Goal: Task Accomplishment & Management: Manage account settings

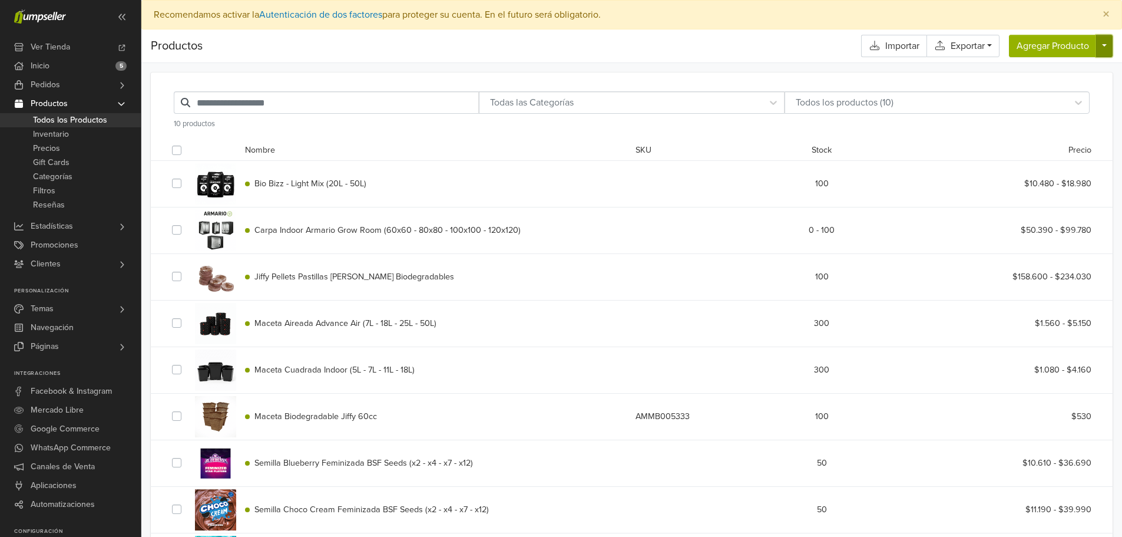
click at [1103, 43] on button "button" at bounding box center [1104, 46] width 16 height 22
click at [1041, 75] on link "Físico" at bounding box center [1059, 73] width 106 height 19
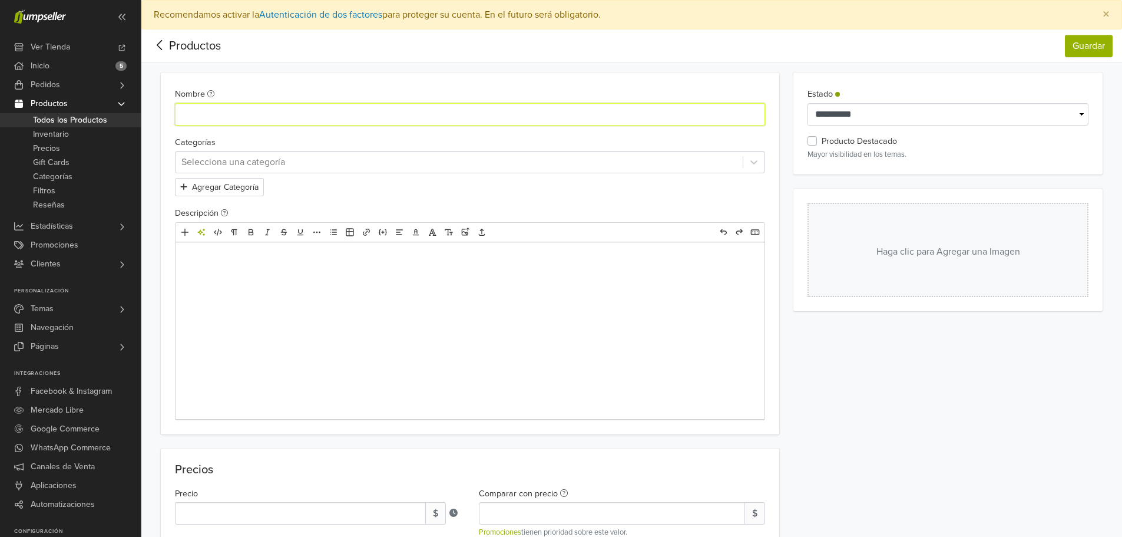
click at [246, 113] on input "Nombre" at bounding box center [470, 114] width 591 height 22
click at [446, 164] on div at bounding box center [459, 162] width 556 height 16
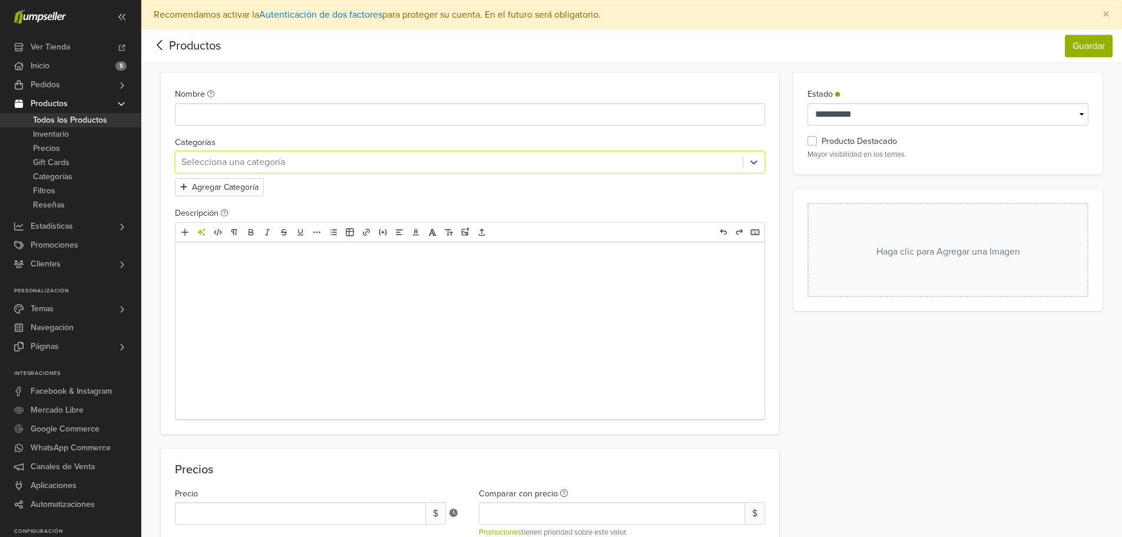
click at [631, 166] on div at bounding box center [459, 162] width 556 height 16
click at [242, 187] on button "Agregar Categoría" at bounding box center [219, 187] width 89 height 18
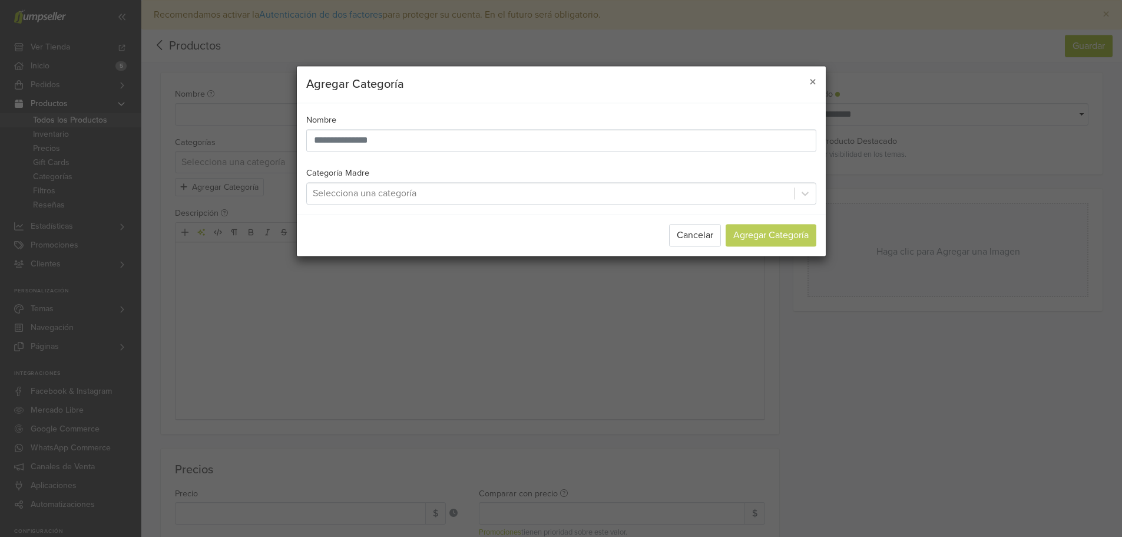
click at [388, 194] on div at bounding box center [550, 193] width 475 height 16
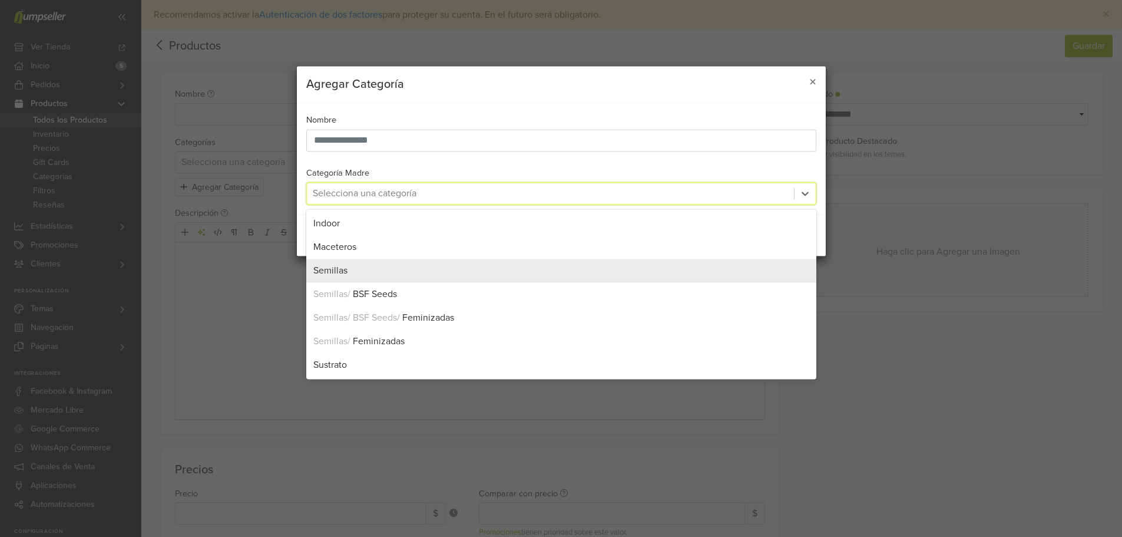
click at [354, 272] on div "Semillas" at bounding box center [561, 270] width 496 height 14
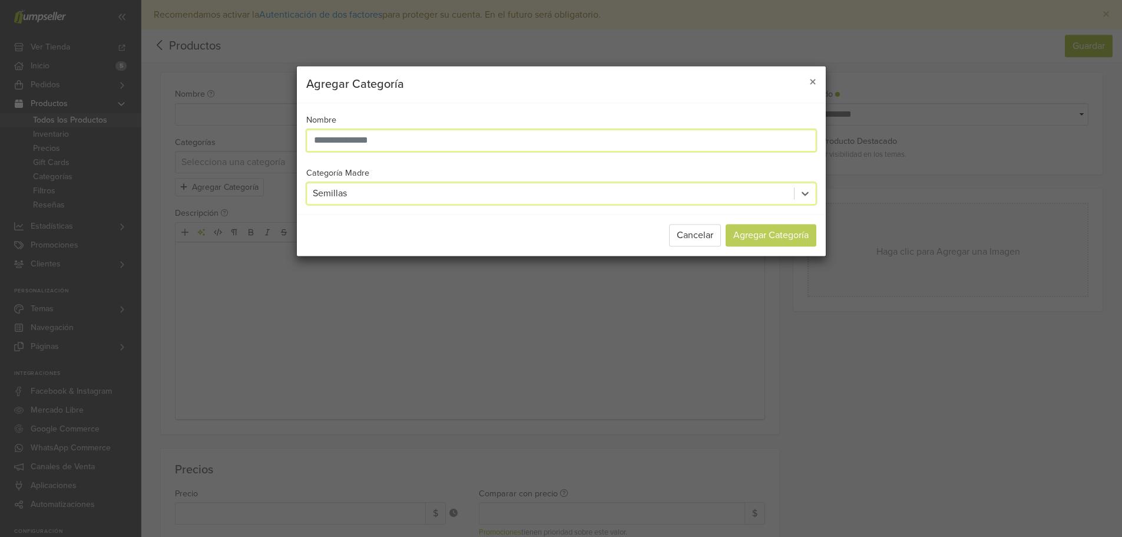
click at [379, 140] on input "text" at bounding box center [561, 140] width 510 height 22
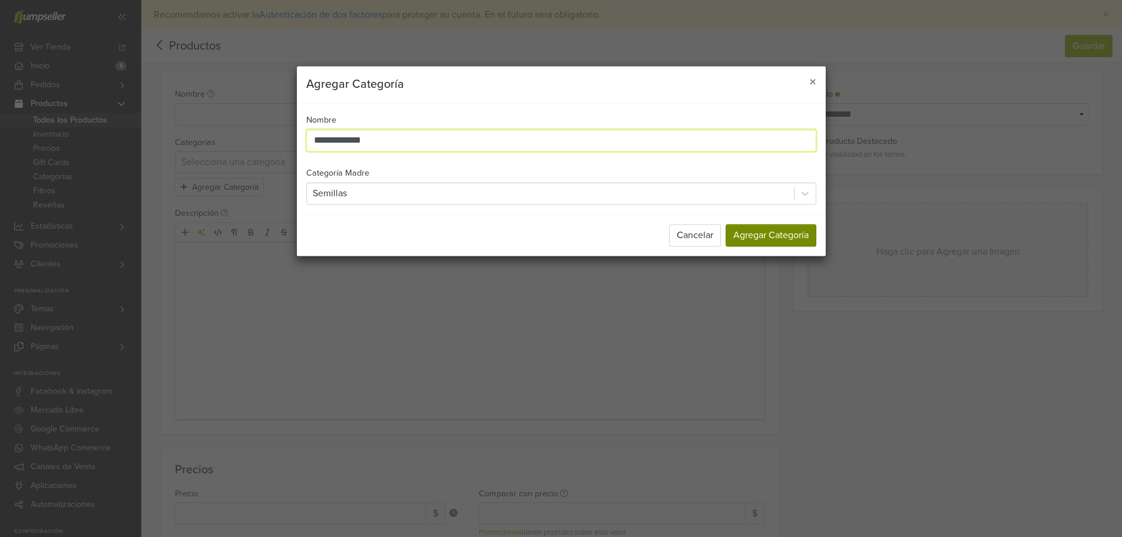
type input "**********"
click at [785, 230] on button "Agregar Categoría" at bounding box center [771, 235] width 91 height 22
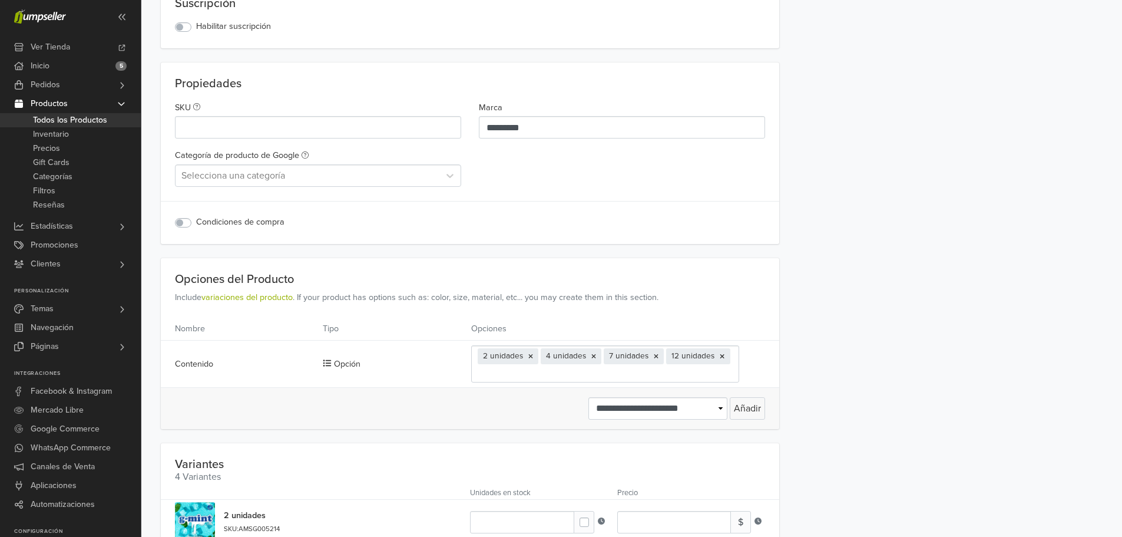
scroll to position [854, 0]
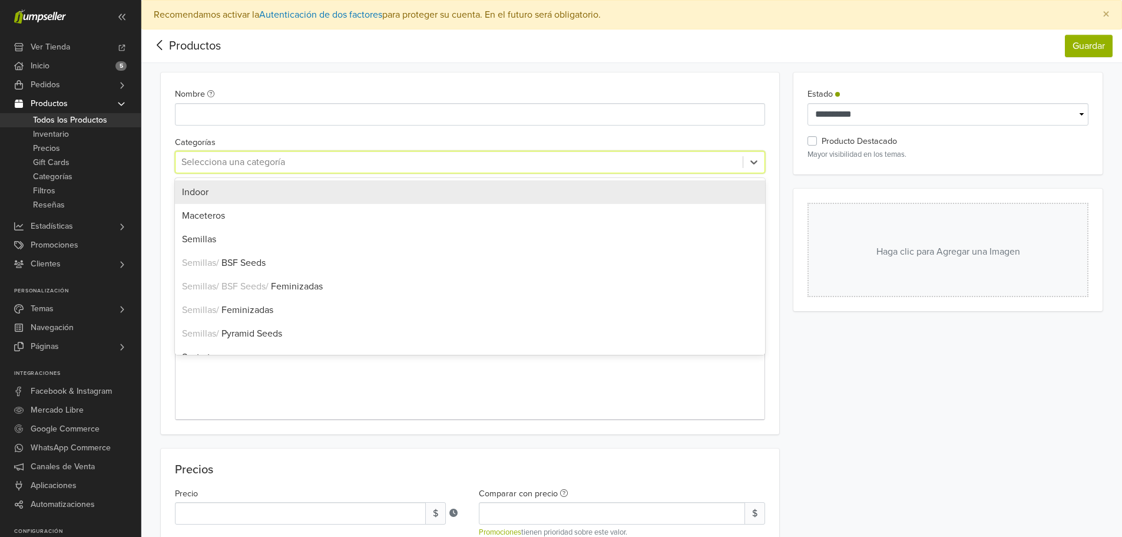
click at [253, 162] on div at bounding box center [459, 162] width 556 height 16
click at [246, 162] on div at bounding box center [459, 162] width 556 height 16
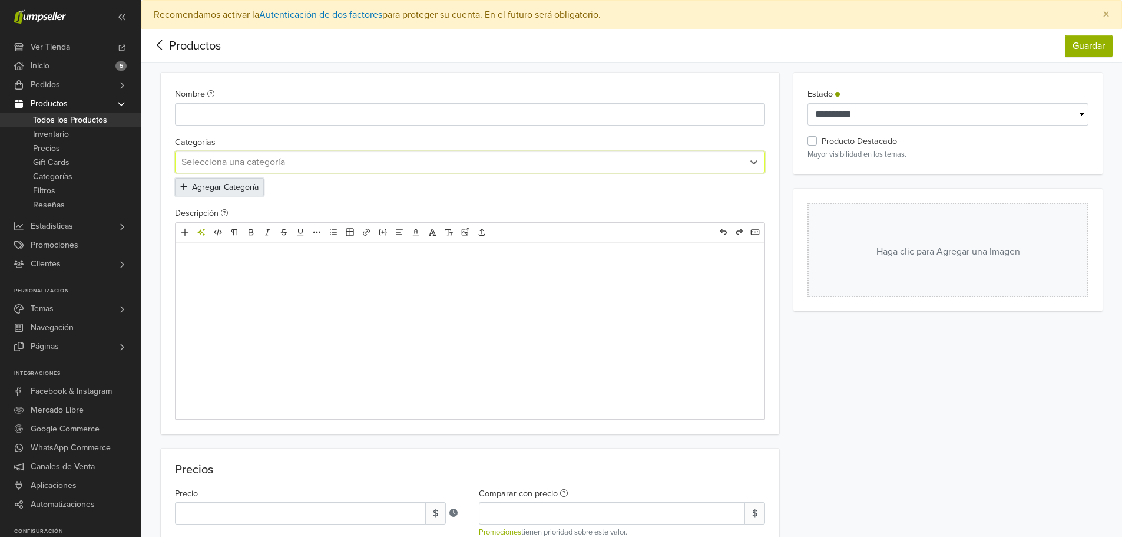
click at [237, 187] on button "Agregar Categoría" at bounding box center [219, 187] width 89 height 18
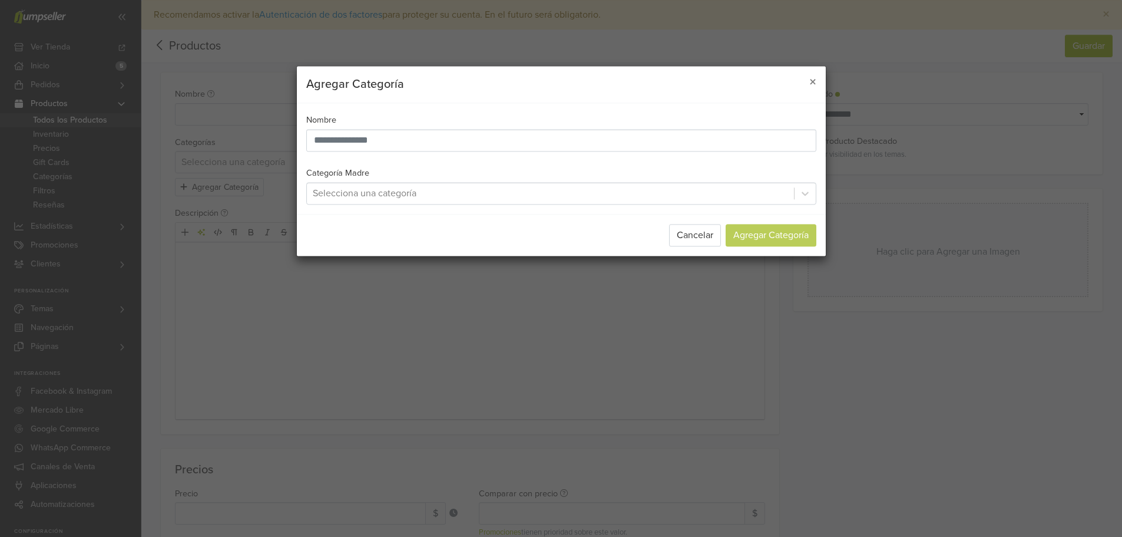
click at [378, 191] on div at bounding box center [550, 193] width 475 height 16
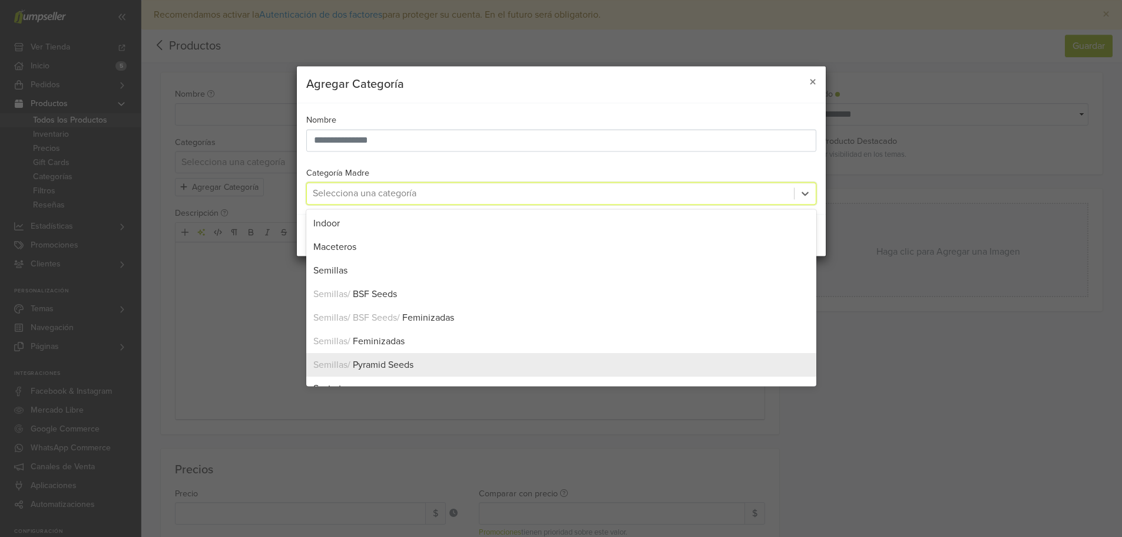
click at [419, 363] on div "Semillas / Pyramid Seeds" at bounding box center [561, 365] width 496 height 14
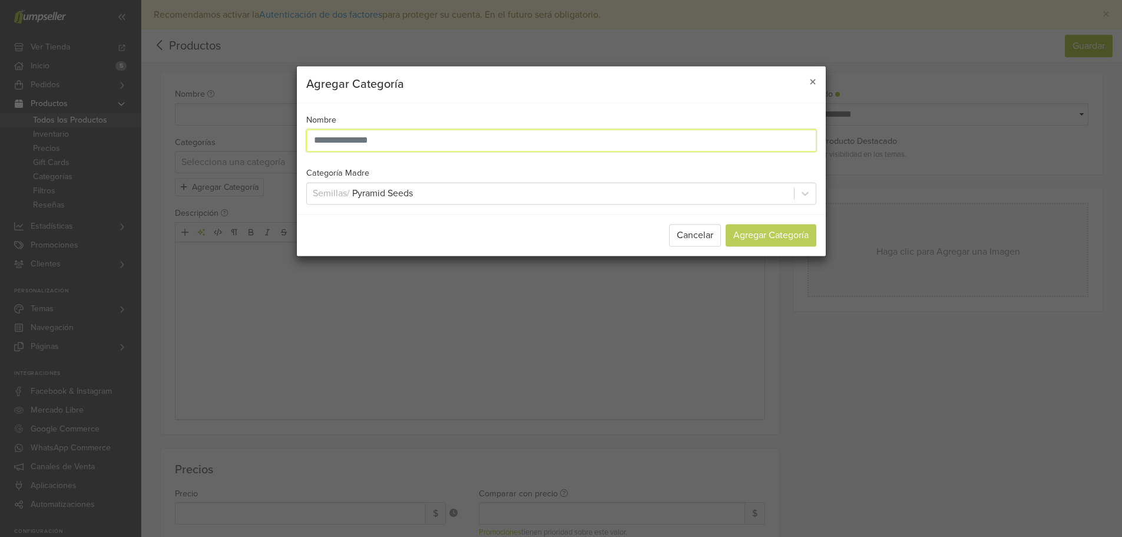
click at [402, 145] on input "text" at bounding box center [561, 140] width 510 height 22
type input "**********"
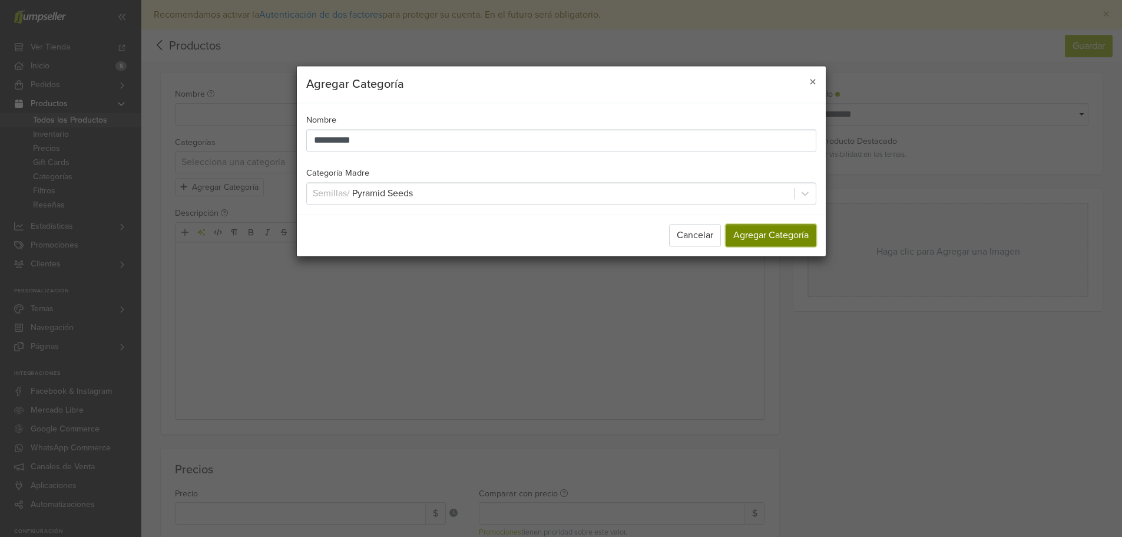
click at [798, 233] on button "Agregar Categoría" at bounding box center [771, 235] width 91 height 22
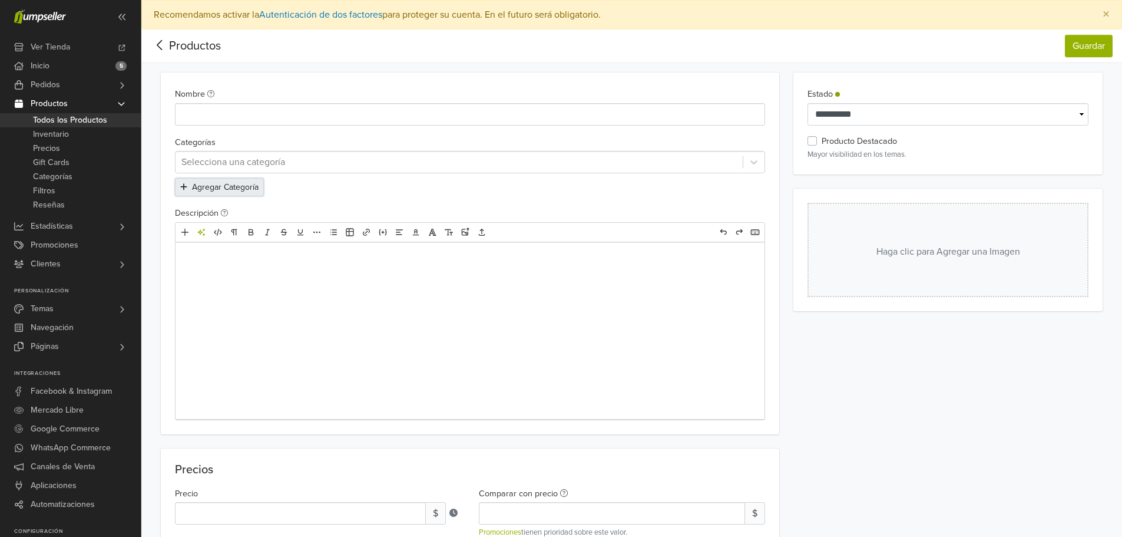
click at [239, 186] on button "Agregar Categoría" at bounding box center [219, 187] width 89 height 18
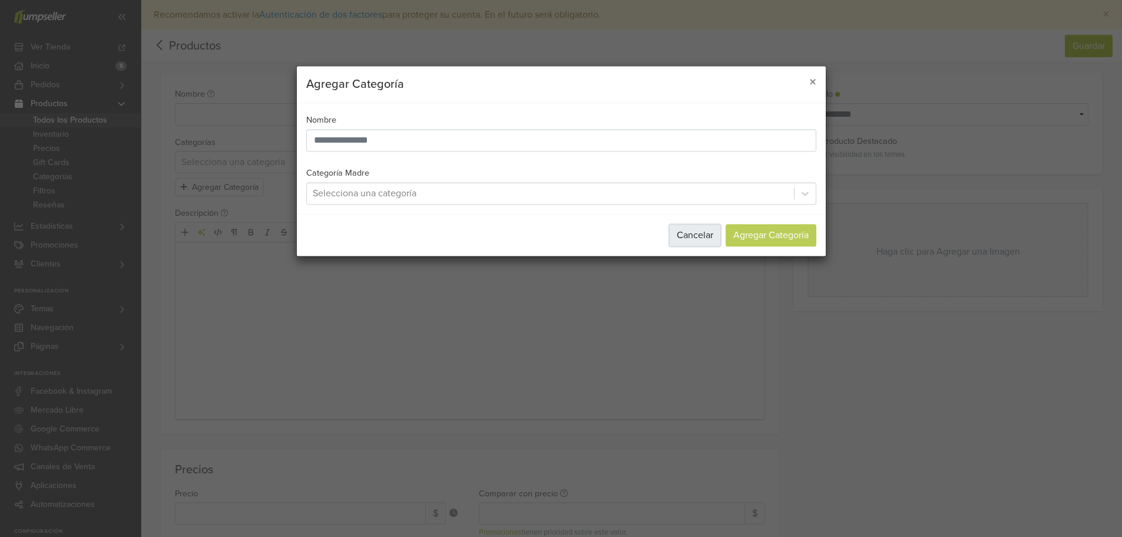
click at [680, 230] on button "Cancelar" at bounding box center [695, 235] width 52 height 22
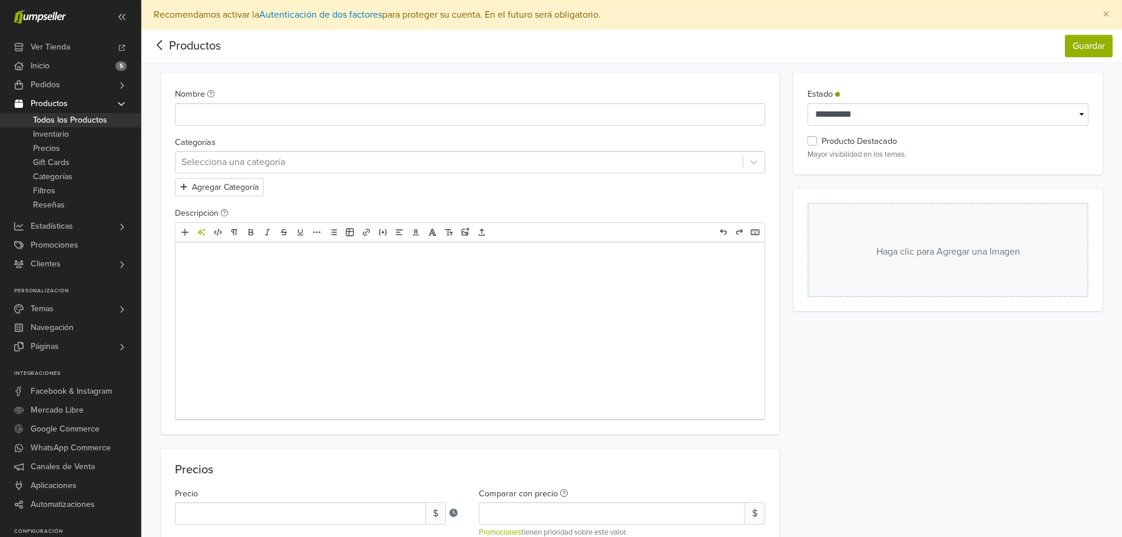
click at [256, 155] on div at bounding box center [459, 162] width 556 height 16
click at [257, 163] on div at bounding box center [459, 162] width 556 height 16
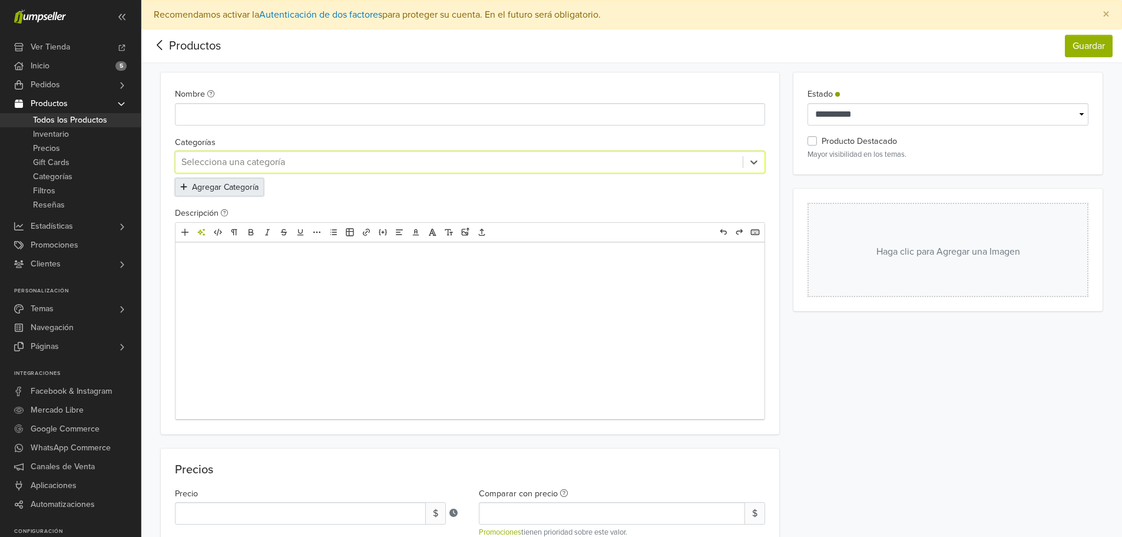
click at [237, 186] on button "Agregar Categoría" at bounding box center [219, 187] width 89 height 18
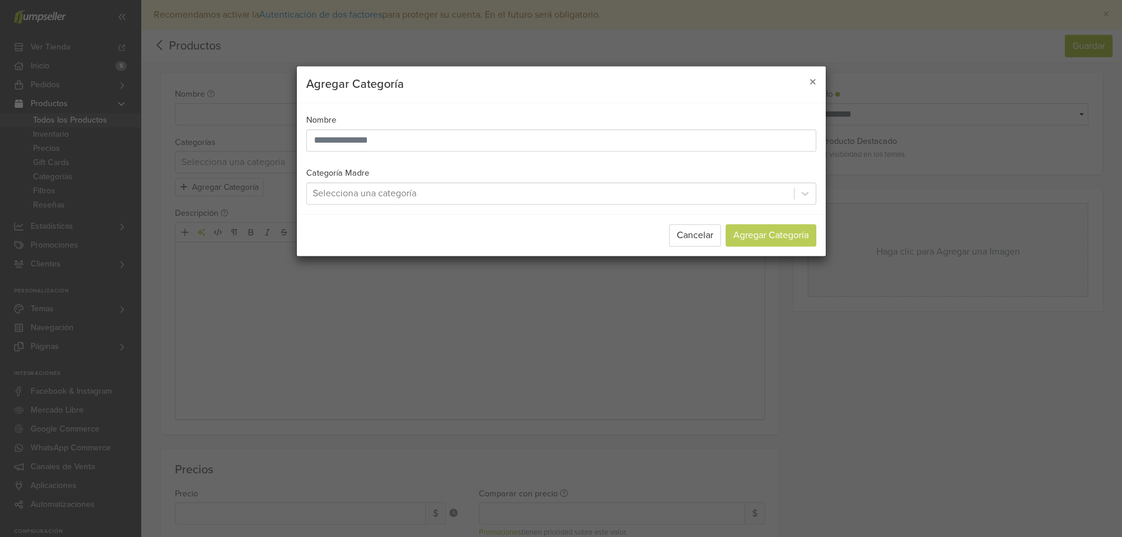
click at [401, 184] on div "Selecciona una categoría" at bounding box center [550, 193] width 487 height 21
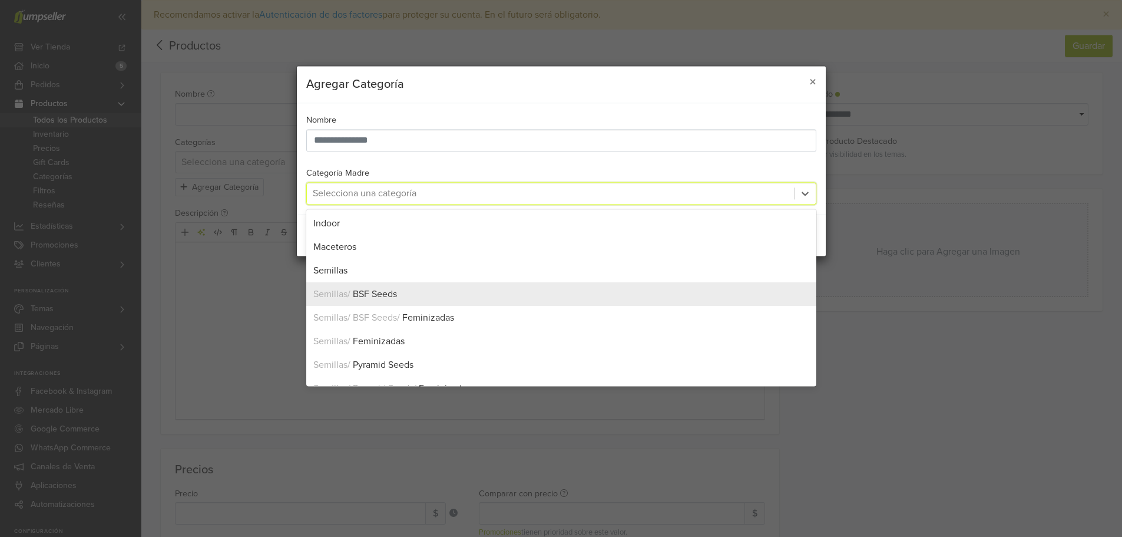
click at [438, 294] on div "Semillas / BSF Seeds" at bounding box center [561, 294] width 496 height 14
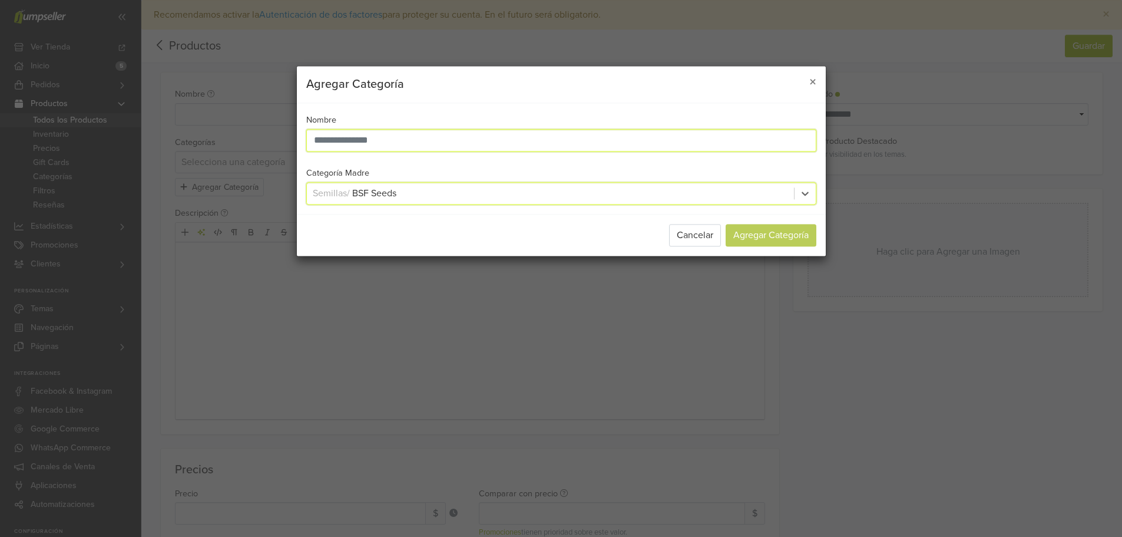
click at [405, 137] on input "text" at bounding box center [561, 140] width 510 height 22
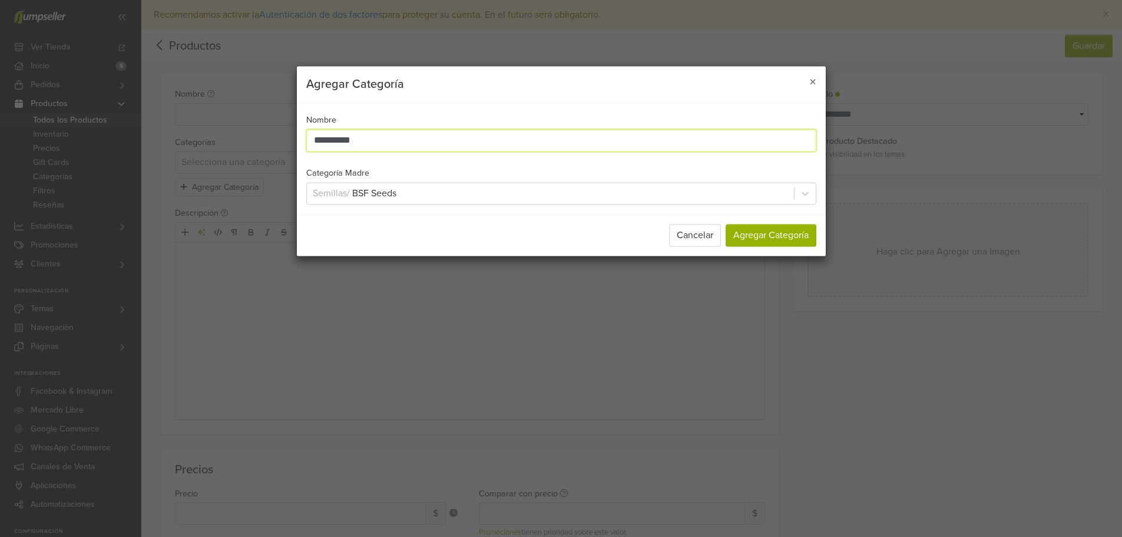
type input "**********"
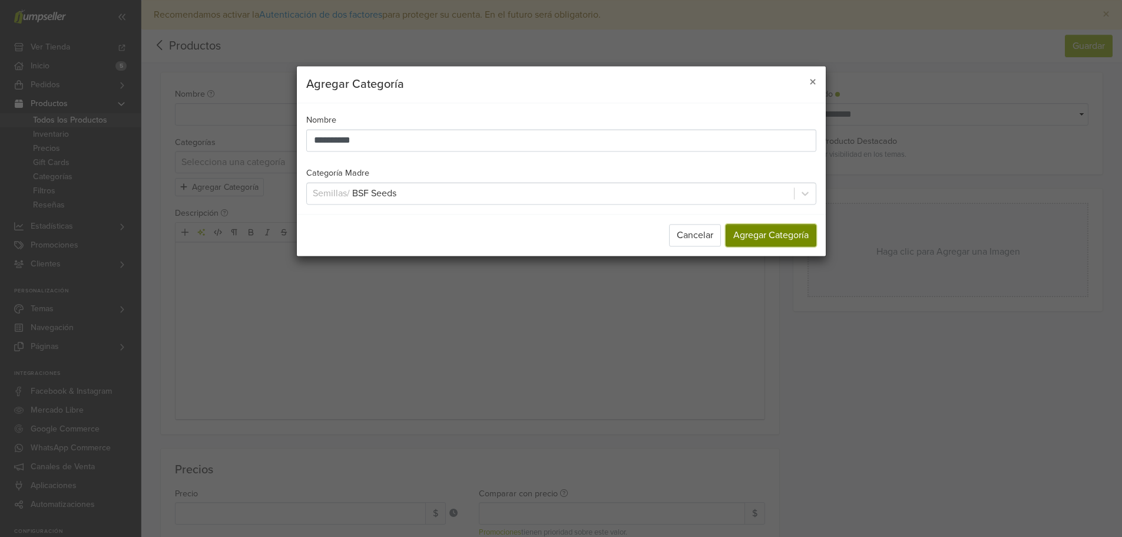
click at [768, 231] on button "Agregar Categoría" at bounding box center [771, 235] width 91 height 22
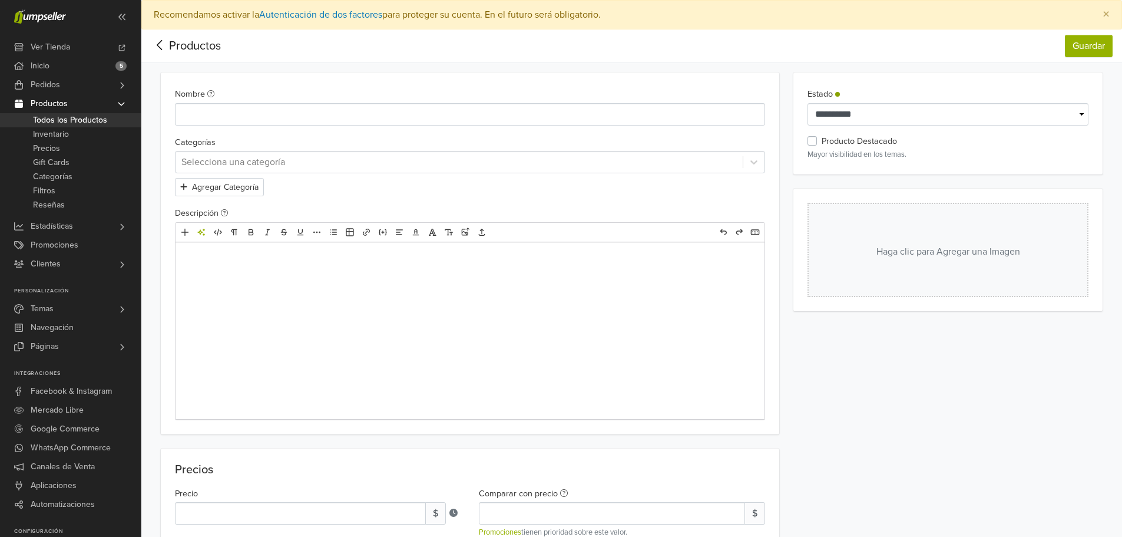
click at [256, 160] on div at bounding box center [459, 162] width 556 height 16
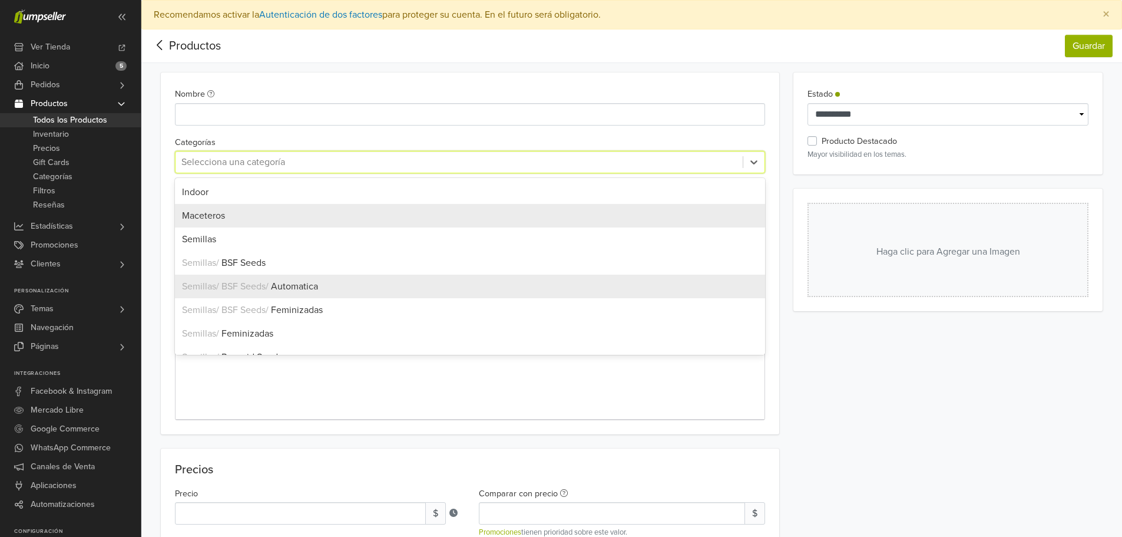
scroll to position [64, 0]
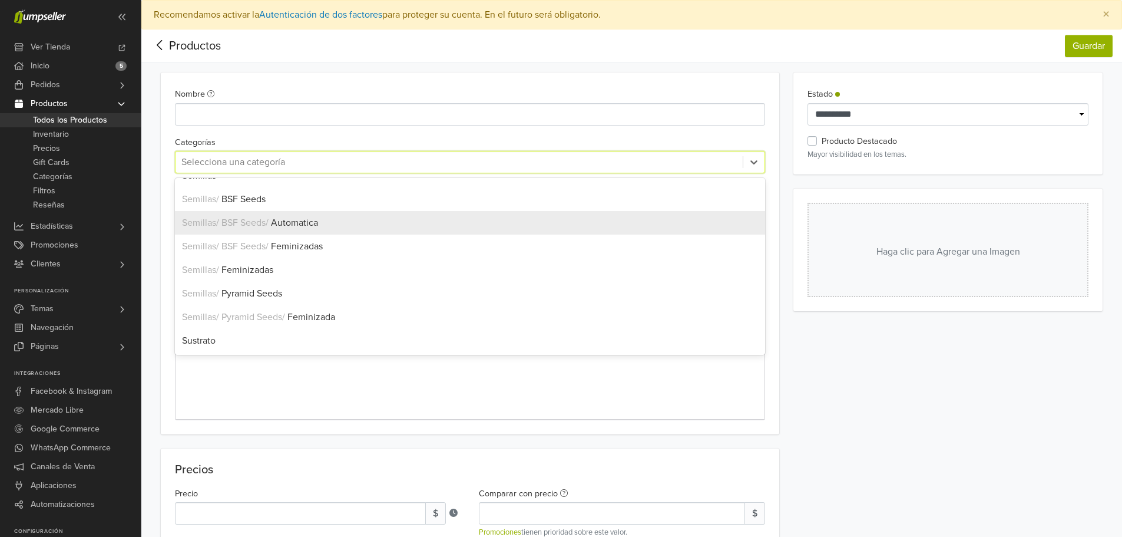
click at [344, 226] on div "Semillas / BSF Seeds / Automatica" at bounding box center [470, 223] width 577 height 14
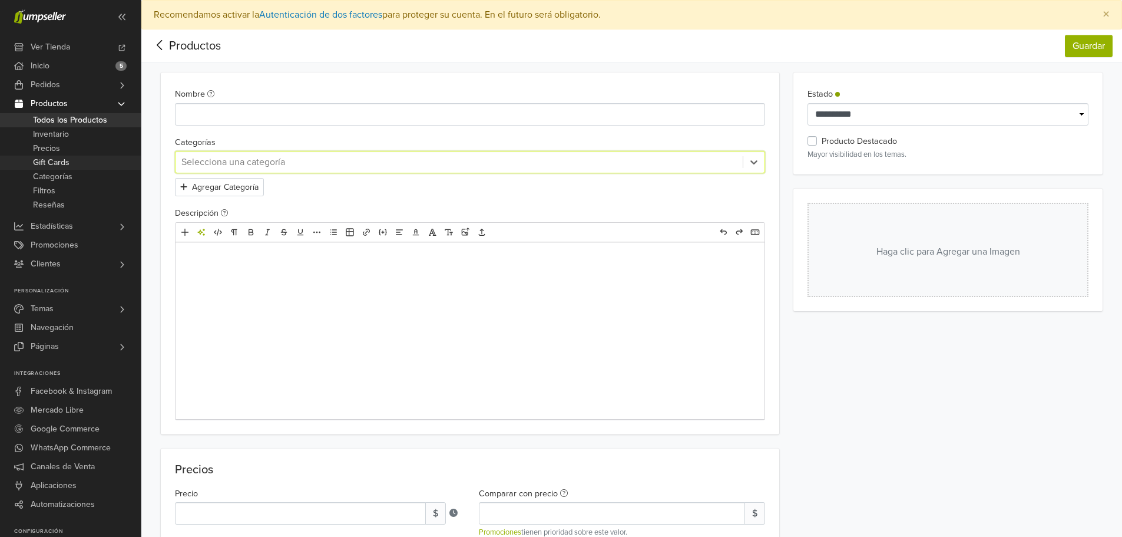
click at [78, 168] on link "Gift Cards" at bounding box center [70, 163] width 141 height 14
click at [76, 176] on link "Categorías" at bounding box center [70, 177] width 141 height 14
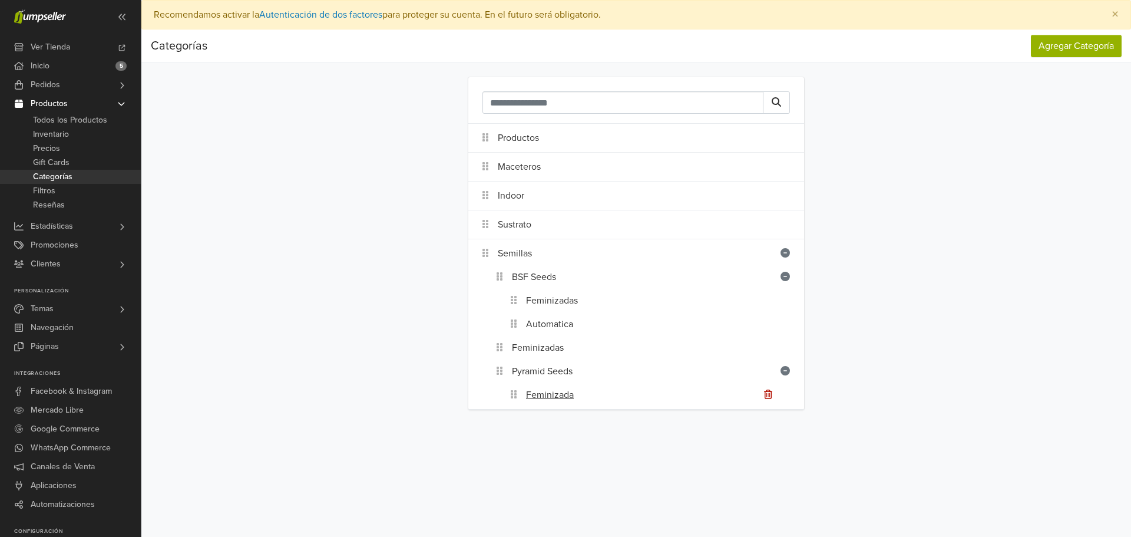
click at [598, 395] on div "Feminizada" at bounding box center [665, 395] width 278 height 24
click at [714, 396] on div "Feminizada" at bounding box center [665, 395] width 278 height 24
click at [76, 329] on link "Navegación" at bounding box center [70, 327] width 141 height 19
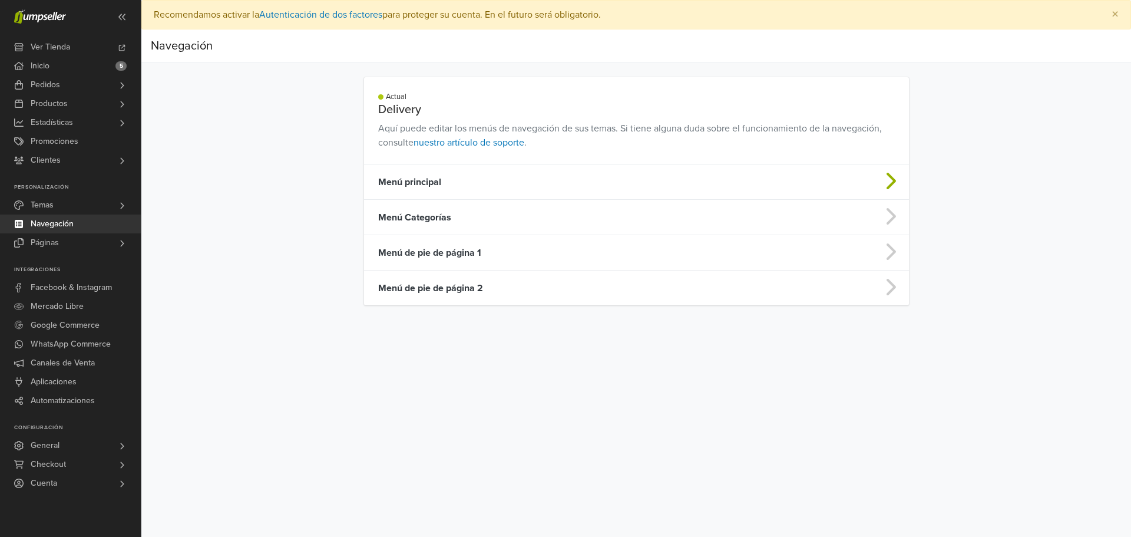
click at [439, 177] on td "Menú principal" at bounding box center [576, 181] width 425 height 35
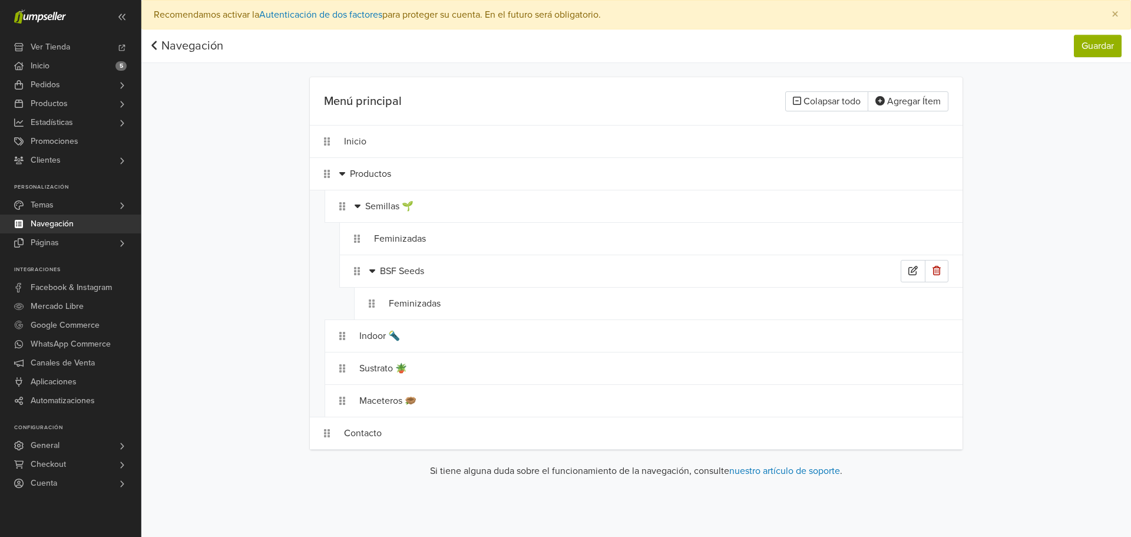
click at [372, 272] on icon at bounding box center [372, 271] width 6 height 4
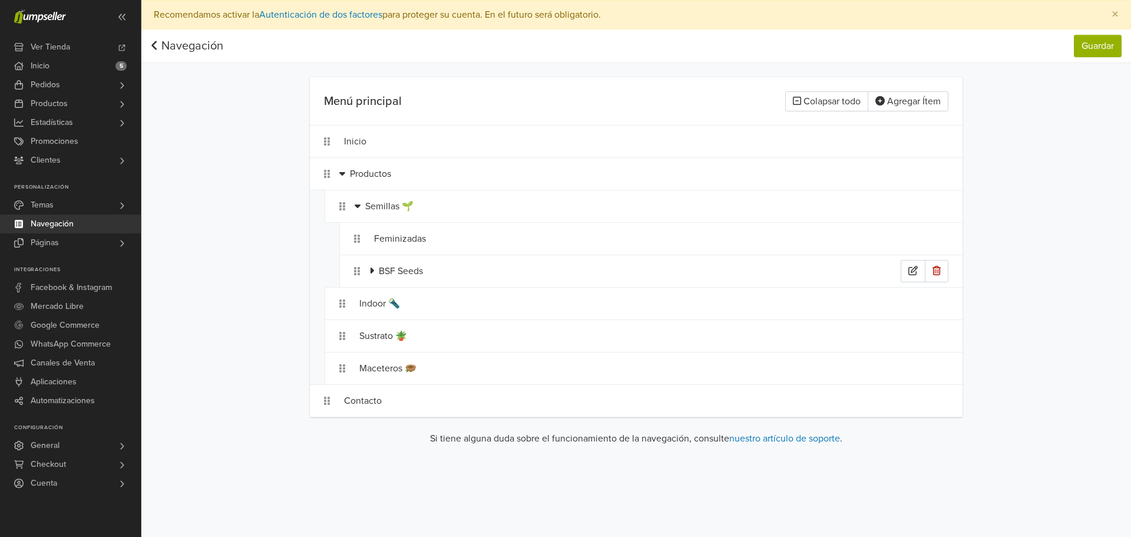
click at [372, 272] on icon at bounding box center [373, 270] width 4 height 6
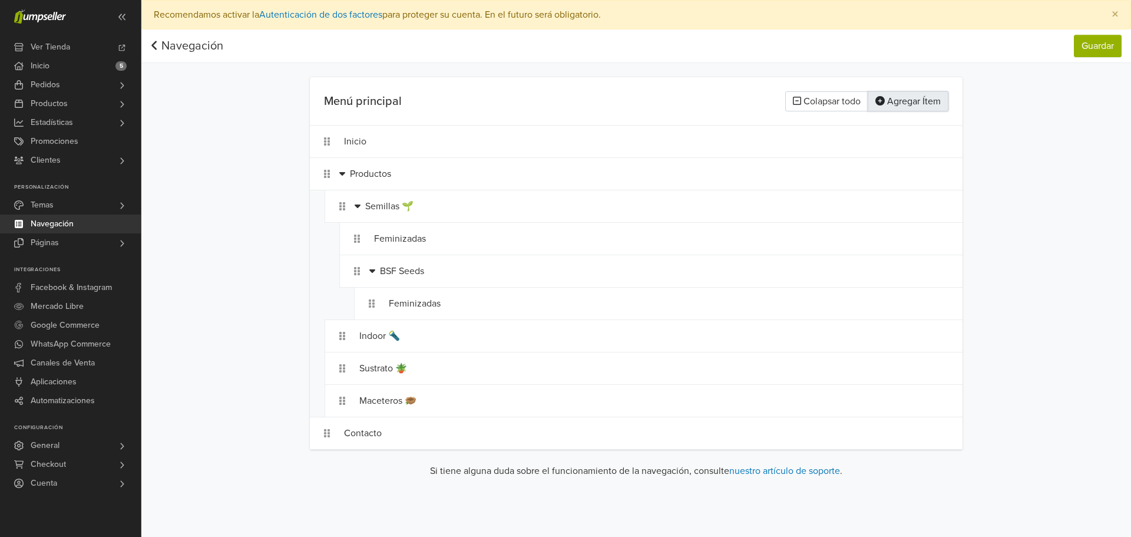
click at [933, 101] on button "Agregar Ítem" at bounding box center [908, 101] width 81 height 20
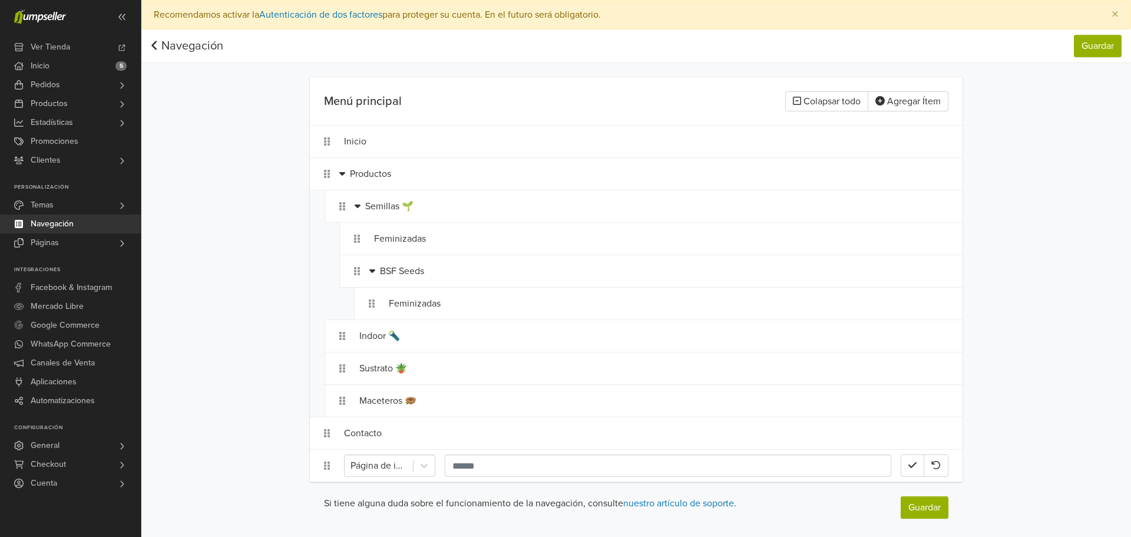
click at [432, 469] on html "Ver Tienda Inicio 5 Pedidos Todos los Pedidos Abandonado Despachos Beta" at bounding box center [565, 268] width 1131 height 537
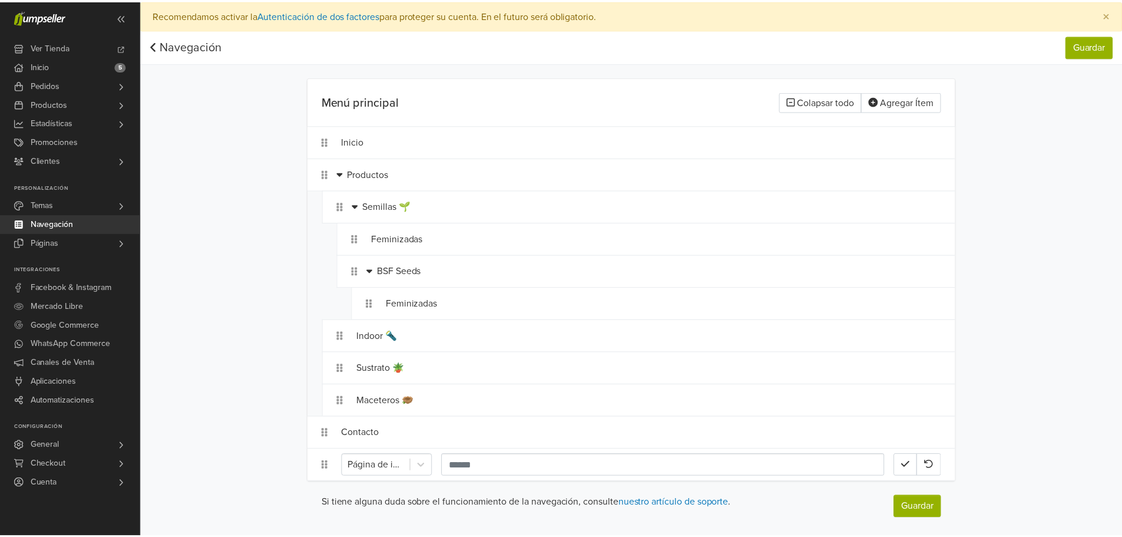
scroll to position [121, 0]
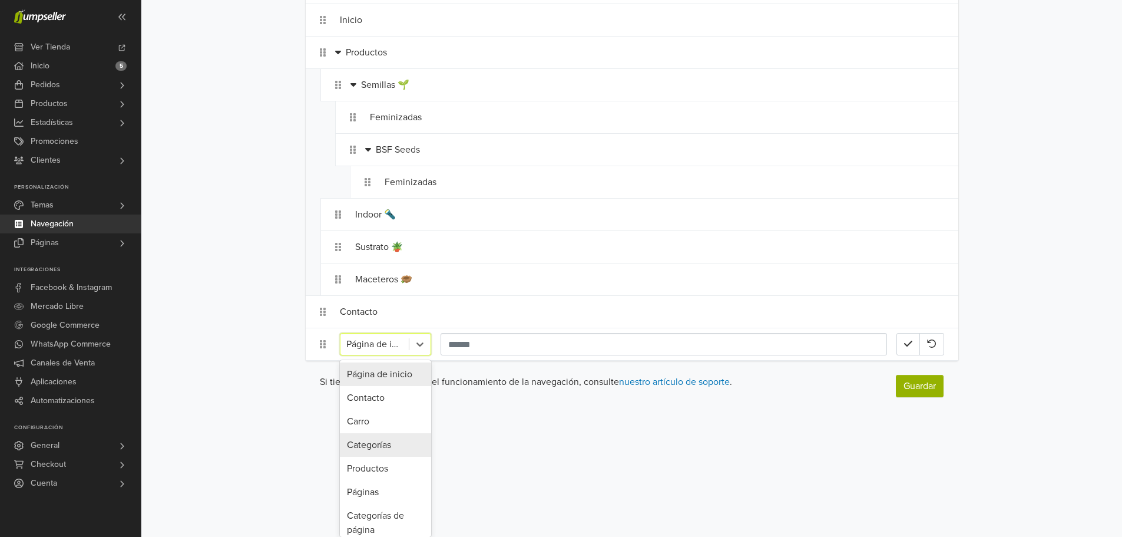
click at [388, 449] on div "Categorías" at bounding box center [385, 445] width 91 height 24
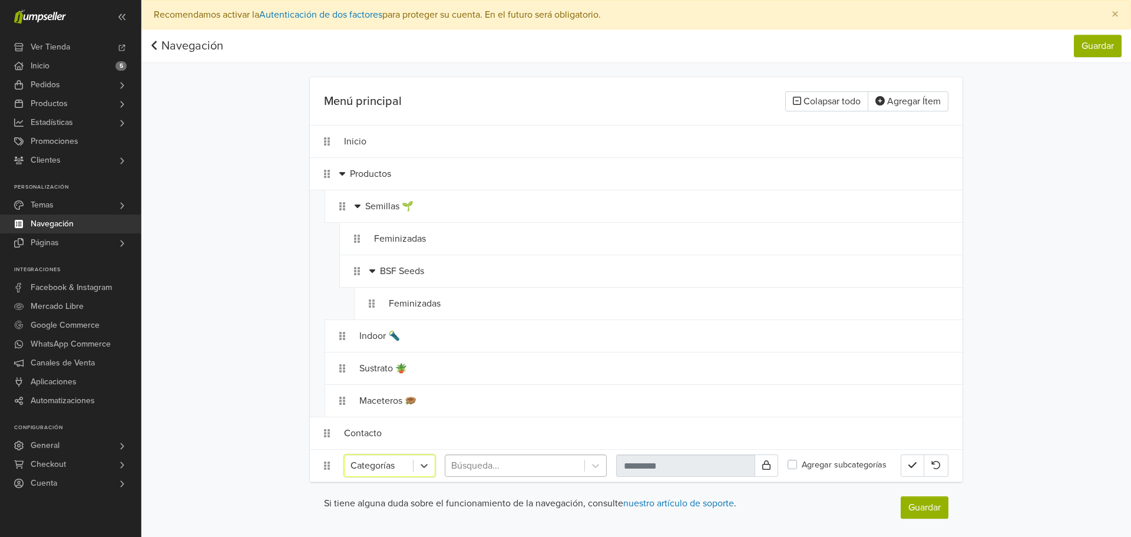
click at [576, 474] on div "Búsqueda..." at bounding box center [514, 465] width 139 height 21
drag, startPoint x: 587, startPoint y: 471, endPoint x: 620, endPoint y: 472, distance: 33.0
click at [590, 471] on div at bounding box center [595, 465] width 21 height 21
click at [527, 469] on div at bounding box center [514, 465] width 127 height 16
type input "*"
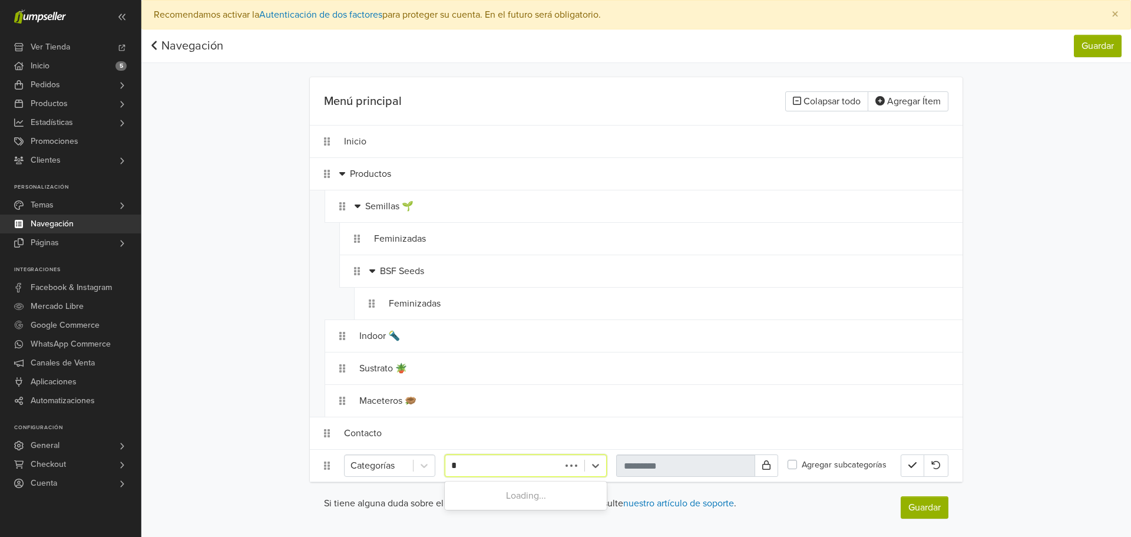
type input "**"
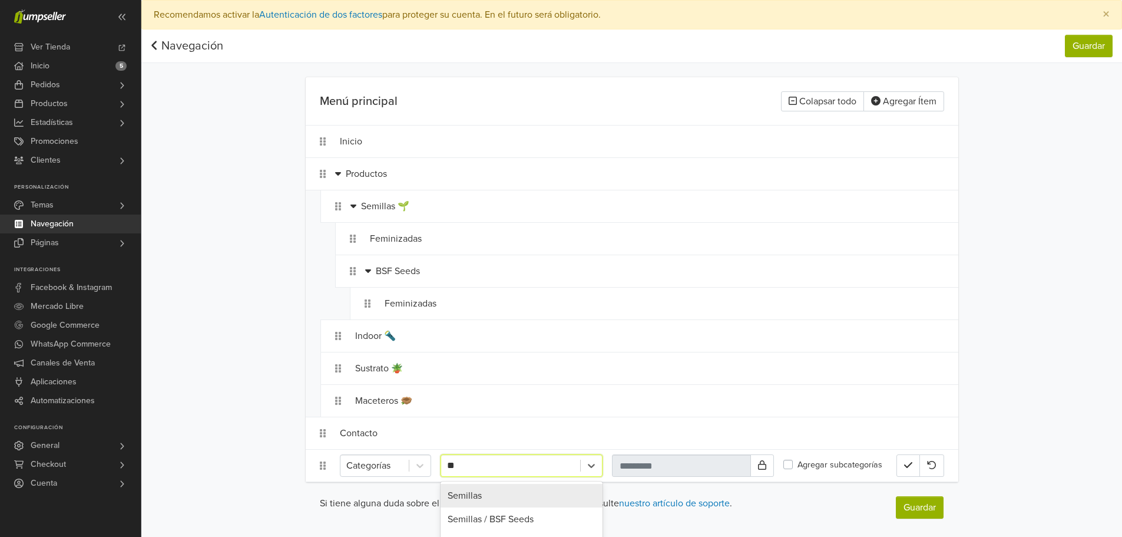
scroll to position [20, 0]
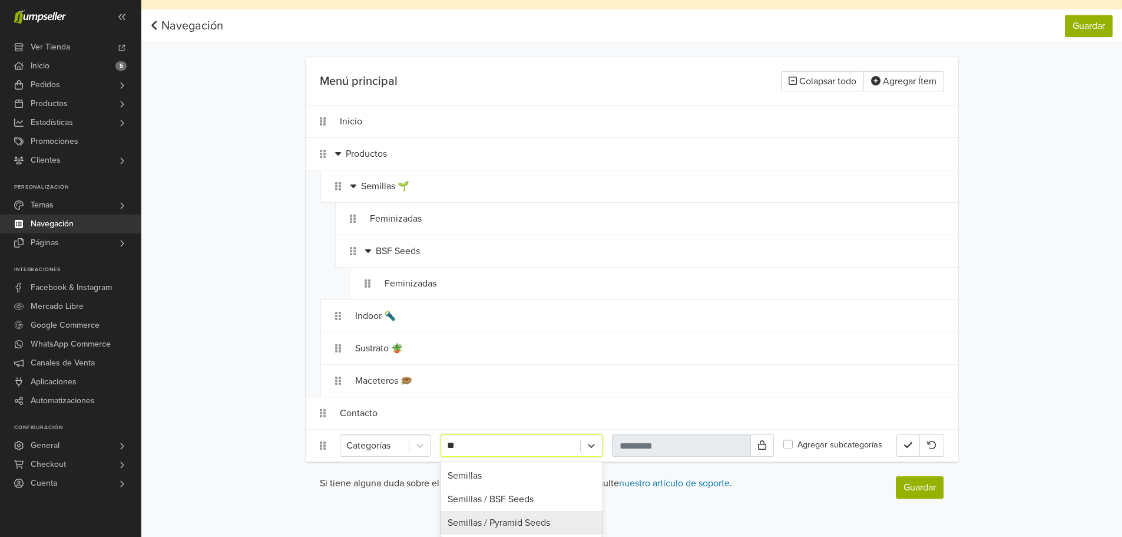
click at [528, 521] on div "Semillas / Pyramid Seeds" at bounding box center [522, 523] width 162 height 24
type input "**********"
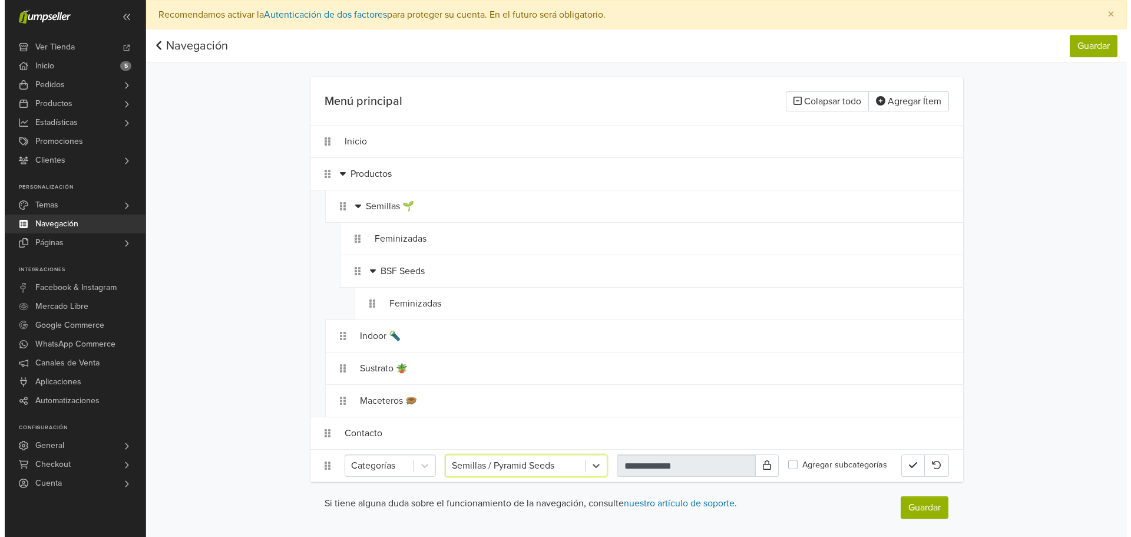
scroll to position [0, 0]
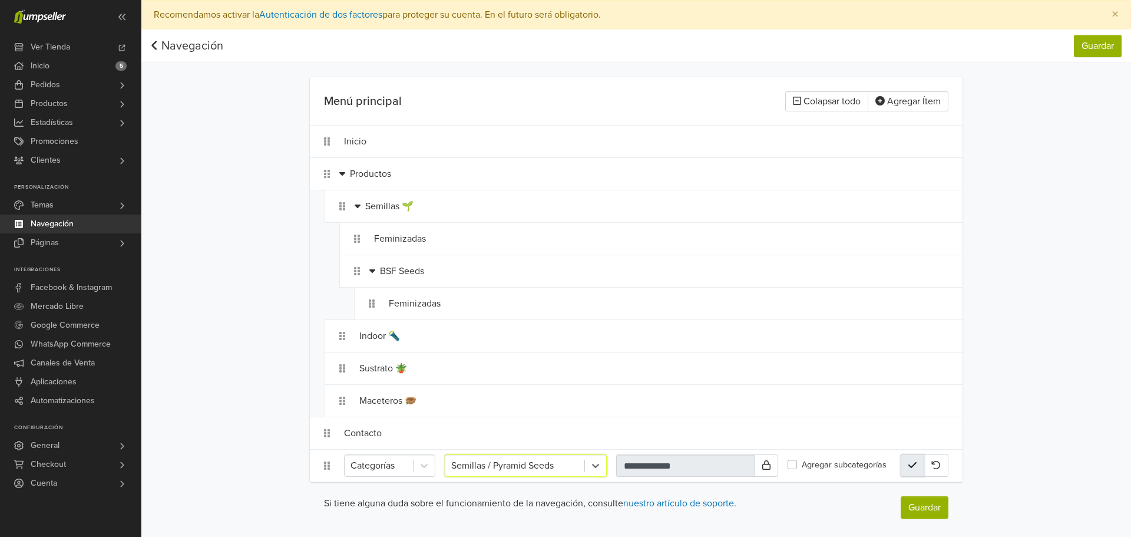
click at [910, 471] on button "button" at bounding box center [913, 465] width 24 height 22
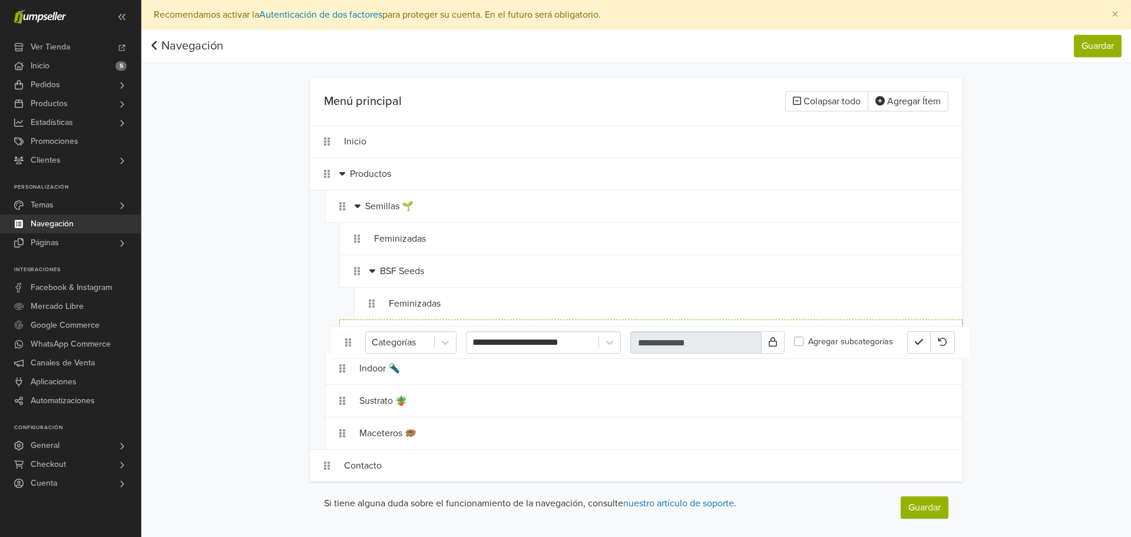
drag, startPoint x: 326, startPoint y: 469, endPoint x: 342, endPoint y: 348, distance: 122.9
click at [910, 333] on icon "button" at bounding box center [912, 334] width 8 height 9
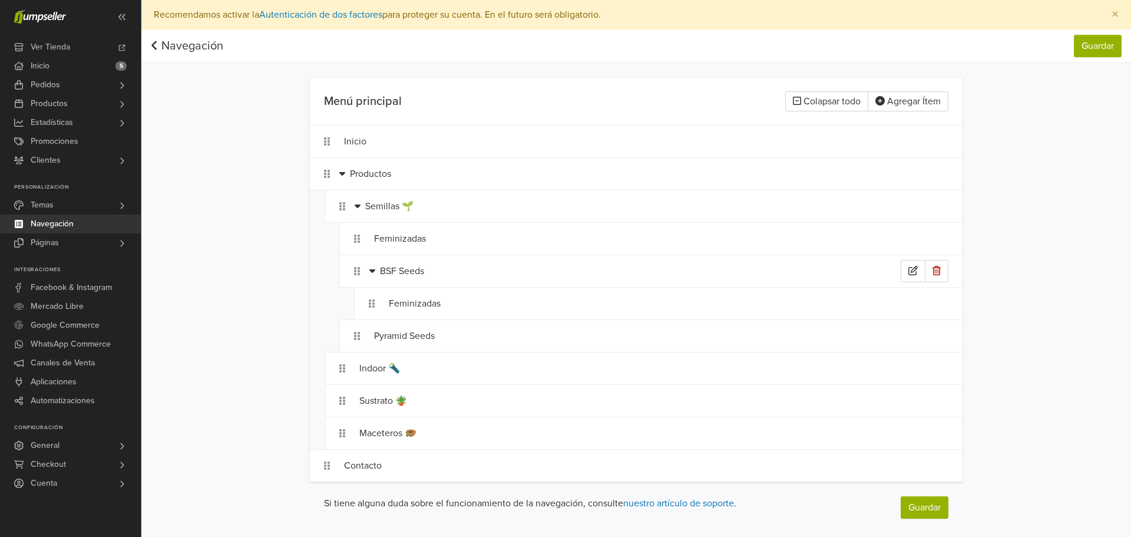
click at [371, 269] on icon at bounding box center [372, 270] width 6 height 9
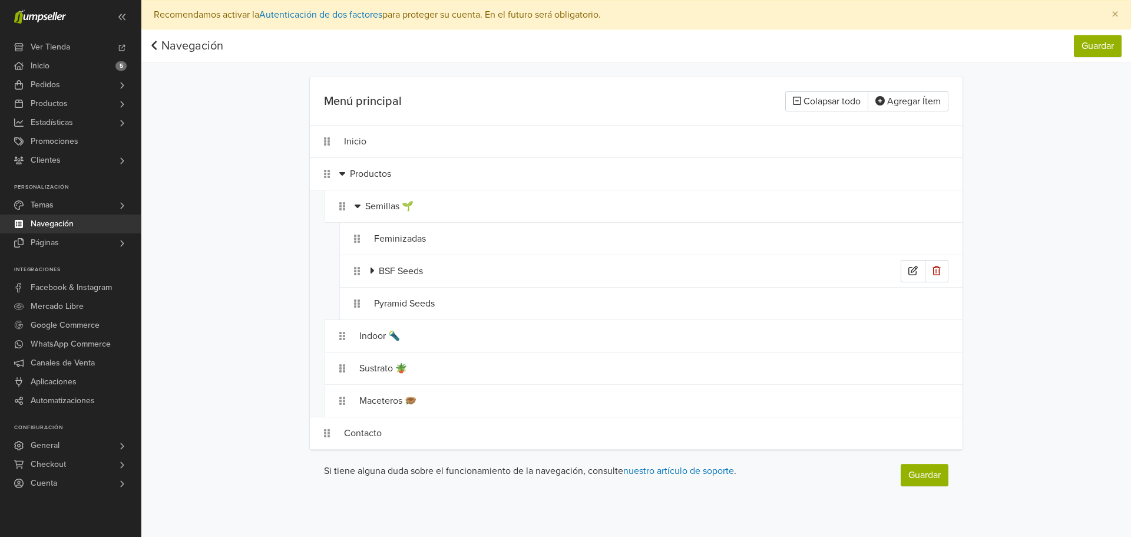
click at [371, 267] on icon at bounding box center [373, 270] width 4 height 6
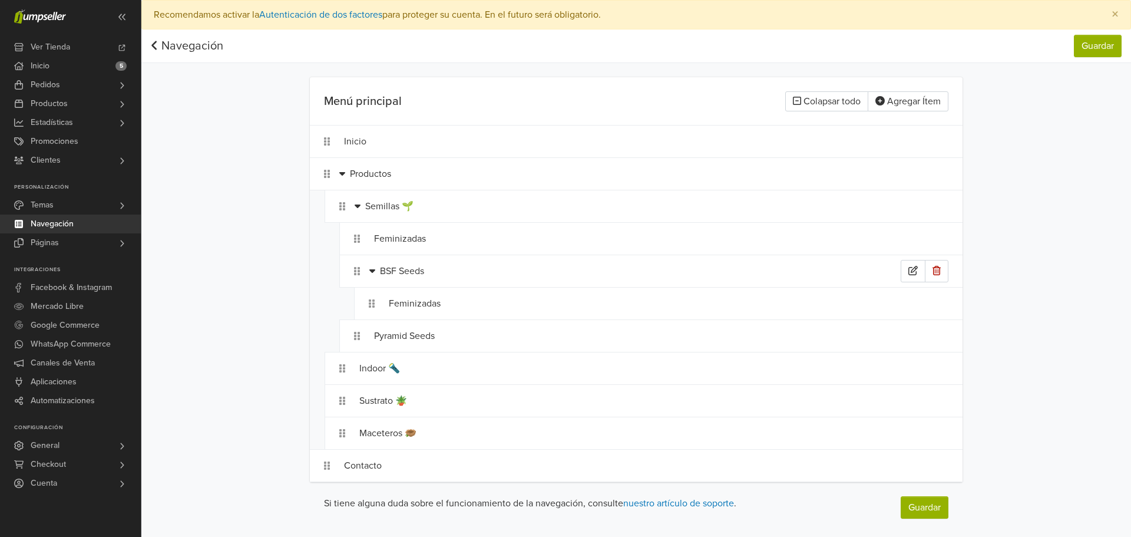
click at [373, 269] on icon at bounding box center [372, 270] width 6 height 9
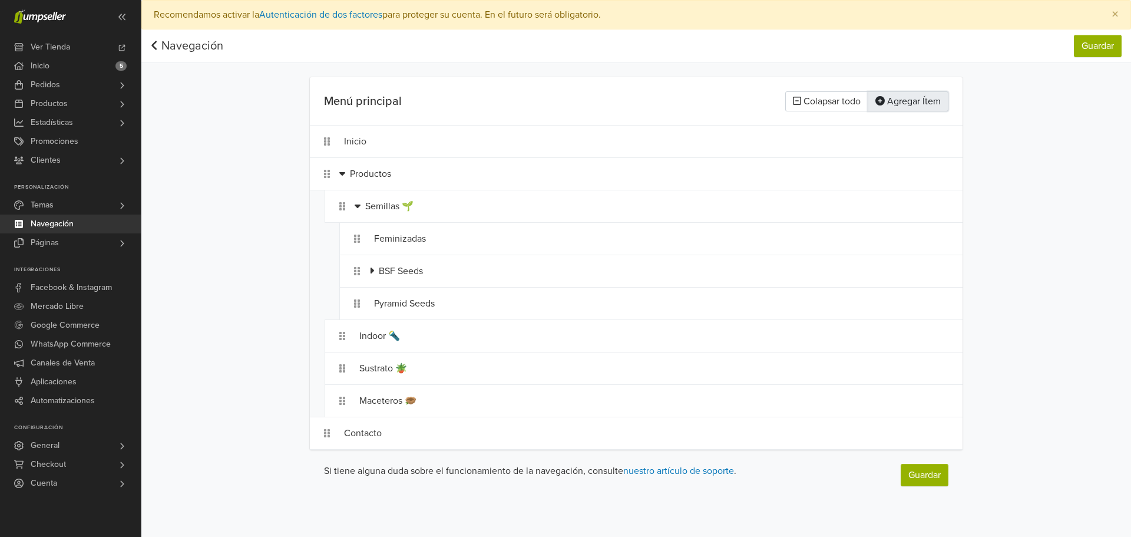
click at [931, 100] on button "Agregar Ítem" at bounding box center [908, 101] width 81 height 20
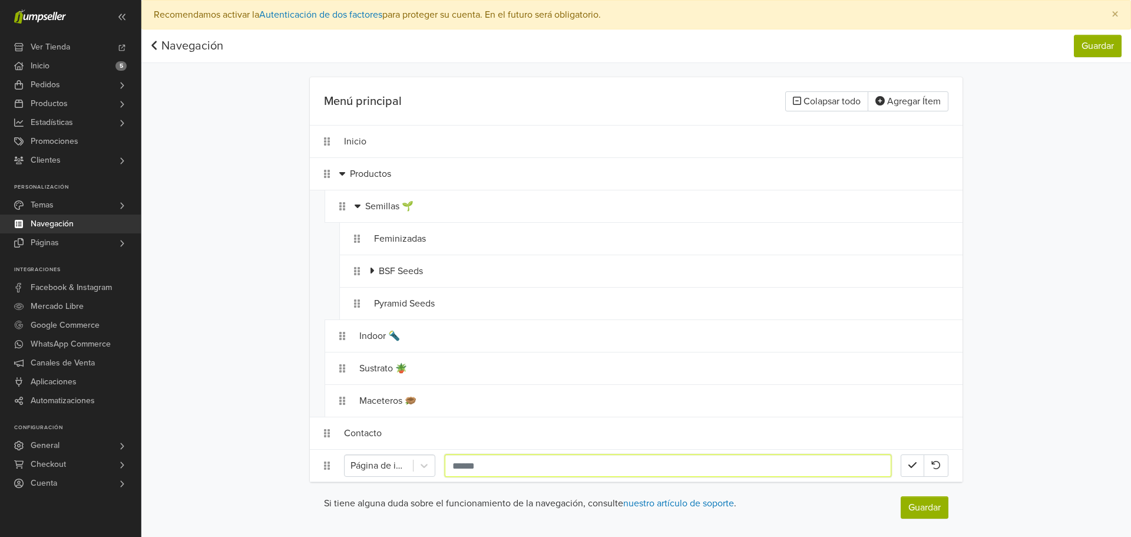
click at [560, 470] on input "text" at bounding box center [668, 465] width 446 height 22
click at [426, 471] on div "Página de inicio" at bounding box center [389, 465] width 91 height 22
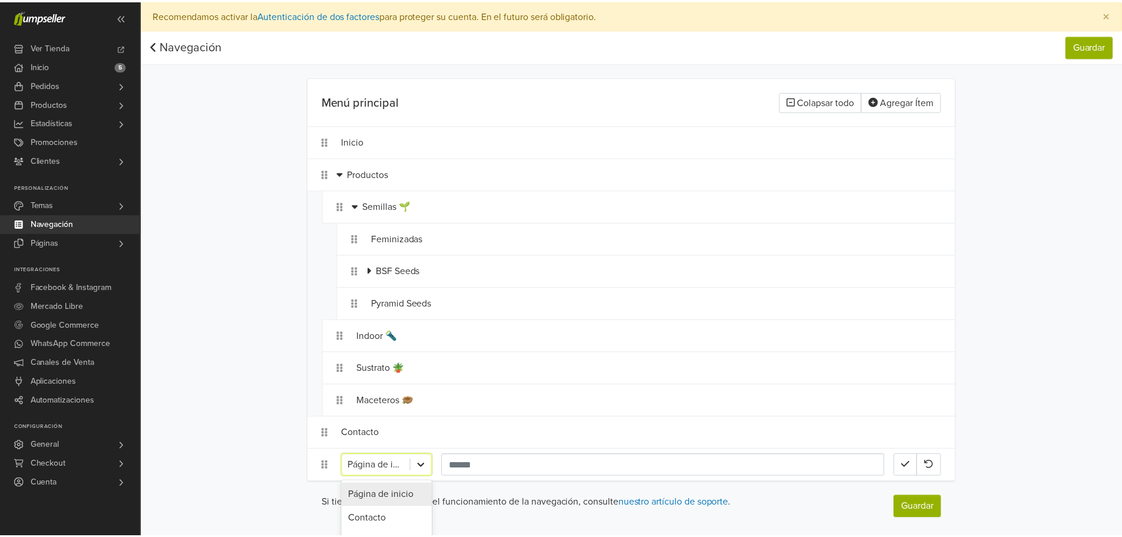
scroll to position [121, 0]
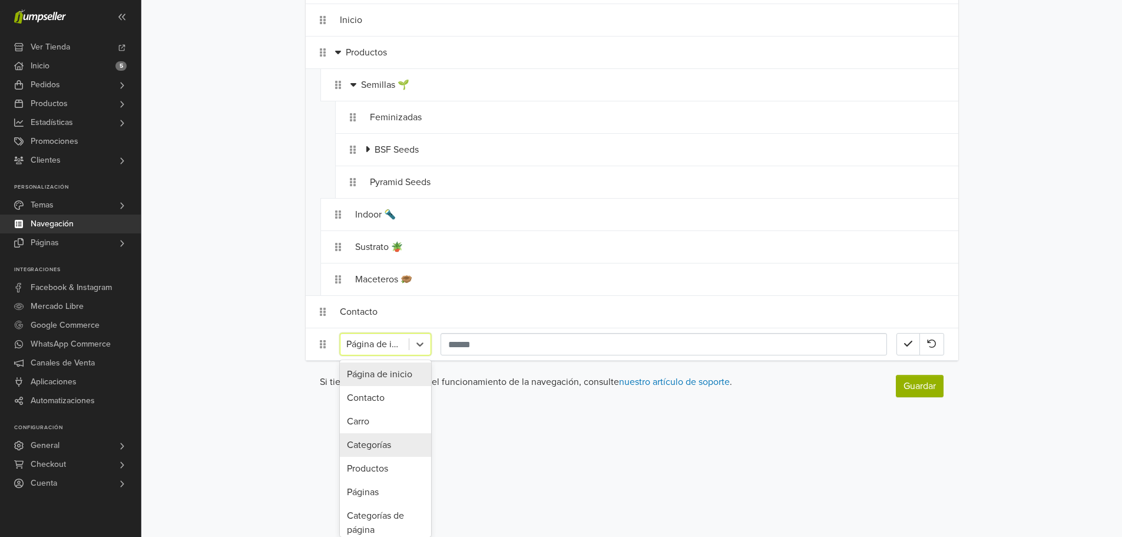
click at [388, 445] on div "Categorías" at bounding box center [385, 445] width 91 height 24
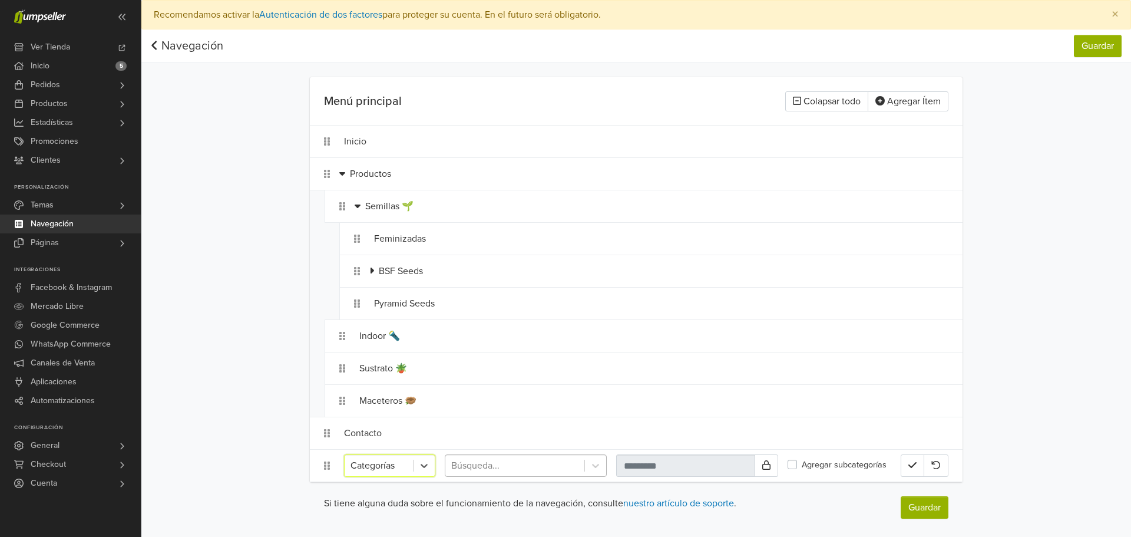
click at [511, 462] on div at bounding box center [514, 465] width 127 height 16
type input "****"
click at [521, 499] on div "Semillas / BSF Seeds / Automatica" at bounding box center [526, 496] width 162 height 24
type input "**********"
click at [915, 464] on icon "button" at bounding box center [912, 465] width 8 height 6
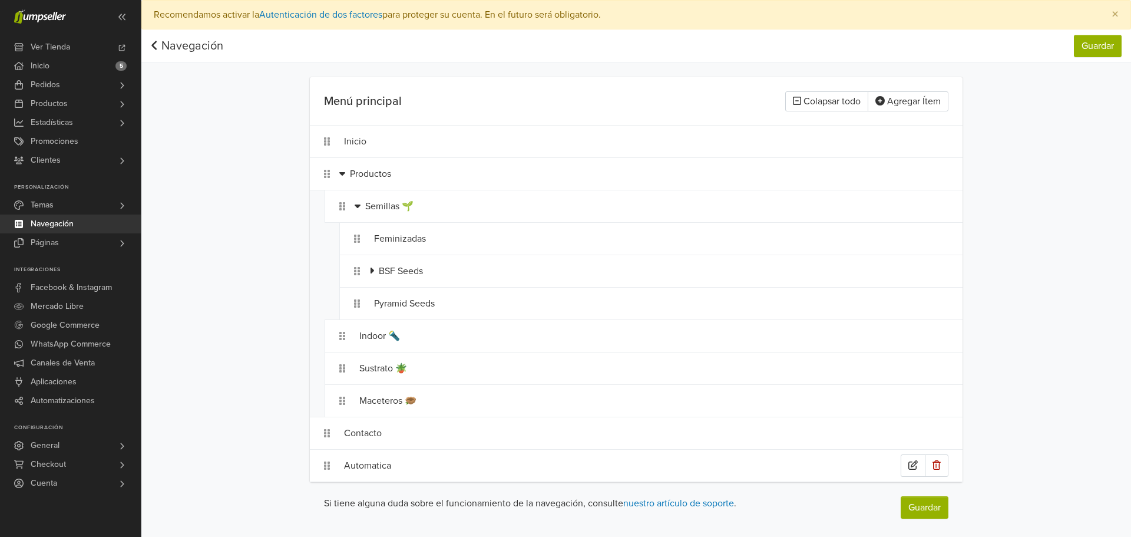
click at [379, 465] on div "Automatica" at bounding box center [622, 465] width 557 height 22
click at [909, 462] on icon "button" at bounding box center [912, 464] width 8 height 9
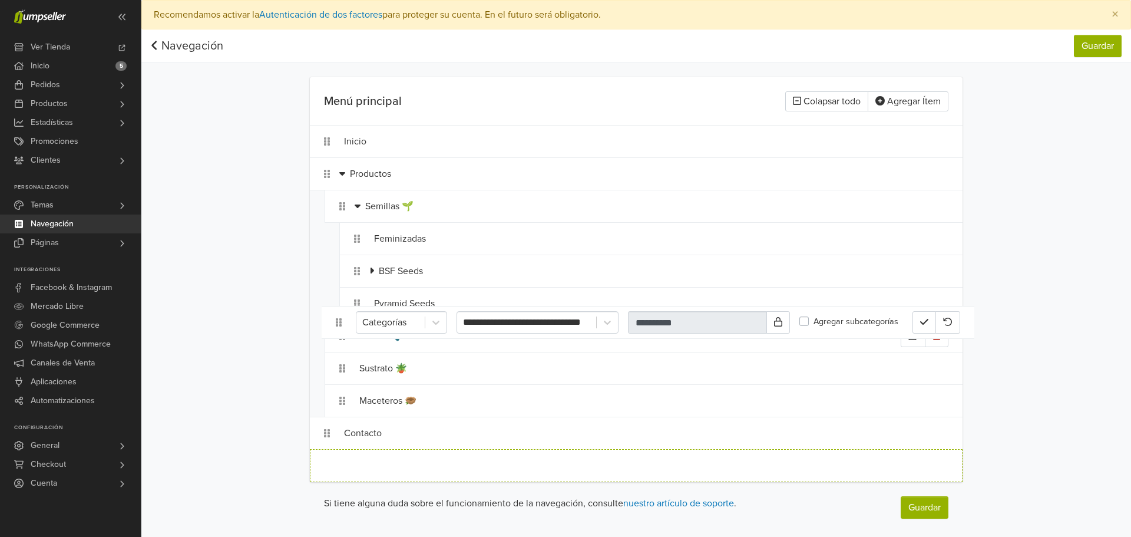
drag, startPoint x: 325, startPoint y: 468, endPoint x: 332, endPoint y: 345, distance: 123.3
click at [332, 345] on ol "Inicio Productos Semillas 🌱 Feminizadas BSF Seeds Pyramid Seeds Indoor 🔦 Sustra…" at bounding box center [636, 303] width 653 height 357
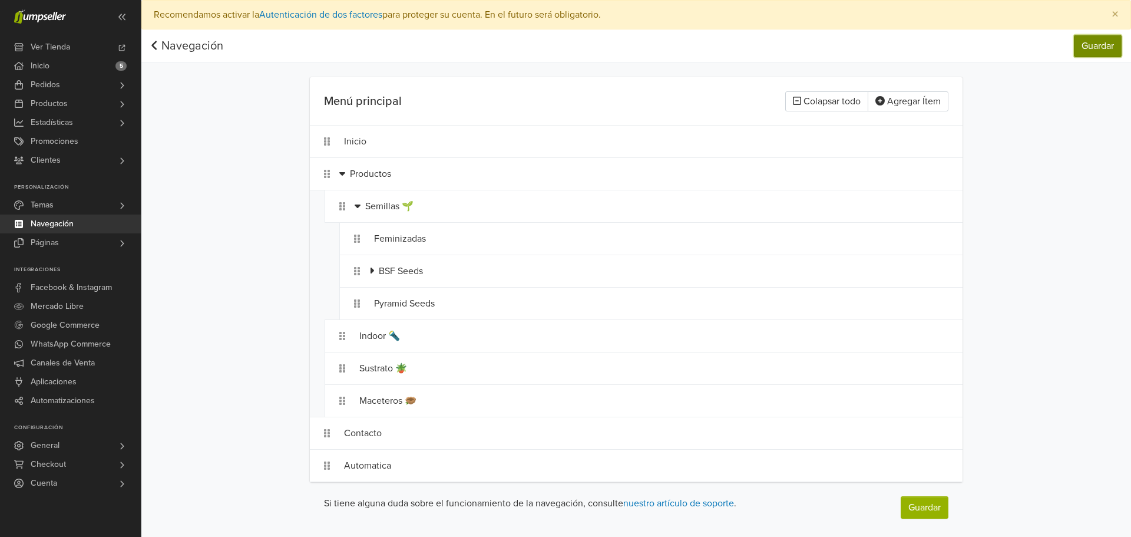
click at [1094, 49] on button "Guardar" at bounding box center [1098, 46] width 48 height 22
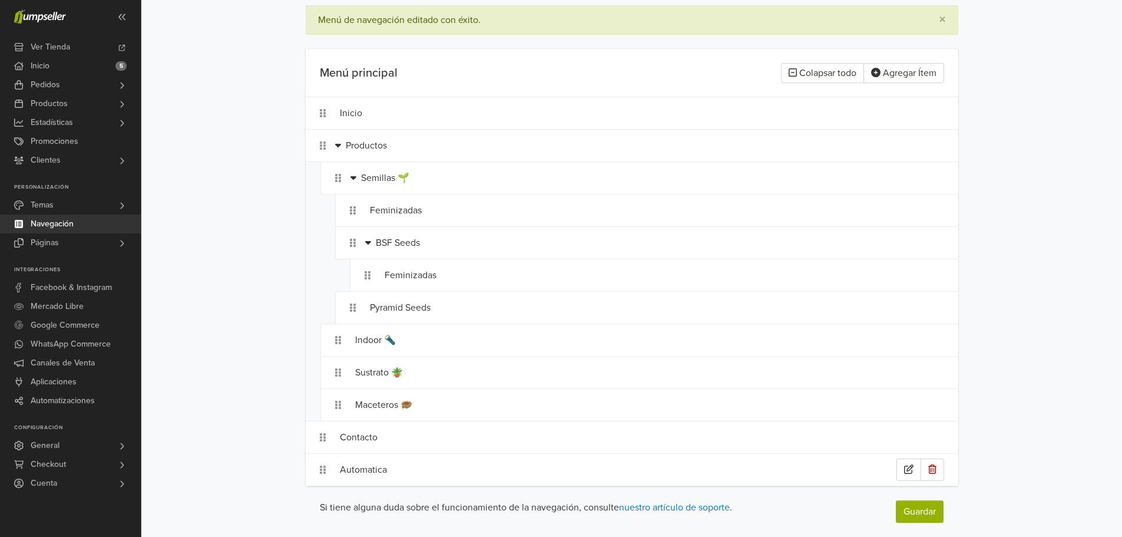
scroll to position [73, 0]
drag, startPoint x: 371, startPoint y: 472, endPoint x: 413, endPoint y: 272, distance: 205.3
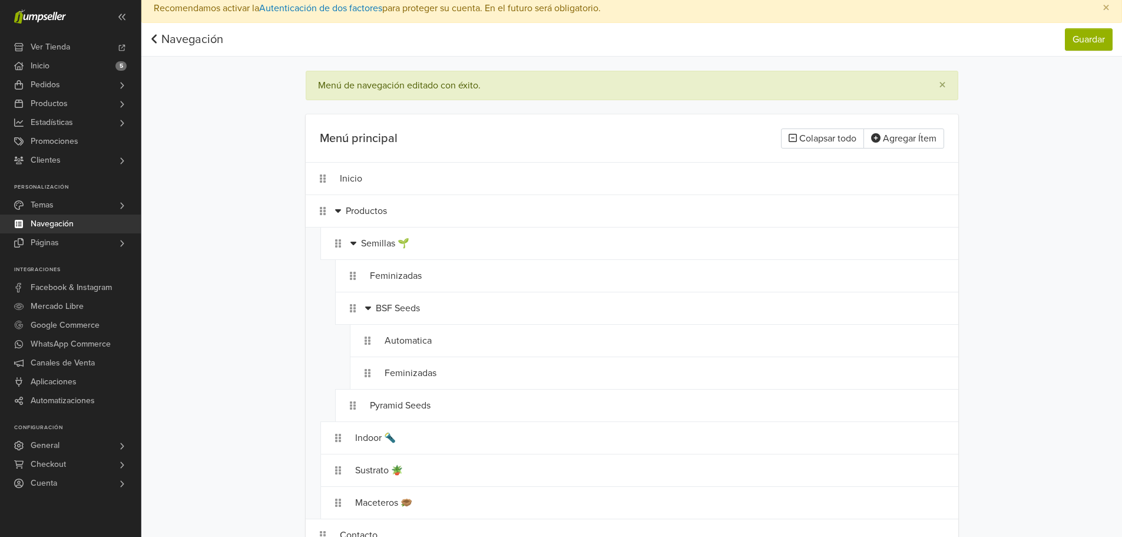
scroll to position [0, 0]
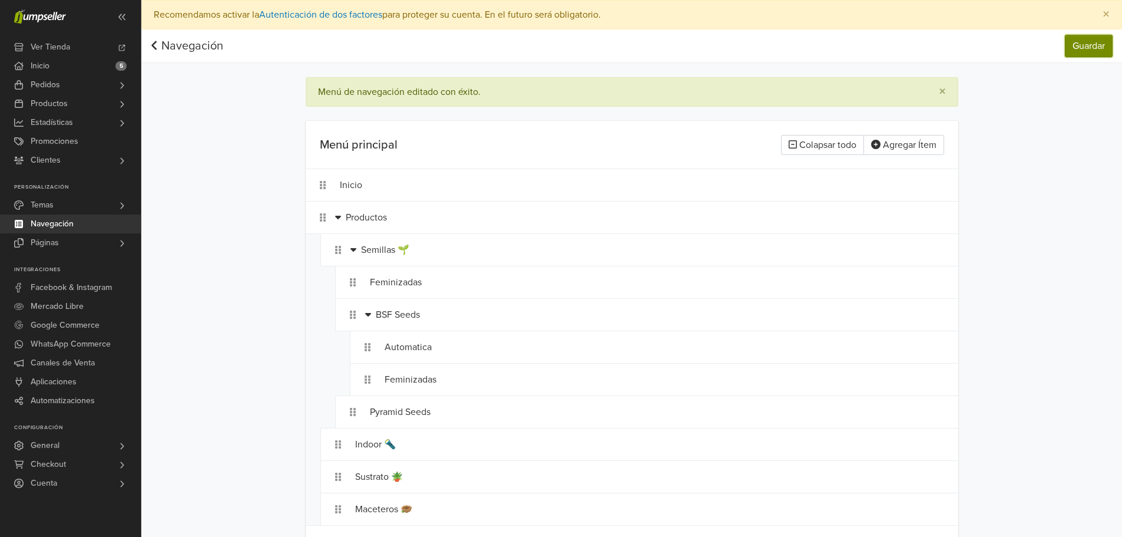
click at [1086, 47] on button "Guardar" at bounding box center [1089, 46] width 48 height 22
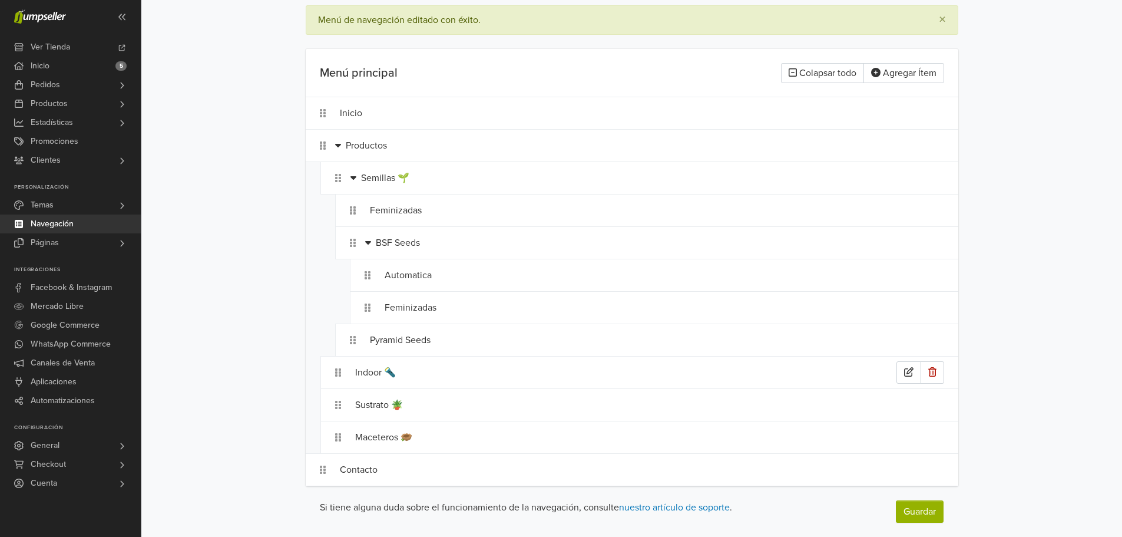
scroll to position [73, 0]
click at [912, 270] on icon "button" at bounding box center [908, 273] width 9 height 9
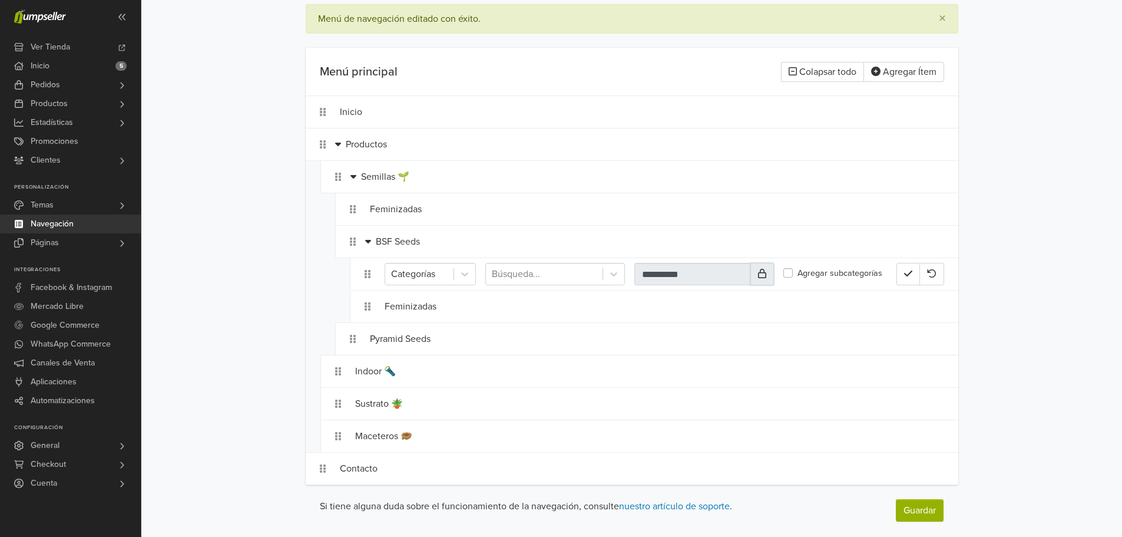
click at [769, 277] on button at bounding box center [762, 274] width 24 height 22
click at [726, 276] on input "**********" at bounding box center [692, 274] width 117 height 22
click at [765, 278] on button at bounding box center [762, 274] width 24 height 22
click at [763, 277] on icon at bounding box center [762, 273] width 8 height 9
click at [723, 276] on input "**********" at bounding box center [692, 274] width 117 height 22
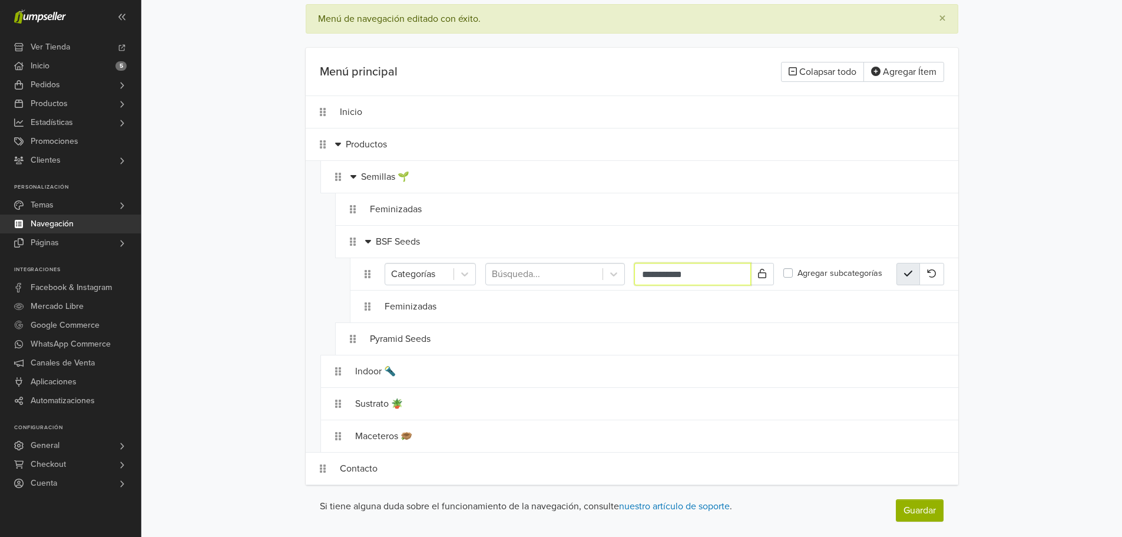
type input "**********"
click at [911, 274] on icon "button" at bounding box center [908, 273] width 8 height 9
click at [906, 277] on icon "button" at bounding box center [908, 273] width 9 height 9
click at [763, 272] on icon at bounding box center [762, 273] width 8 height 9
type input "**********"
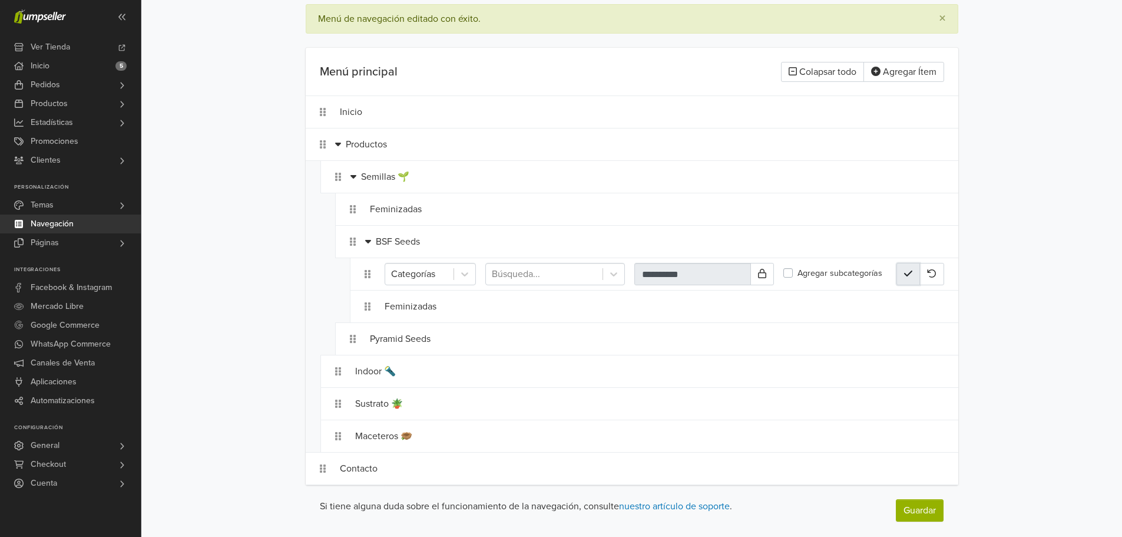
click at [912, 277] on icon "button" at bounding box center [908, 273] width 8 height 9
click at [904, 267] on button "button" at bounding box center [909, 274] width 25 height 22
click at [764, 279] on button at bounding box center [762, 274] width 24 height 22
click at [690, 272] on input "**********" at bounding box center [692, 274] width 117 height 22
type input "**********"
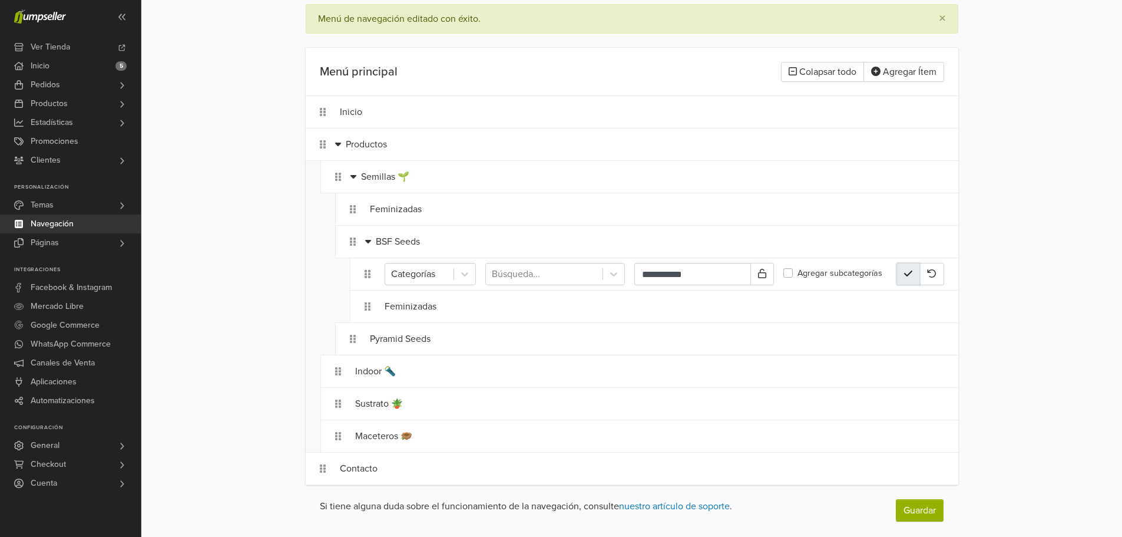
click at [906, 272] on icon "button" at bounding box center [908, 273] width 8 height 9
click at [911, 273] on icon "button" at bounding box center [908, 273] width 9 height 9
click at [764, 273] on icon at bounding box center [762, 273] width 8 height 9
type input "**********"
click at [908, 269] on icon "button" at bounding box center [908, 273] width 8 height 9
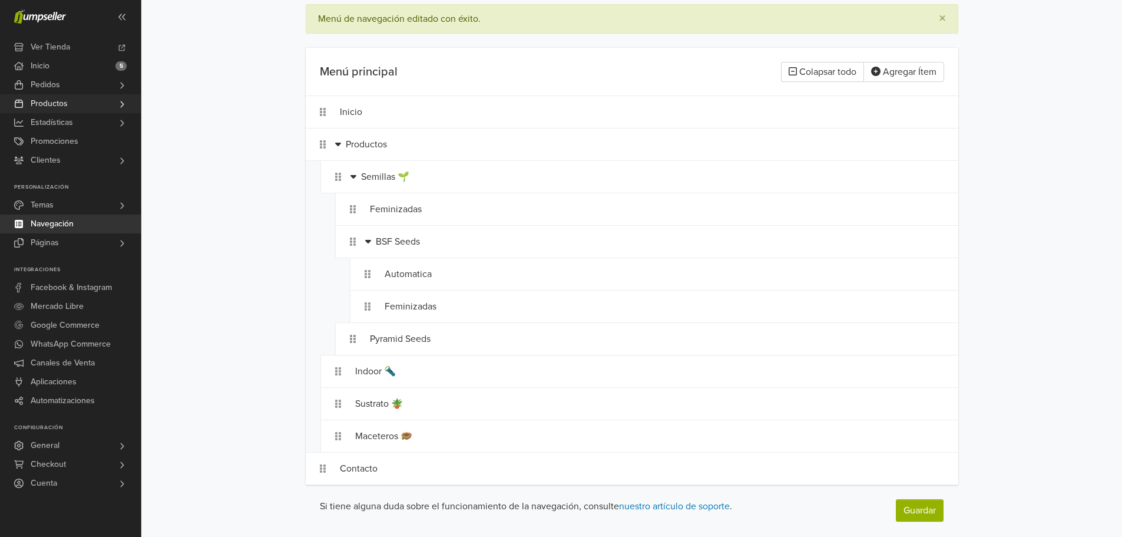
click at [105, 100] on link "Productos" at bounding box center [70, 103] width 141 height 19
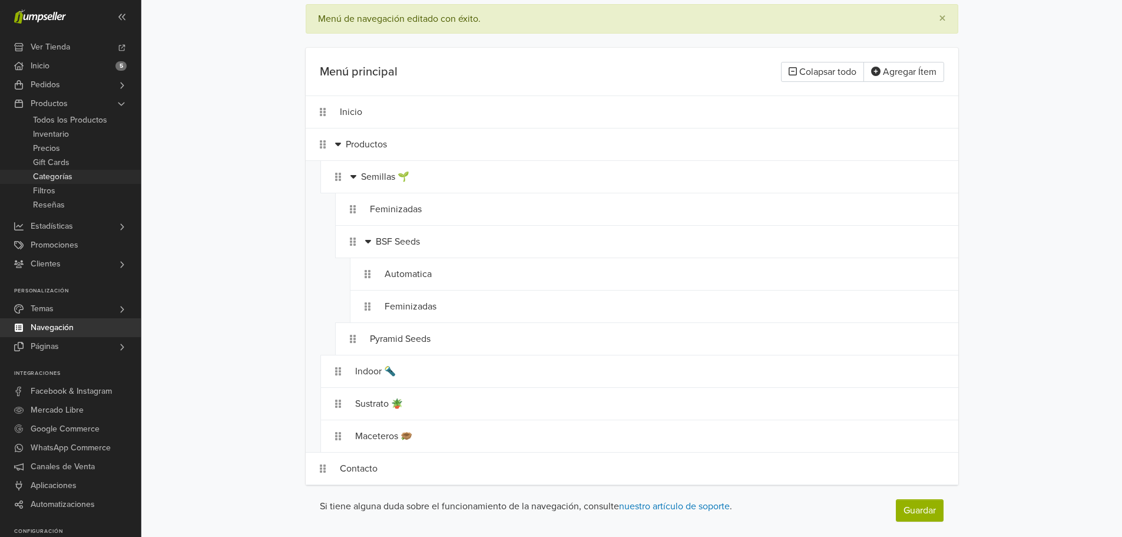
click at [98, 178] on link "Categorías" at bounding box center [70, 177] width 141 height 14
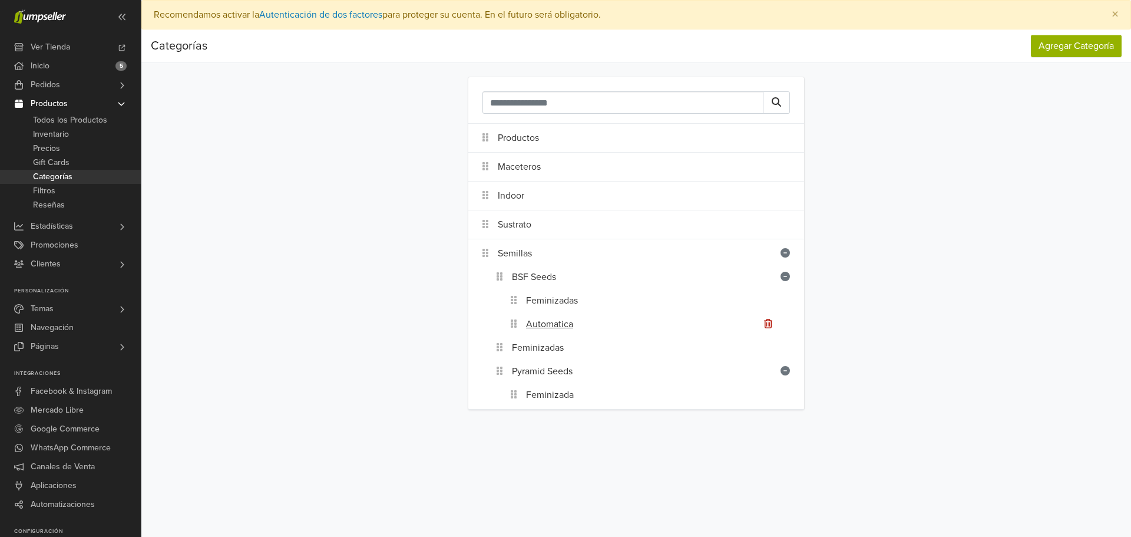
click at [615, 325] on div "Automatica" at bounding box center [665, 324] width 278 height 24
click at [794, 324] on div "Automatica" at bounding box center [665, 324] width 278 height 24
click at [677, 319] on div "Automatica" at bounding box center [665, 324] width 278 height 24
click at [637, 322] on div "Automatica" at bounding box center [665, 324] width 278 height 24
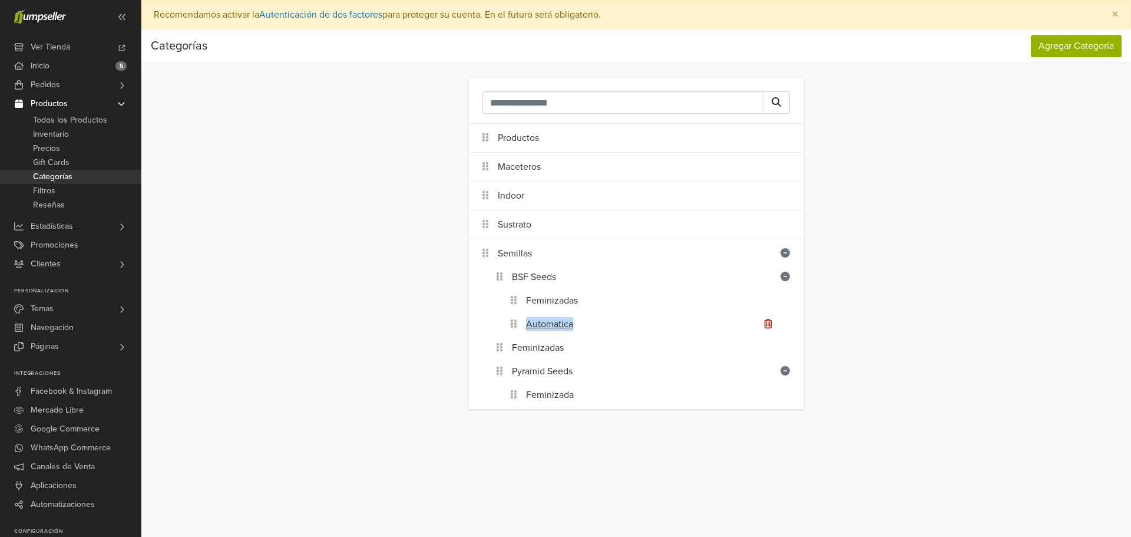
click at [637, 322] on div "Automatica" at bounding box center [665, 324] width 278 height 24
click at [559, 325] on link "Automatica" at bounding box center [549, 324] width 47 height 14
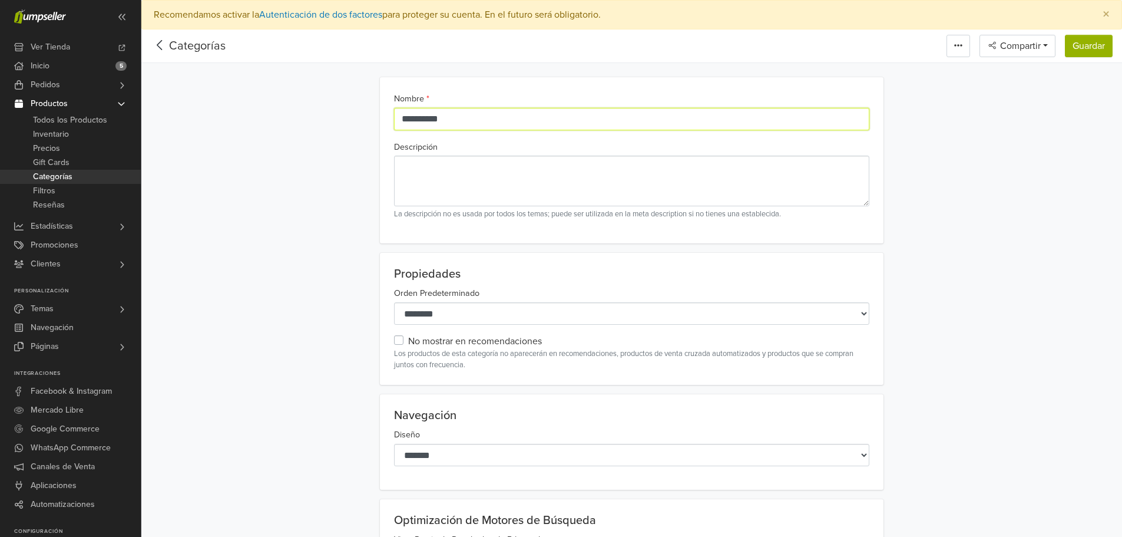
click at [494, 118] on input "**********" at bounding box center [631, 119] width 475 height 22
type input "**********"
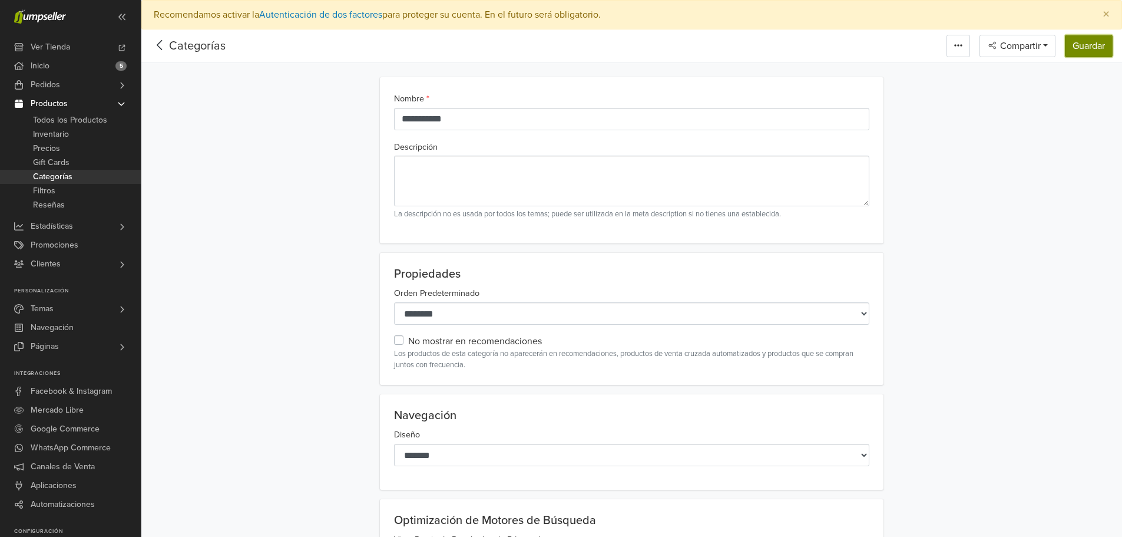
click at [1086, 55] on button "Guardar" at bounding box center [1089, 46] width 48 height 22
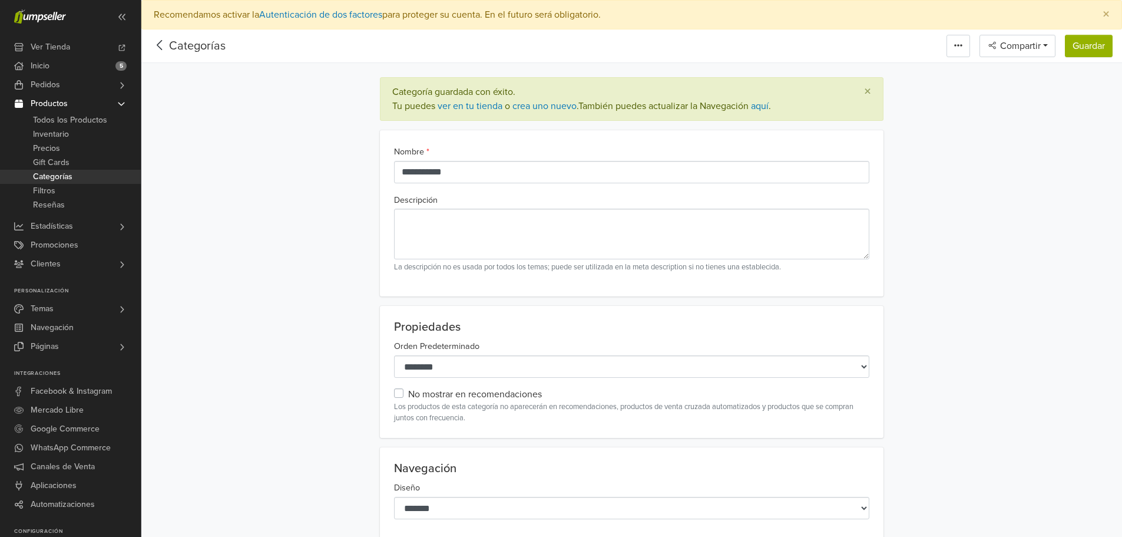
click at [164, 47] on icon at bounding box center [160, 45] width 18 height 15
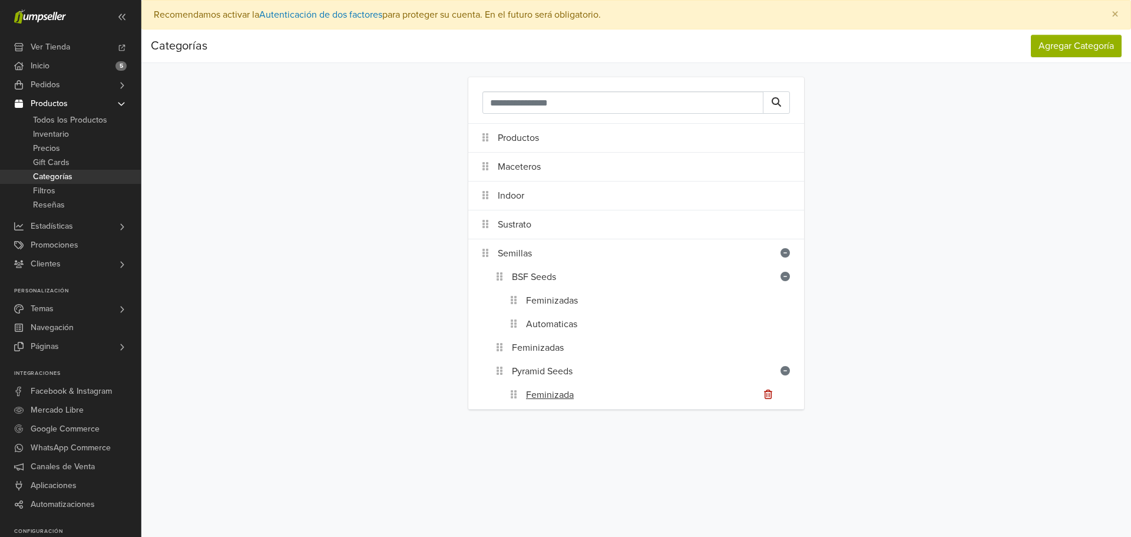
click at [596, 398] on div "Feminizada" at bounding box center [665, 395] width 278 height 24
click at [560, 391] on link "Feminizada" at bounding box center [550, 395] width 48 height 14
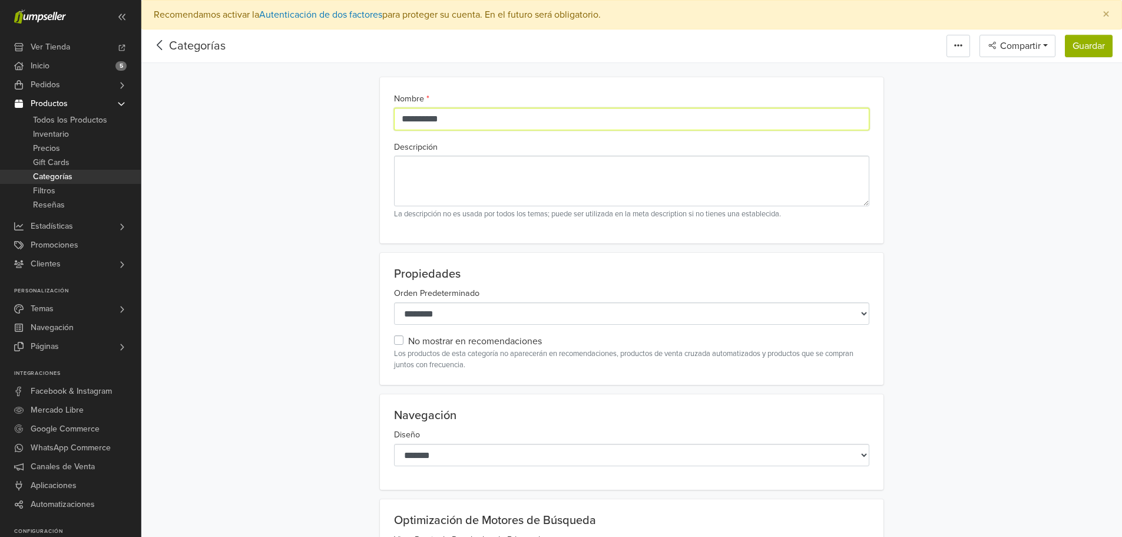
click at [481, 113] on input "**********" at bounding box center [631, 119] width 475 height 22
type input "**********"
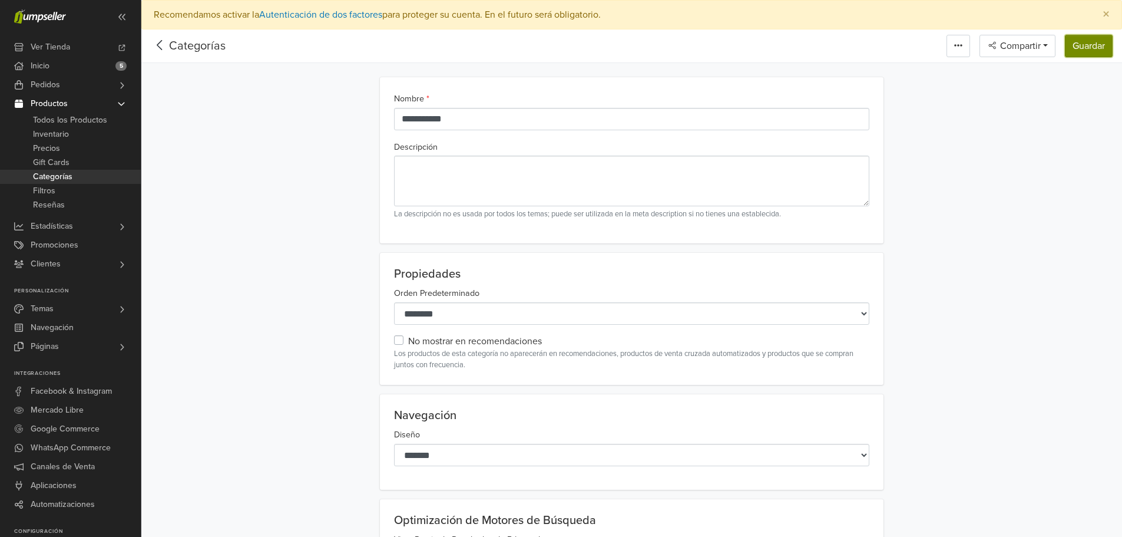
click at [1103, 56] on button "Guardar" at bounding box center [1089, 46] width 48 height 22
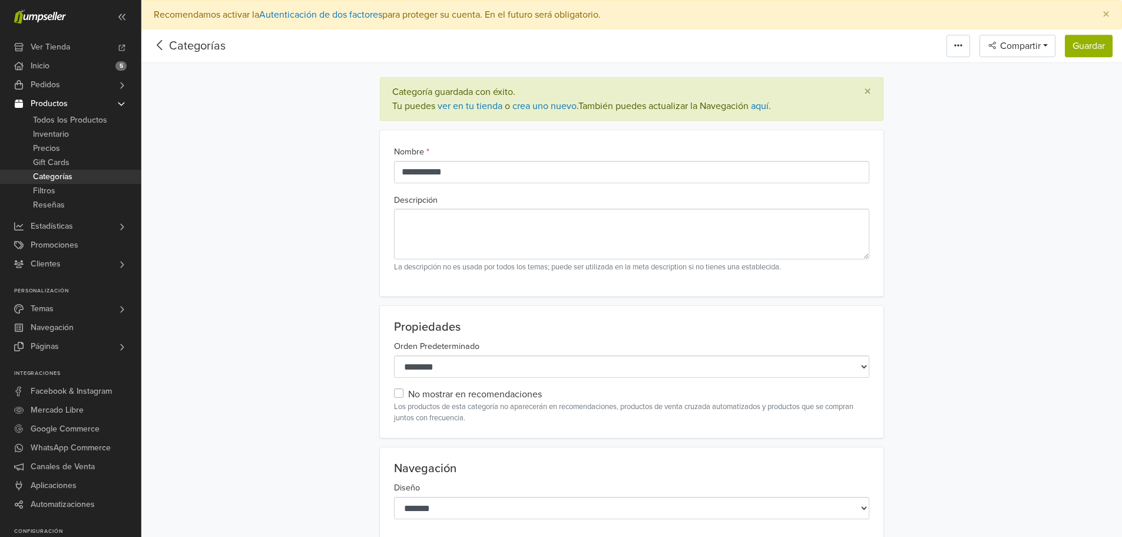
click at [156, 47] on icon at bounding box center [160, 45] width 18 height 15
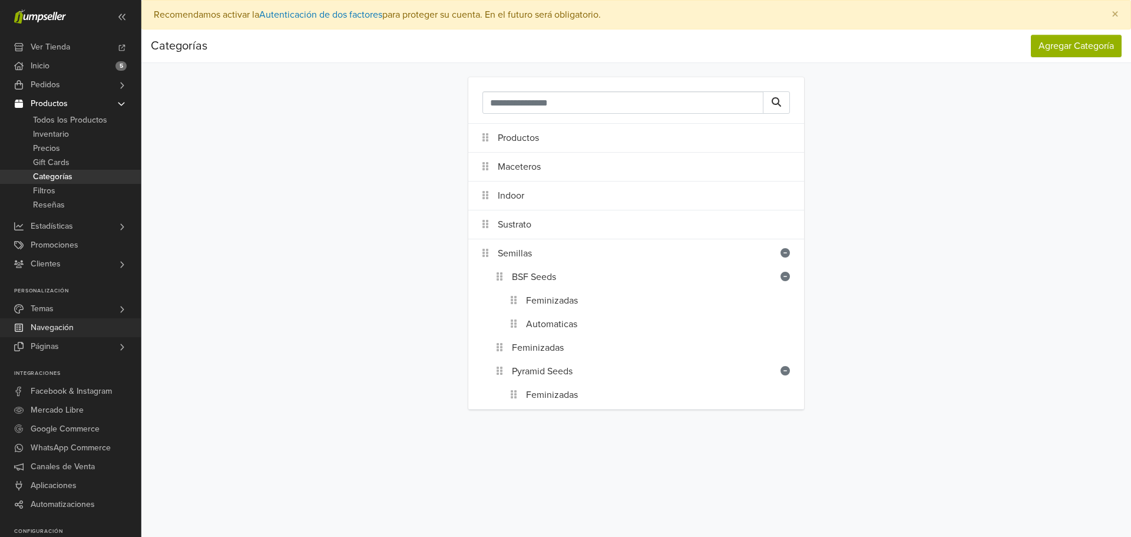
click at [76, 330] on link "Navegación" at bounding box center [70, 327] width 141 height 19
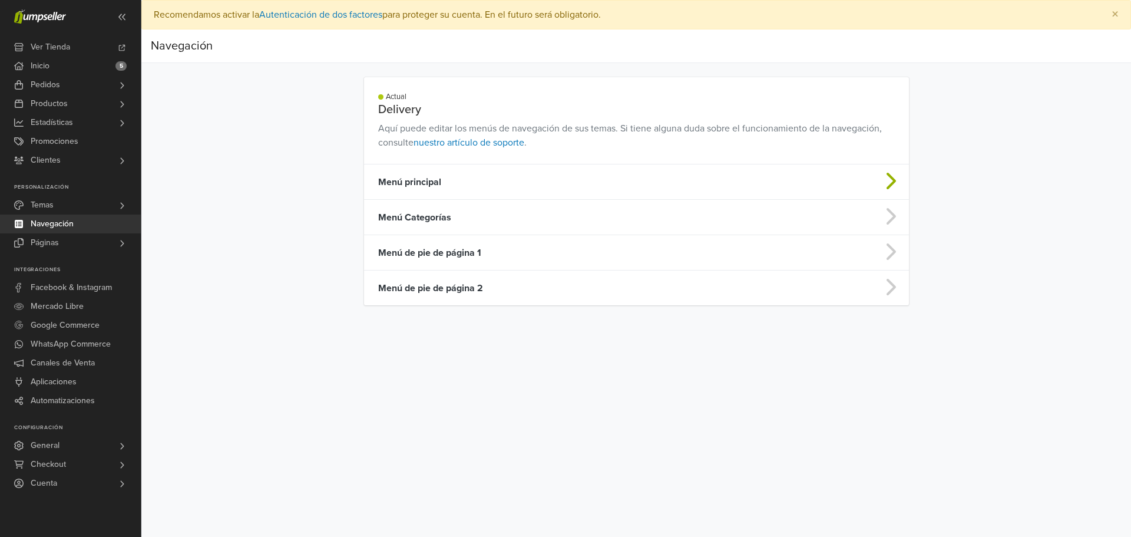
click at [438, 179] on td "Menú principal" at bounding box center [576, 181] width 425 height 35
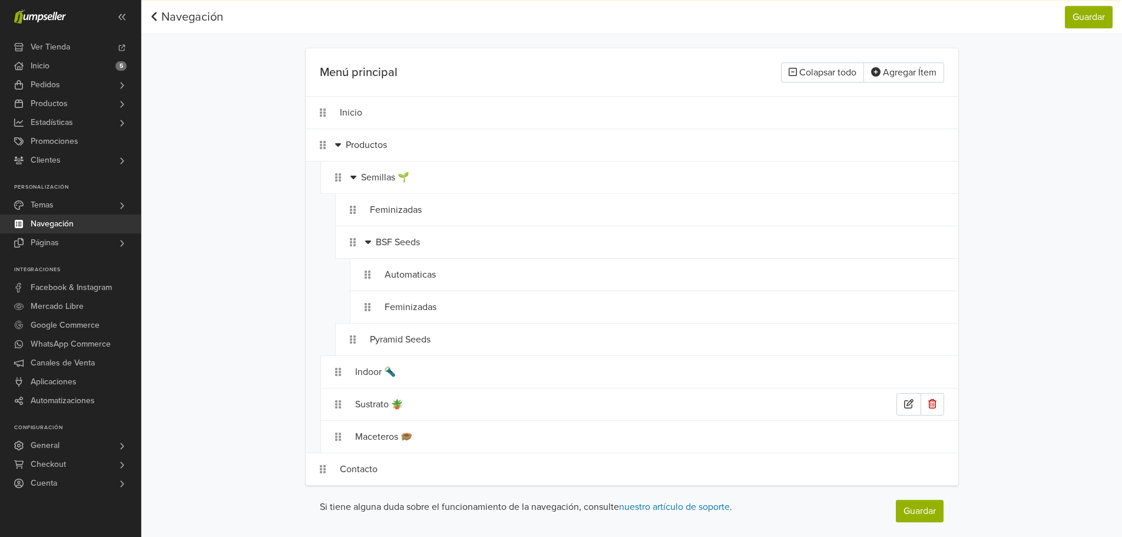
scroll to position [29, 0]
click at [92, 101] on link "Productos" at bounding box center [70, 103] width 141 height 19
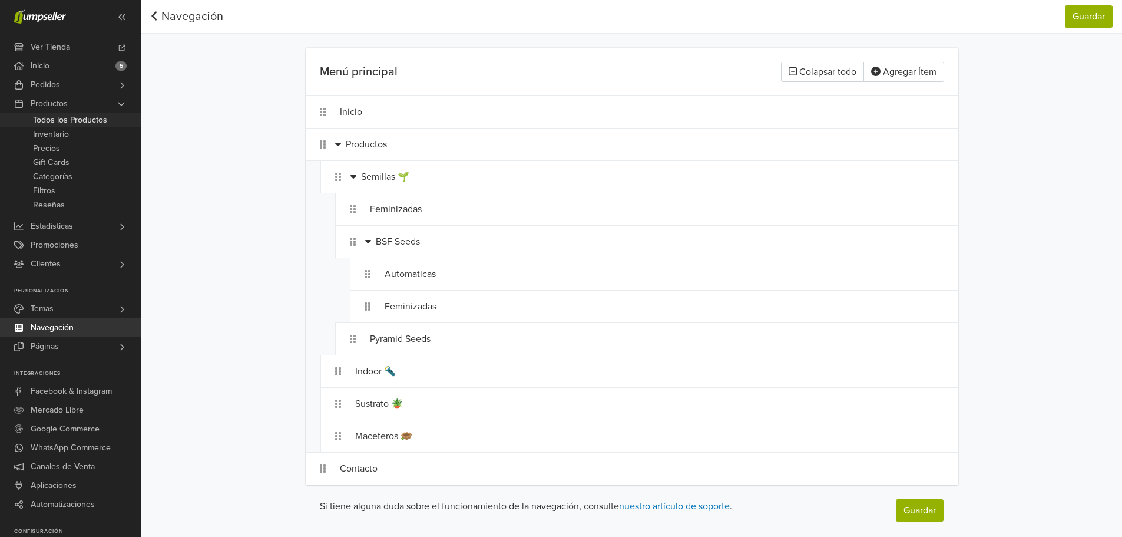
click at [82, 121] on span "Todos los Productos" at bounding box center [70, 120] width 74 height 14
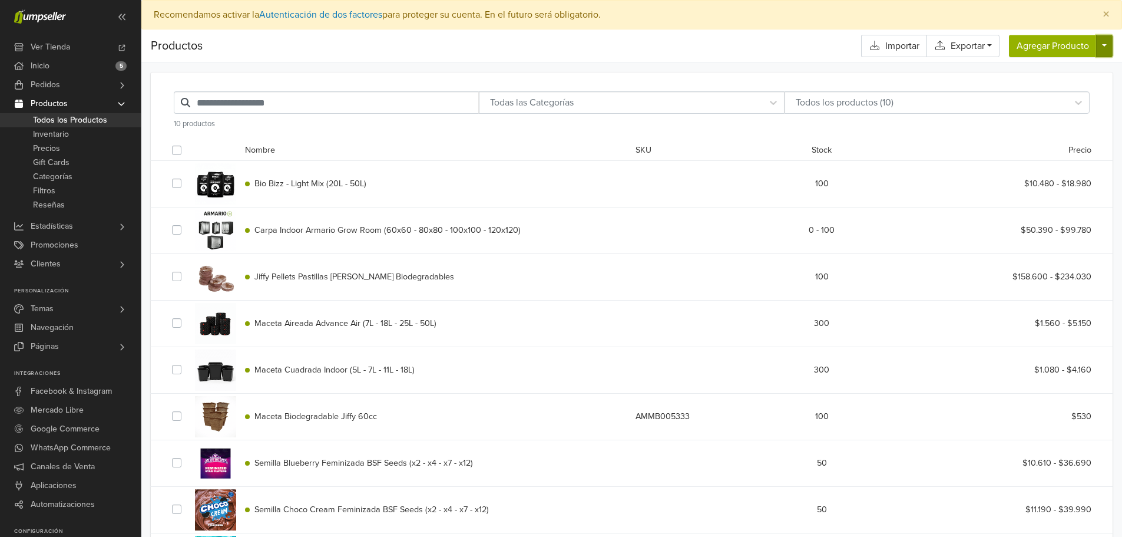
click at [1103, 42] on button "button" at bounding box center [1104, 46] width 16 height 22
click at [1044, 69] on link "Físico" at bounding box center [1059, 73] width 106 height 19
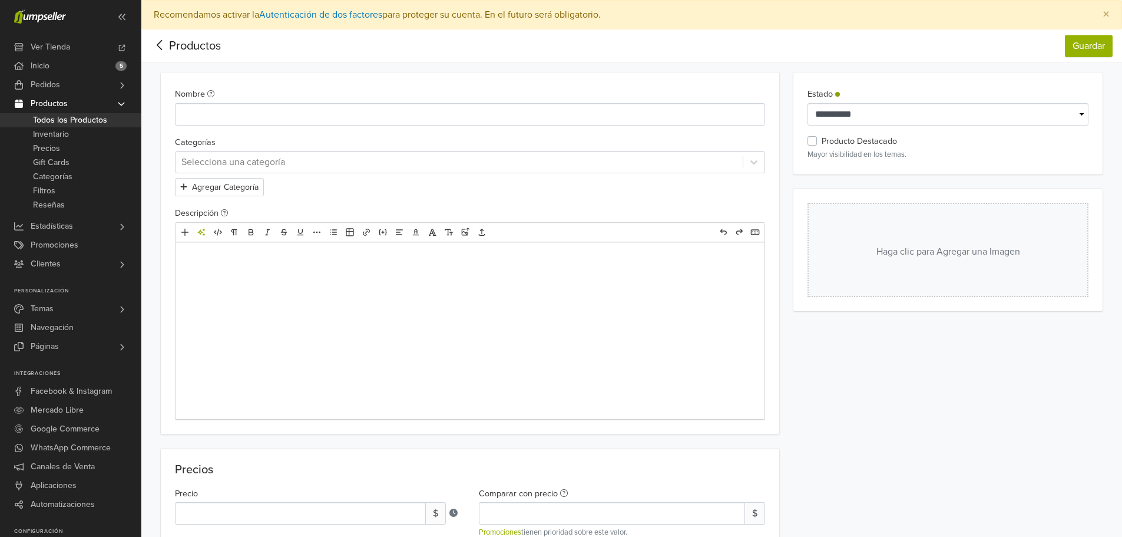
click at [260, 157] on div at bounding box center [459, 162] width 556 height 16
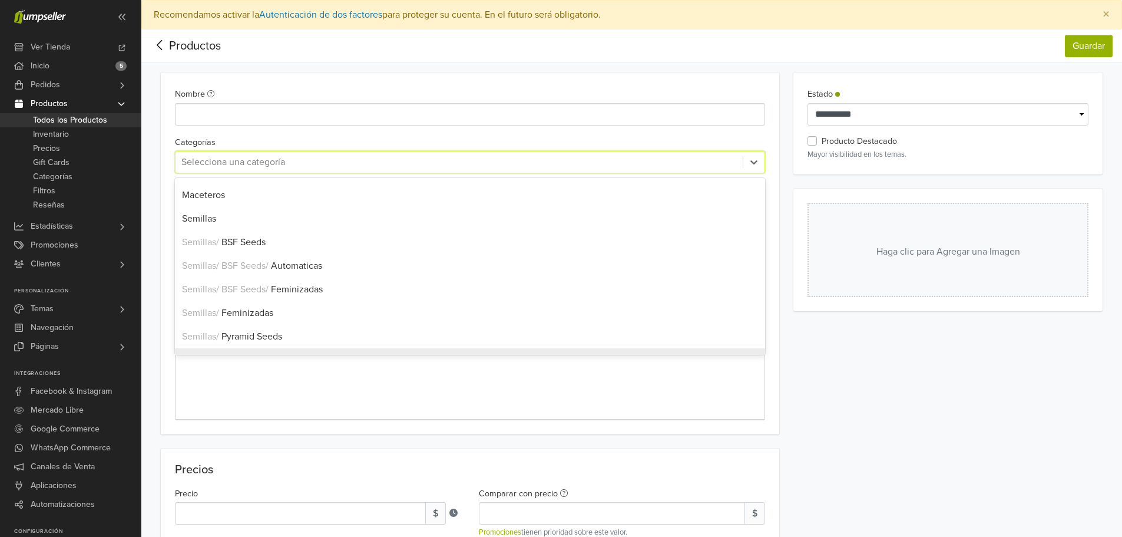
scroll to position [5, 0]
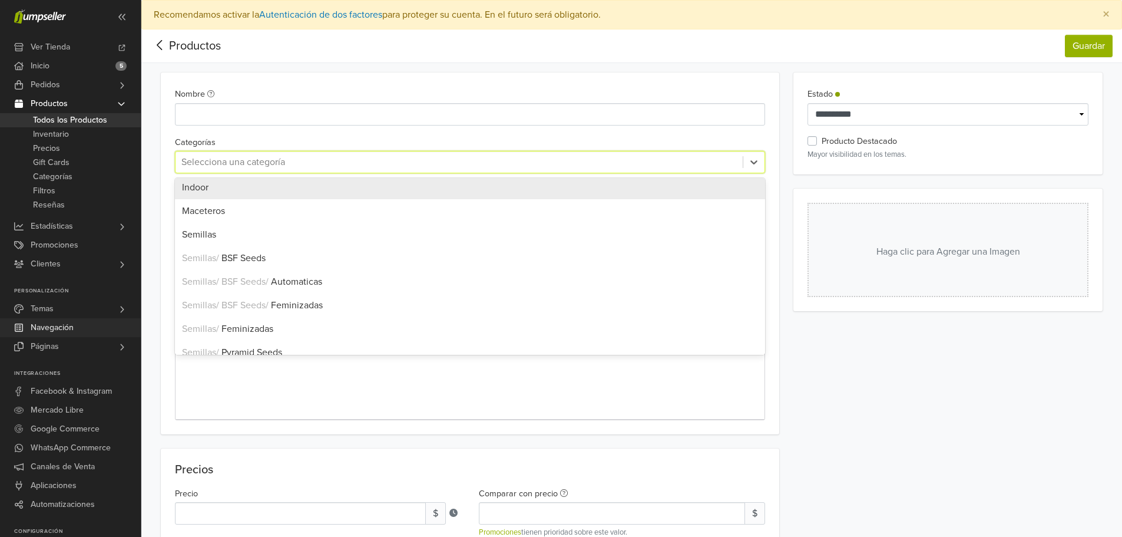
click at [56, 332] on span "Navegación" at bounding box center [52, 327] width 43 height 19
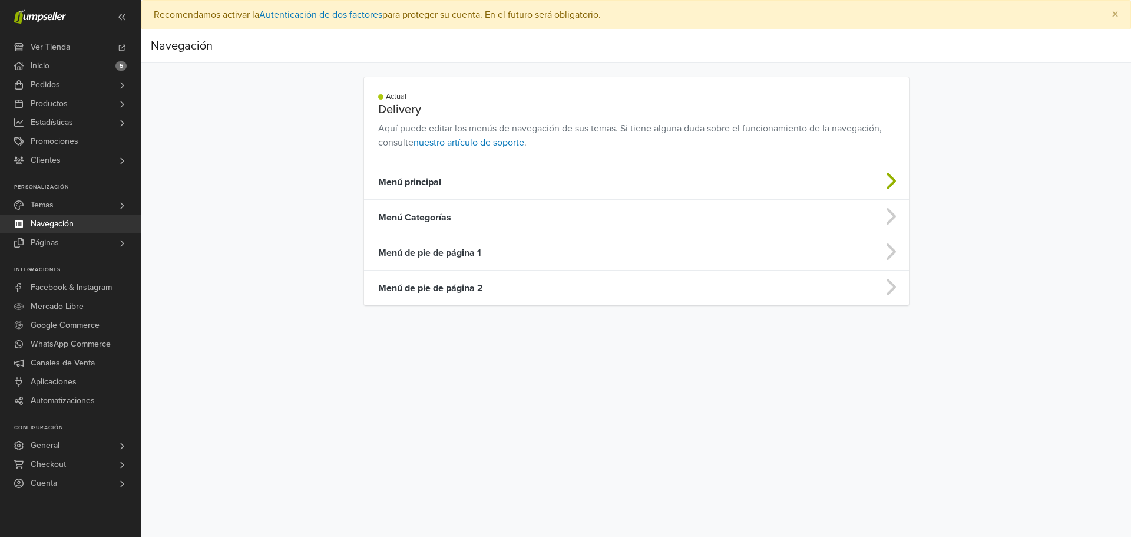
click at [441, 178] on td "Menú principal" at bounding box center [576, 181] width 425 height 35
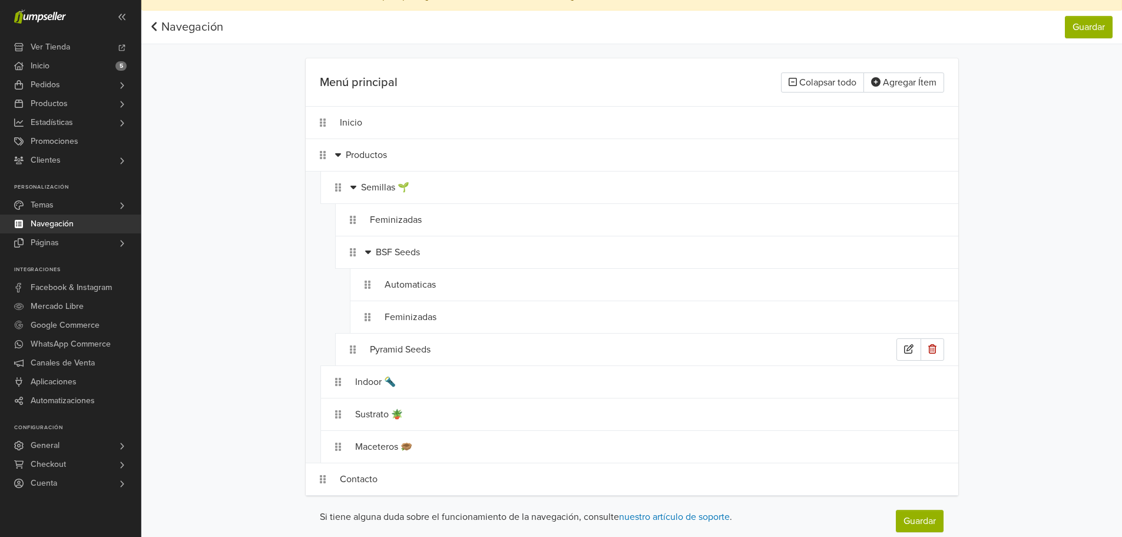
scroll to position [29, 0]
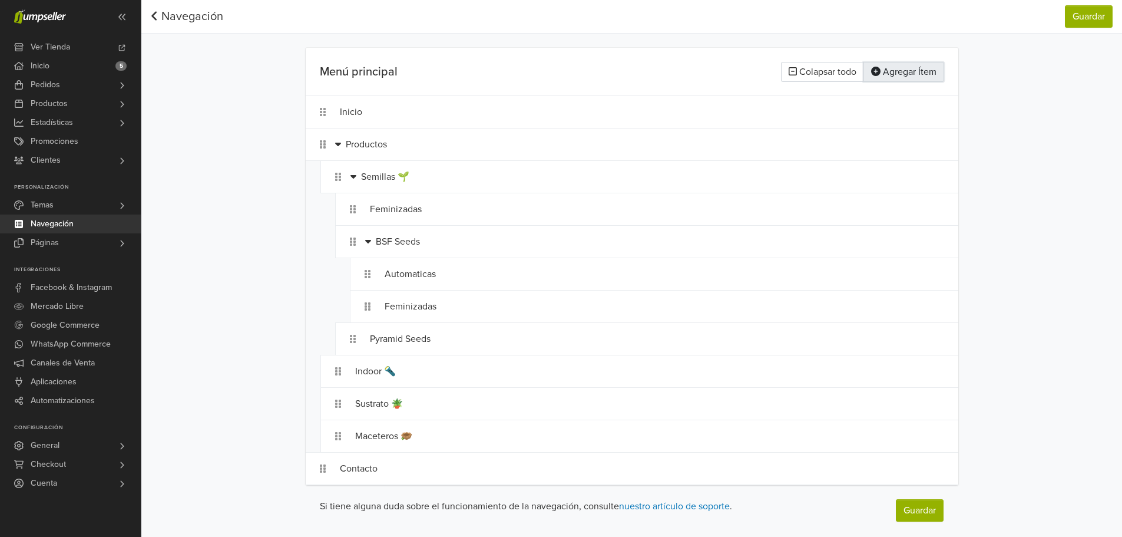
click at [934, 75] on button "Agregar Ítem" at bounding box center [904, 72] width 81 height 20
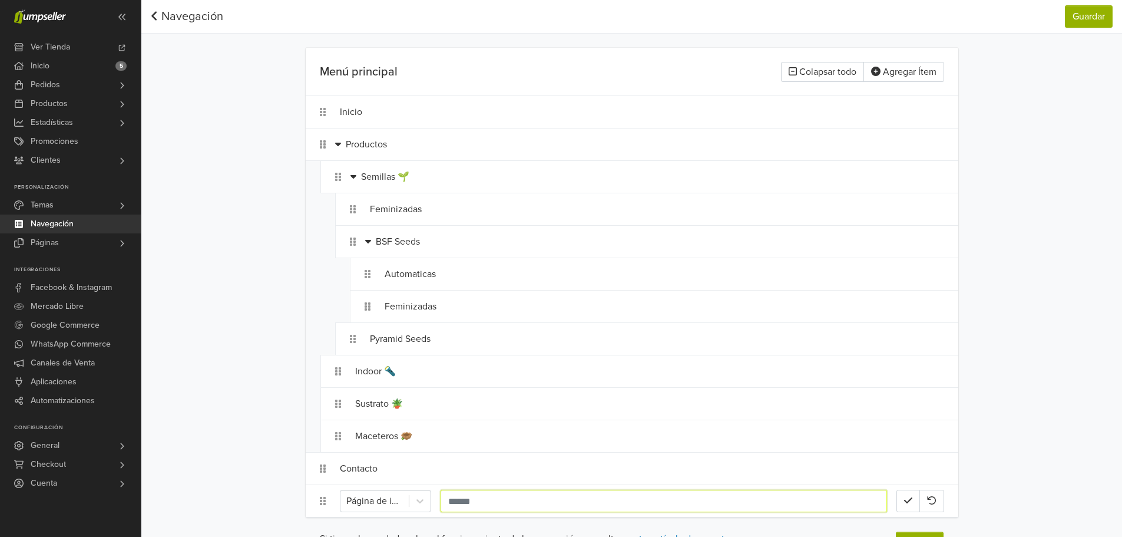
click at [455, 503] on input "text" at bounding box center [664, 500] width 446 height 22
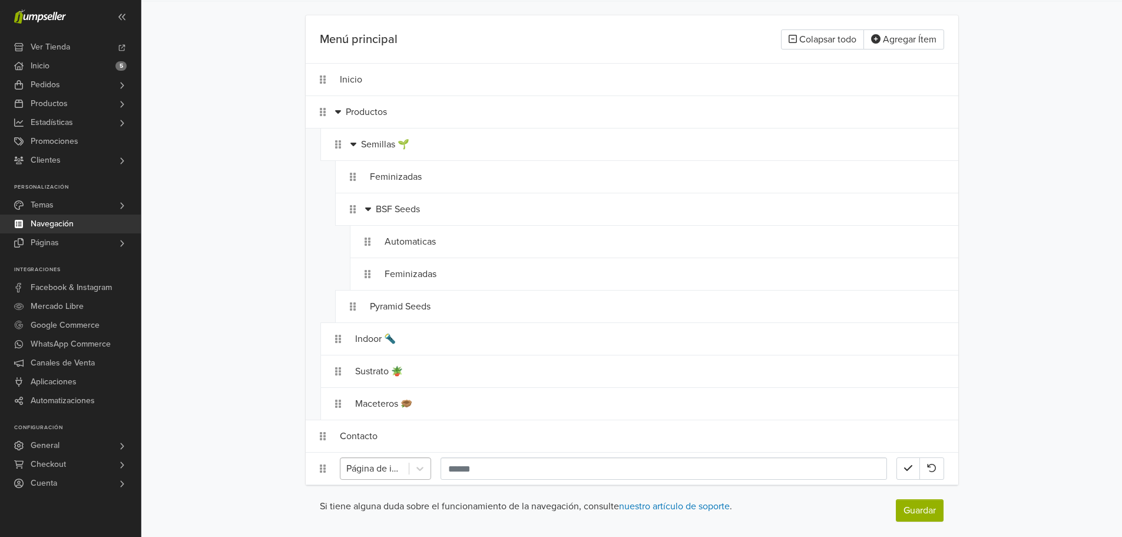
click at [413, 479] on div "Página de inicio" at bounding box center [385, 468] width 91 height 22
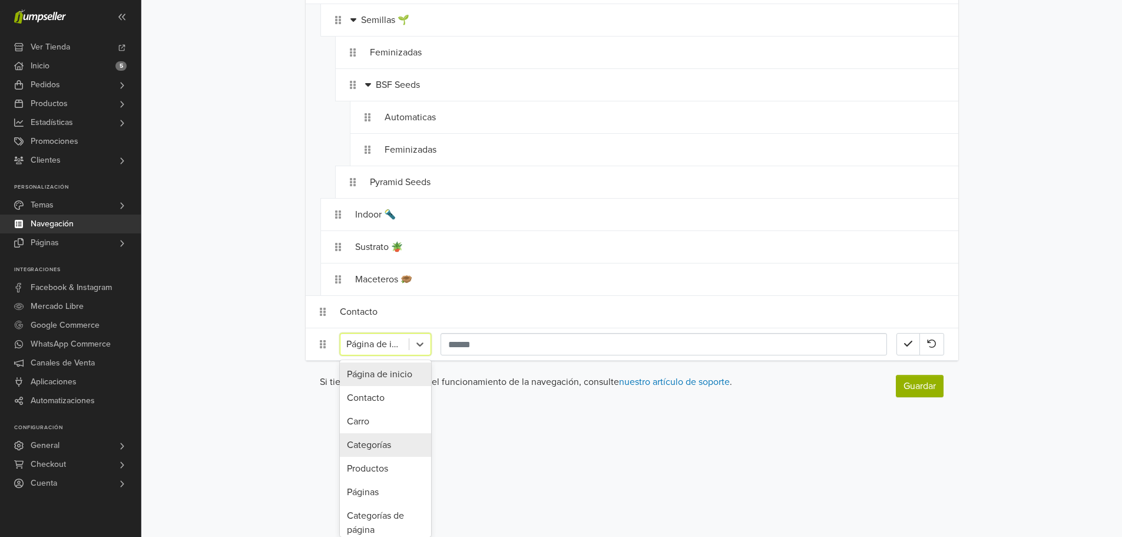
click at [392, 447] on div "Categorías" at bounding box center [385, 445] width 91 height 24
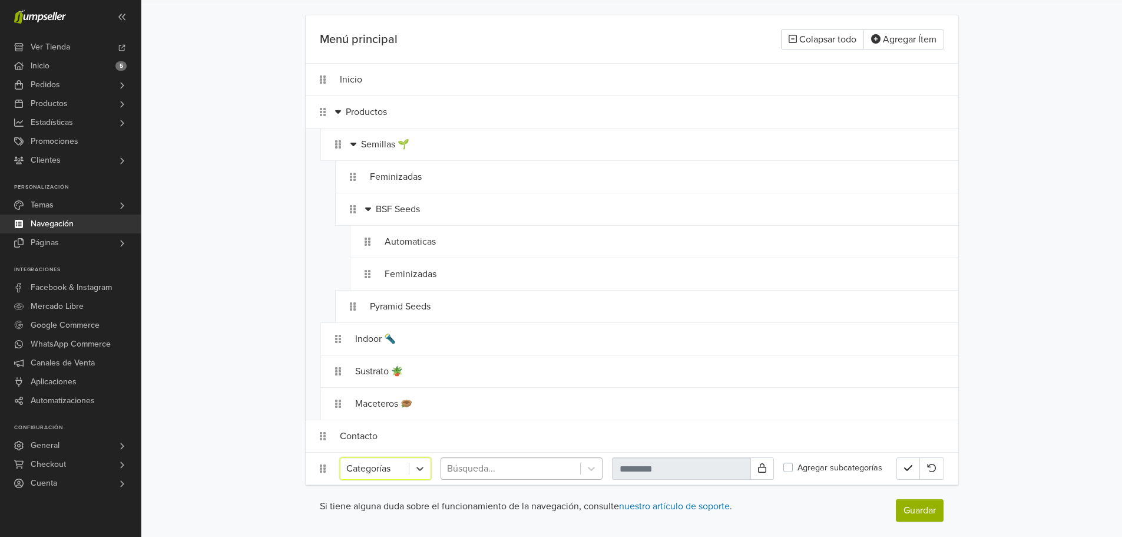
scroll to position [62, 0]
click at [488, 476] on div at bounding box center [510, 468] width 127 height 16
type input "*"
type input "****"
drag, startPoint x: 479, startPoint y: 425, endPoint x: 470, endPoint y: 459, distance: 34.7
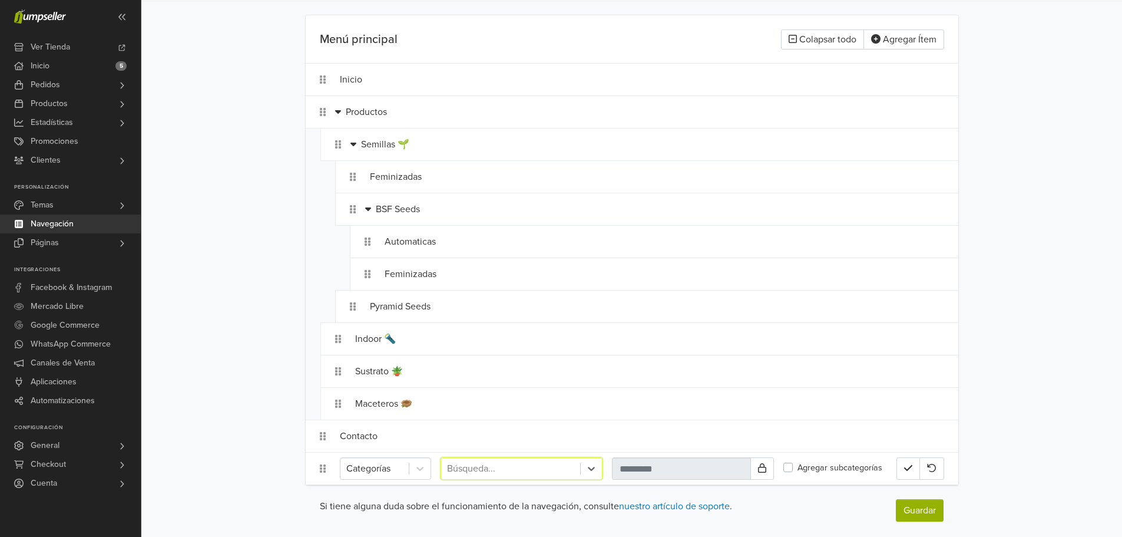
click at [431, 435] on ol "Inicio Productos Semillas 🌱 Feminizadas BSF Seeds Automaticas Feminizadas Pyram…" at bounding box center [632, 274] width 653 height 422
click at [476, 465] on div at bounding box center [510, 468] width 127 height 16
type input "*****"
drag, startPoint x: 488, startPoint y: 461, endPoint x: 487, endPoint y: 473, distance: 11.9
click at [471, 468] on div at bounding box center [510, 468] width 127 height 16
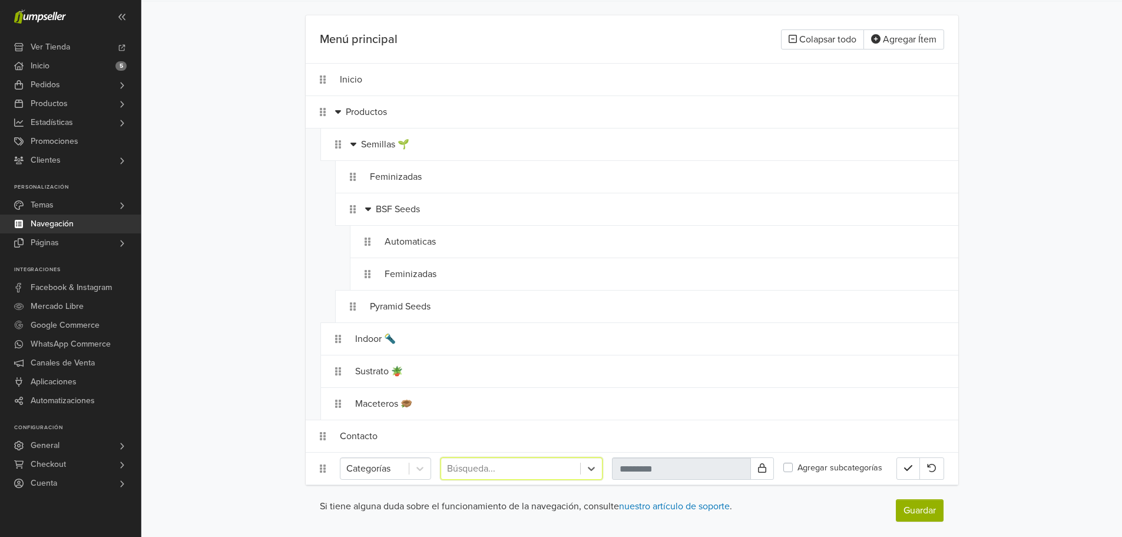
click at [489, 472] on div at bounding box center [510, 468] width 127 height 16
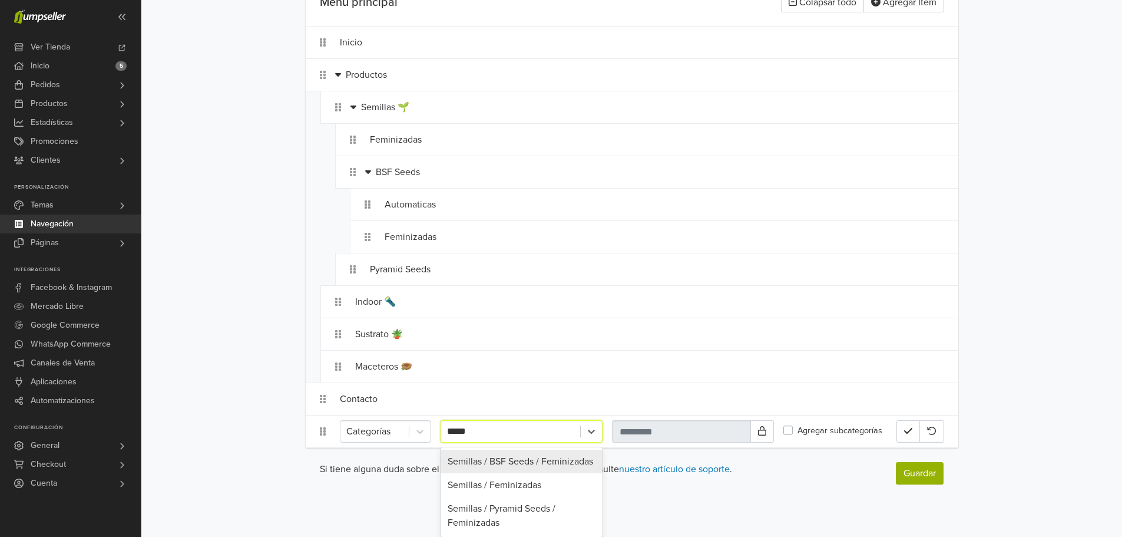
type input "******"
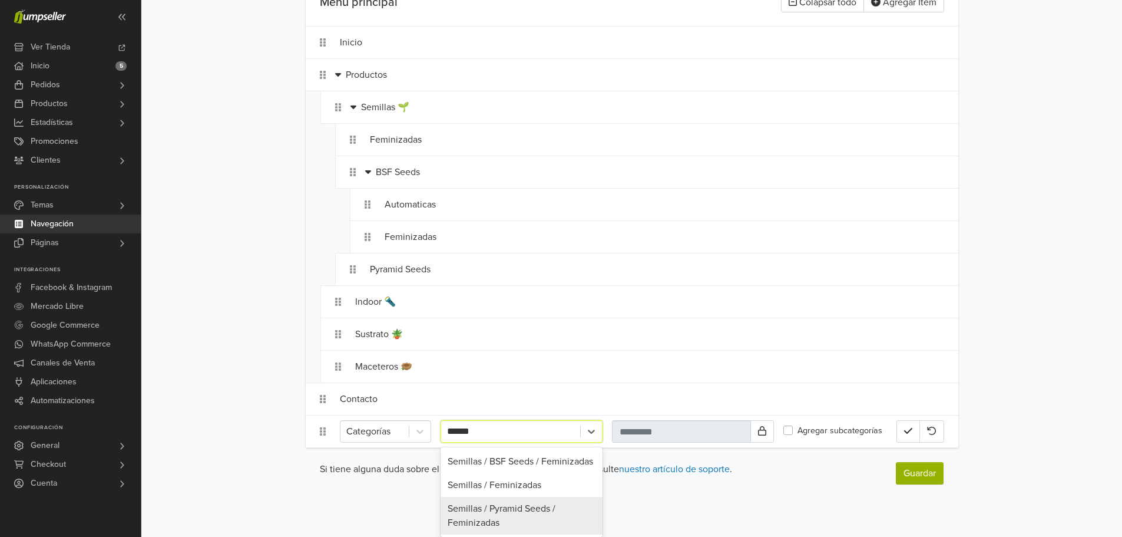
click at [528, 522] on div "Semillas / Pyramid Seeds / Feminizadas" at bounding box center [522, 516] width 162 height 38
type input "**********"
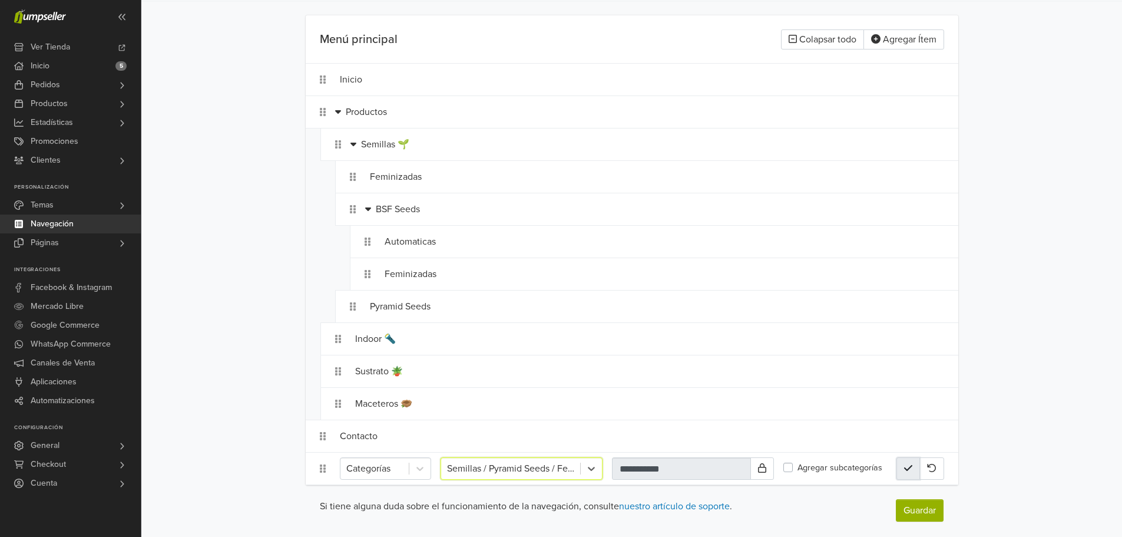
click at [909, 470] on icon "button" at bounding box center [908, 467] width 8 height 9
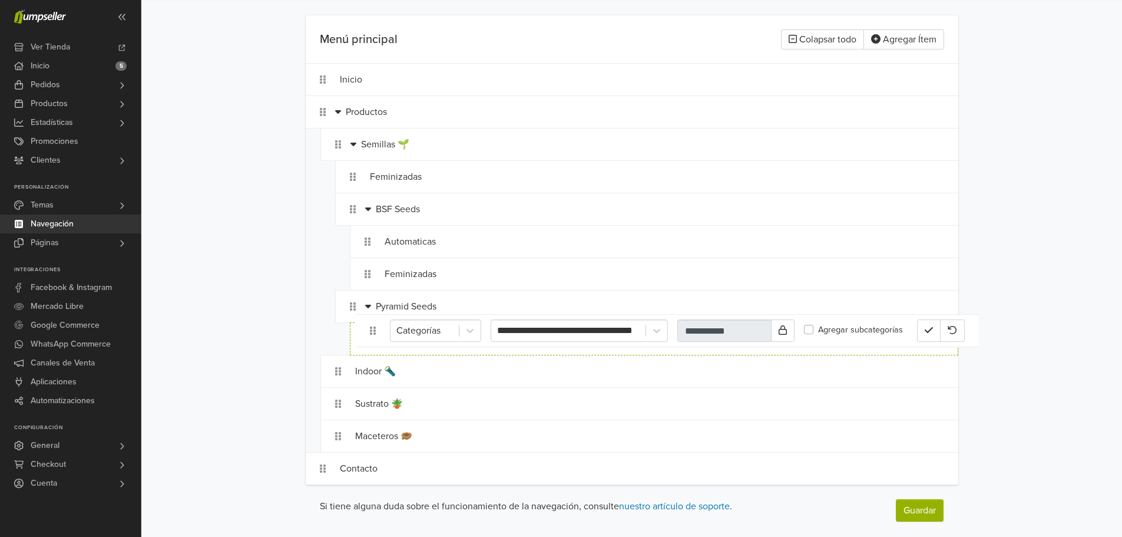
drag, startPoint x: 320, startPoint y: 474, endPoint x: 370, endPoint y: 336, distance: 146.6
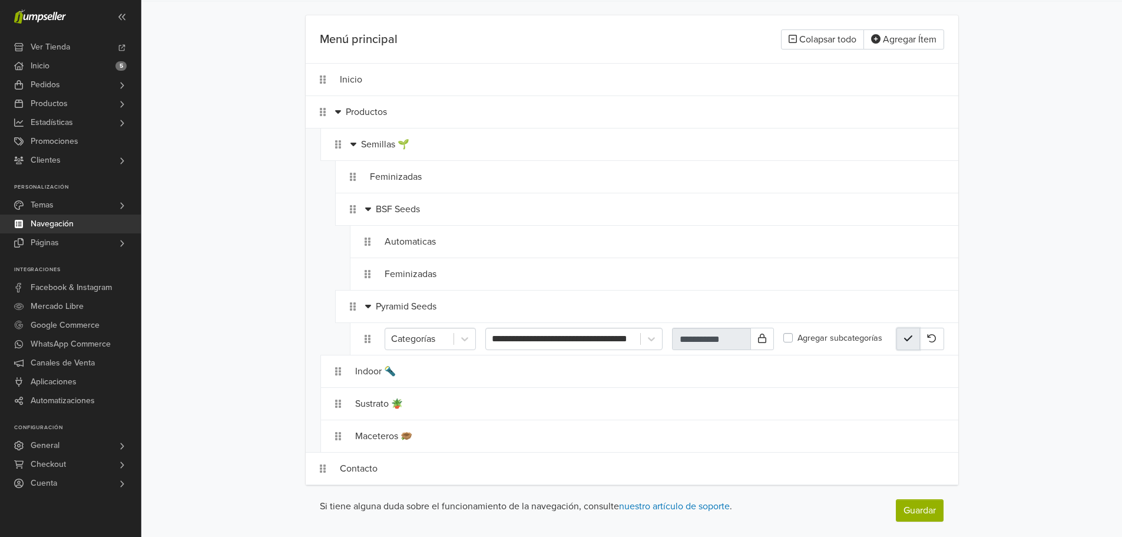
click at [905, 335] on icon "button" at bounding box center [908, 337] width 8 height 9
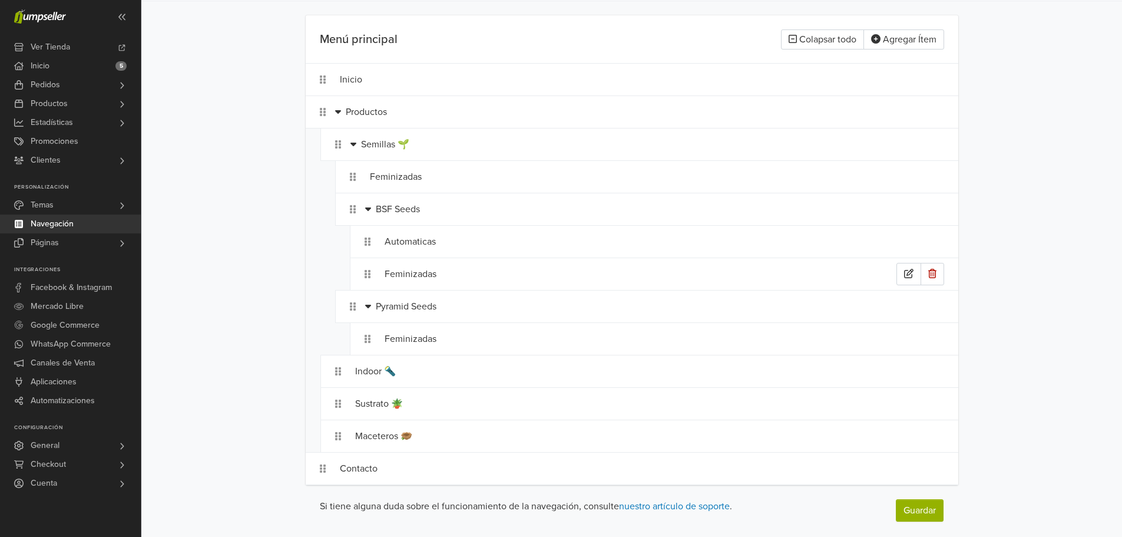
click at [465, 270] on div "Feminizadas" at bounding box center [641, 274] width 512 height 22
click at [479, 244] on div "Automaticas" at bounding box center [641, 241] width 512 height 22
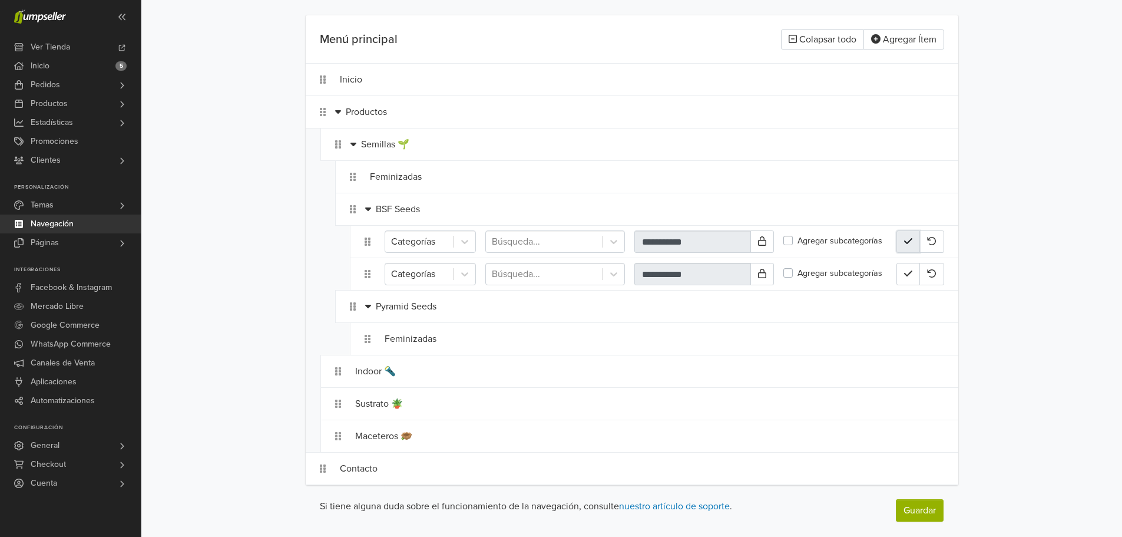
click at [904, 239] on icon "button" at bounding box center [908, 240] width 8 height 9
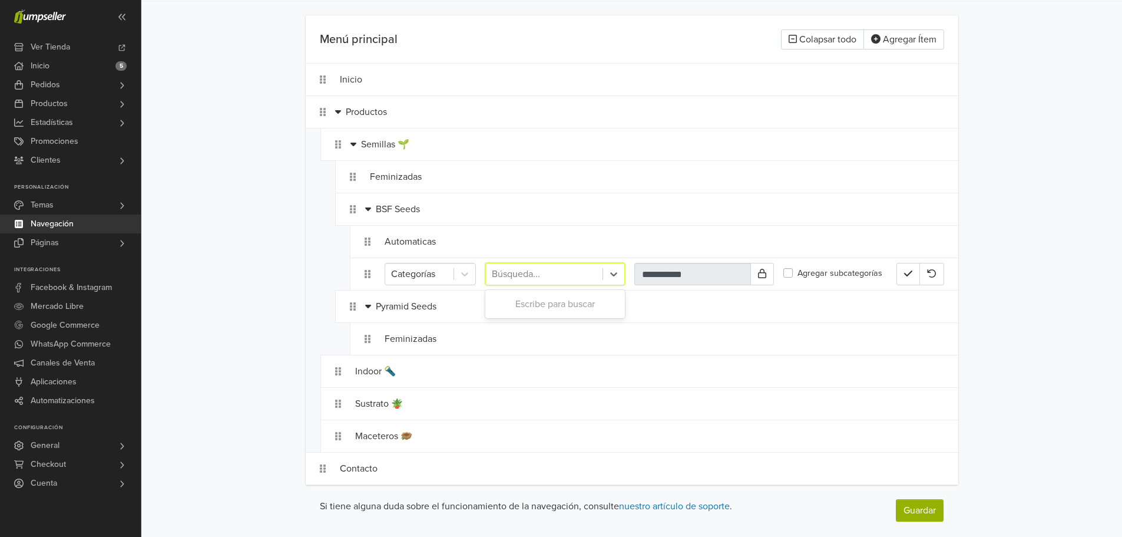
click at [518, 274] on div at bounding box center [544, 274] width 105 height 16
click at [905, 275] on icon "button" at bounding box center [908, 273] width 8 height 9
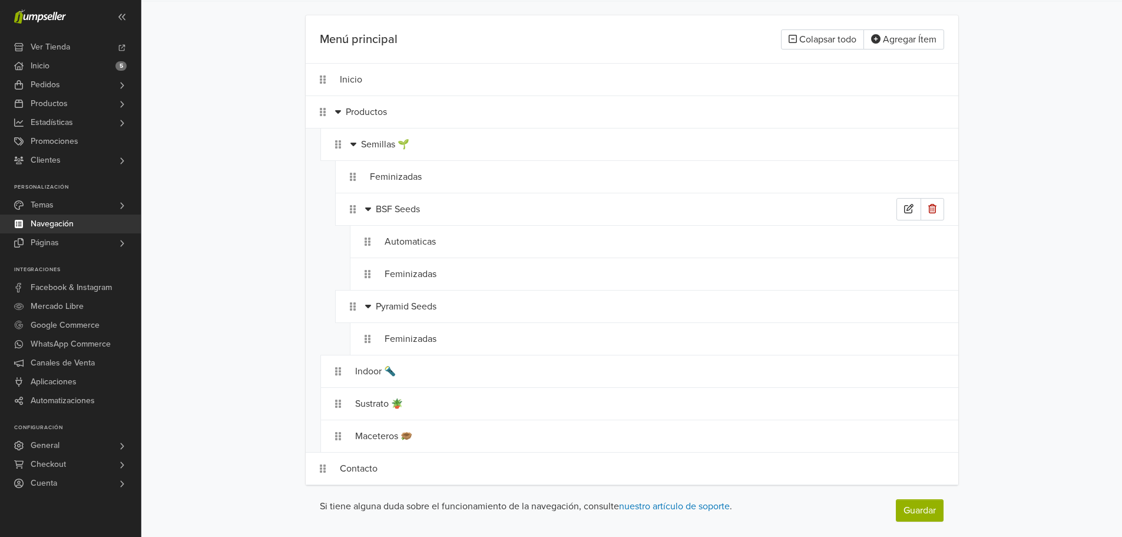
click at [517, 203] on div "BSF Seeds" at bounding box center [636, 209] width 521 height 22
click at [904, 204] on icon "button" at bounding box center [908, 208] width 8 height 9
click at [525, 181] on div "Feminizadas" at bounding box center [633, 177] width 527 height 22
click at [911, 178] on icon "button" at bounding box center [908, 175] width 8 height 9
click at [497, 312] on div "Pyramid Seeds" at bounding box center [636, 306] width 521 height 22
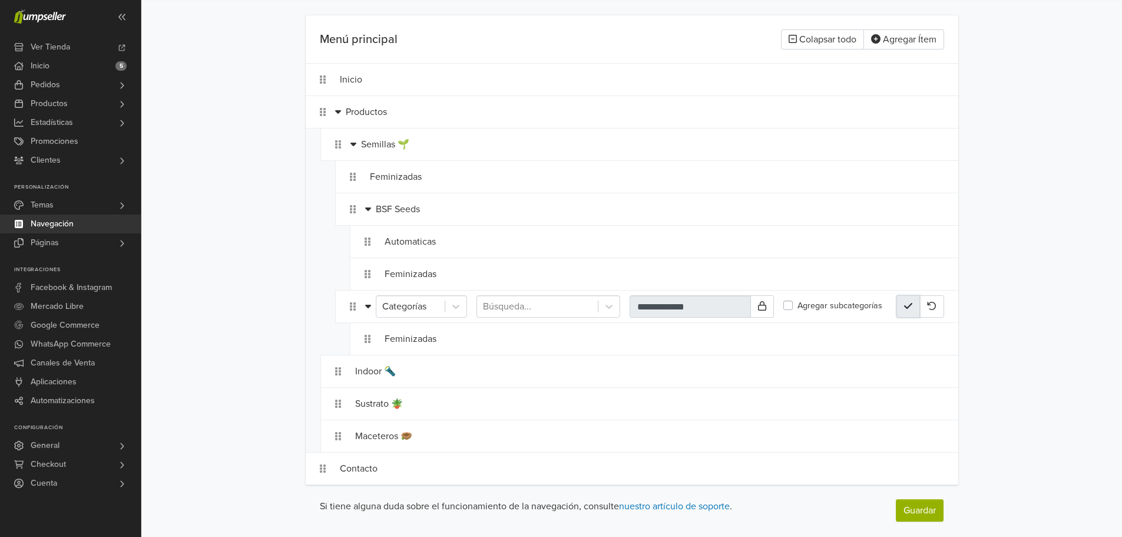
click at [908, 304] on icon "button" at bounding box center [908, 305] width 8 height 9
click at [511, 332] on div "Feminizadas" at bounding box center [641, 339] width 512 height 22
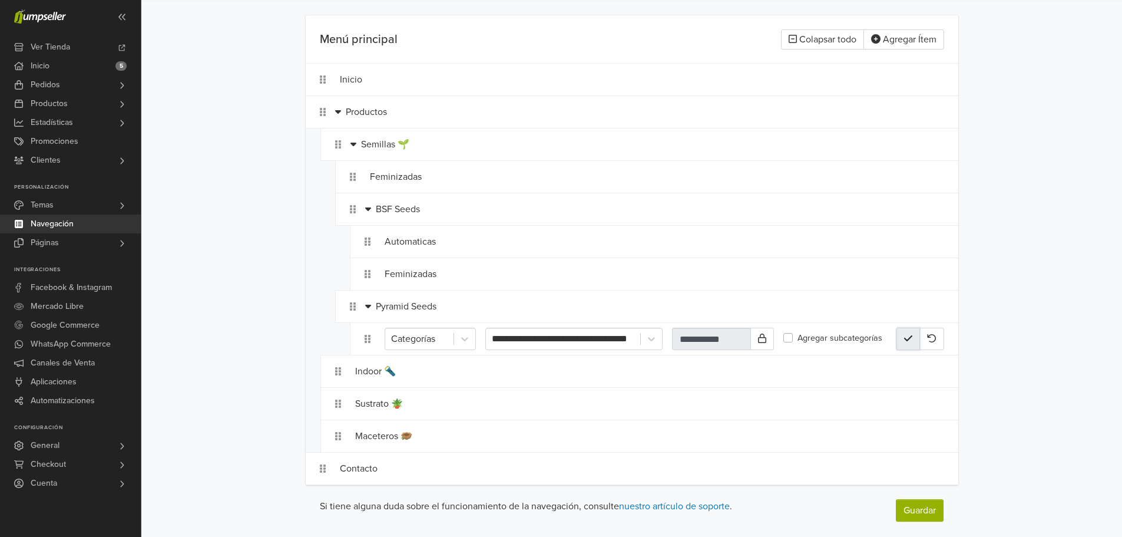
drag, startPoint x: 902, startPoint y: 343, endPoint x: 865, endPoint y: 358, distance: 40.5
click at [903, 343] on button "button" at bounding box center [909, 339] width 24 height 22
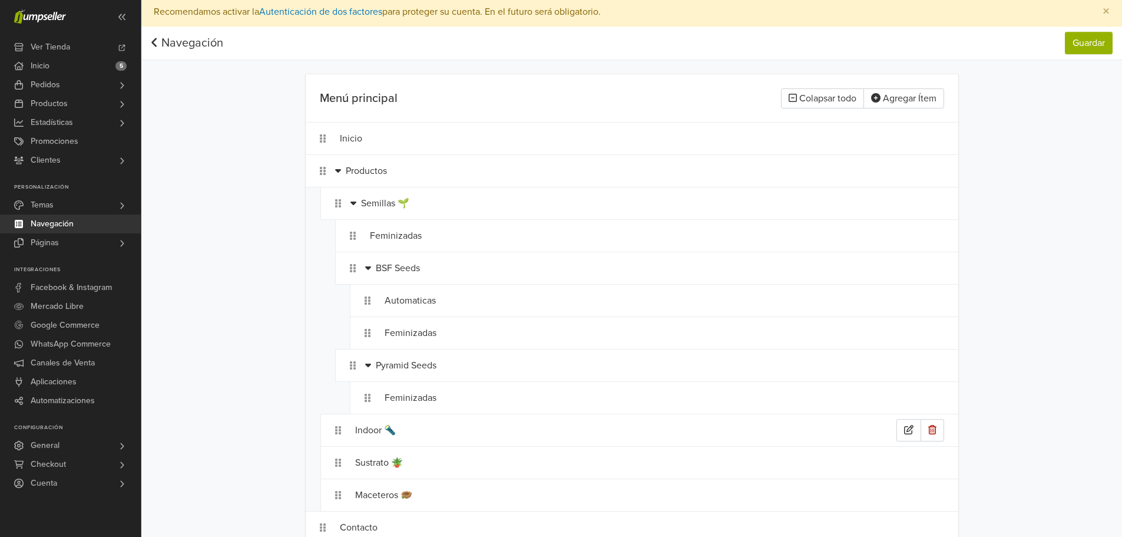
scroll to position [0, 0]
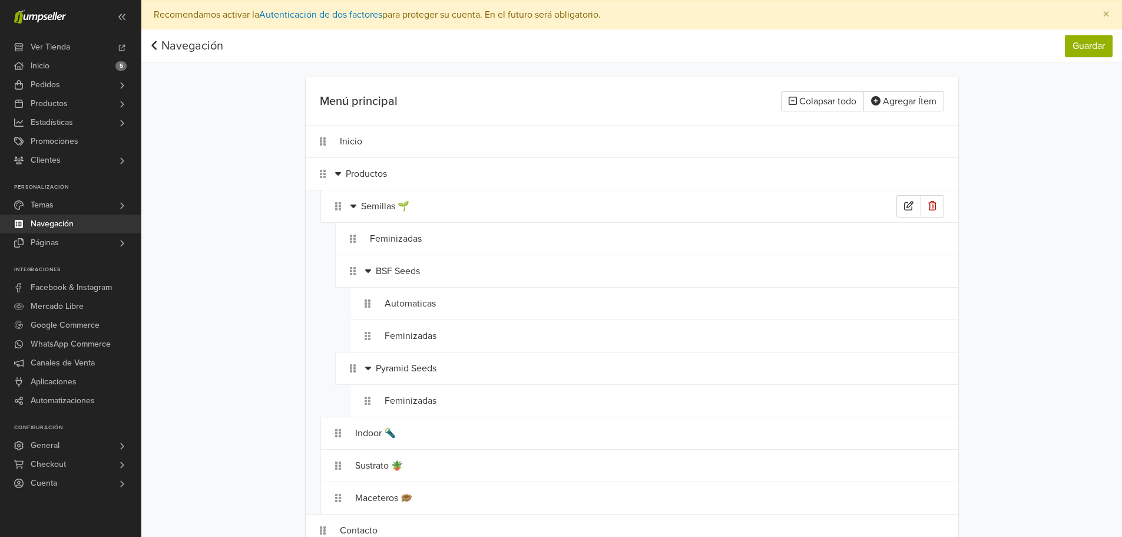
click at [481, 204] on div "Semillas 🌱" at bounding box center [628, 206] width 535 height 22
click at [500, 207] on div at bounding box center [526, 206] width 117 height 16
click at [508, 174] on div "Productos" at bounding box center [621, 174] width 551 height 22
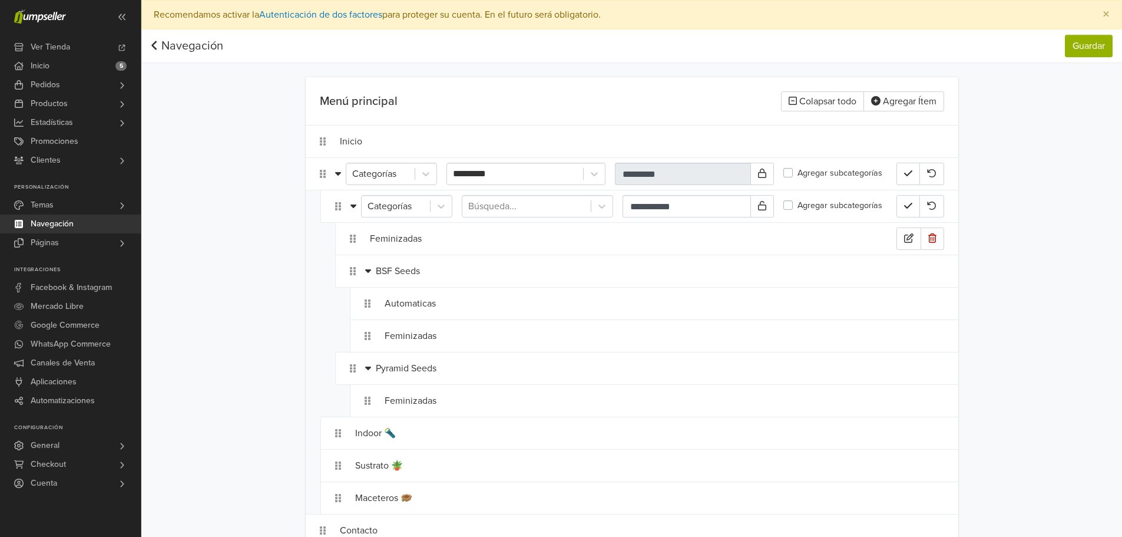
click at [501, 234] on div "Feminizadas" at bounding box center [633, 238] width 527 height 22
click at [509, 272] on div "BSF Seeds" at bounding box center [636, 271] width 521 height 22
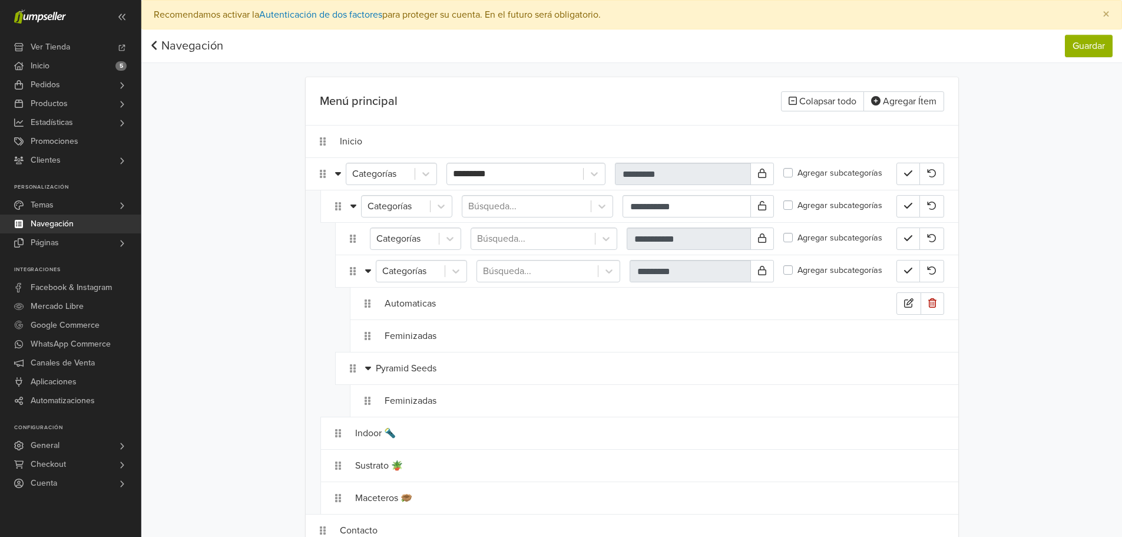
click at [512, 295] on div "Automaticas" at bounding box center [641, 303] width 512 height 22
click at [517, 338] on div "Feminizadas" at bounding box center [641, 336] width 512 height 22
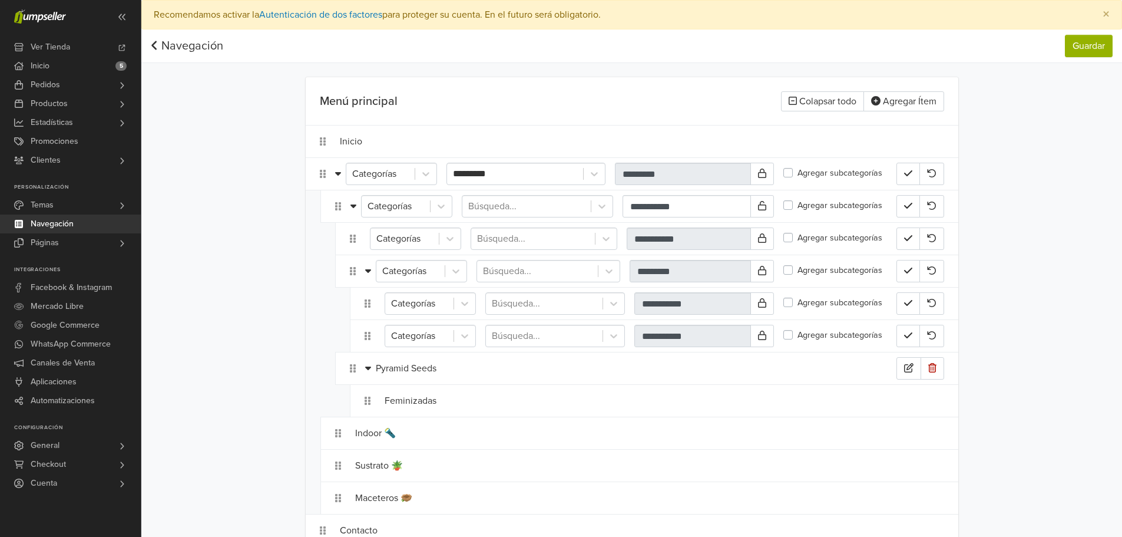
click at [523, 369] on div "Pyramid Seeds" at bounding box center [636, 368] width 521 height 22
click at [527, 401] on div "Feminizadas" at bounding box center [641, 400] width 512 height 22
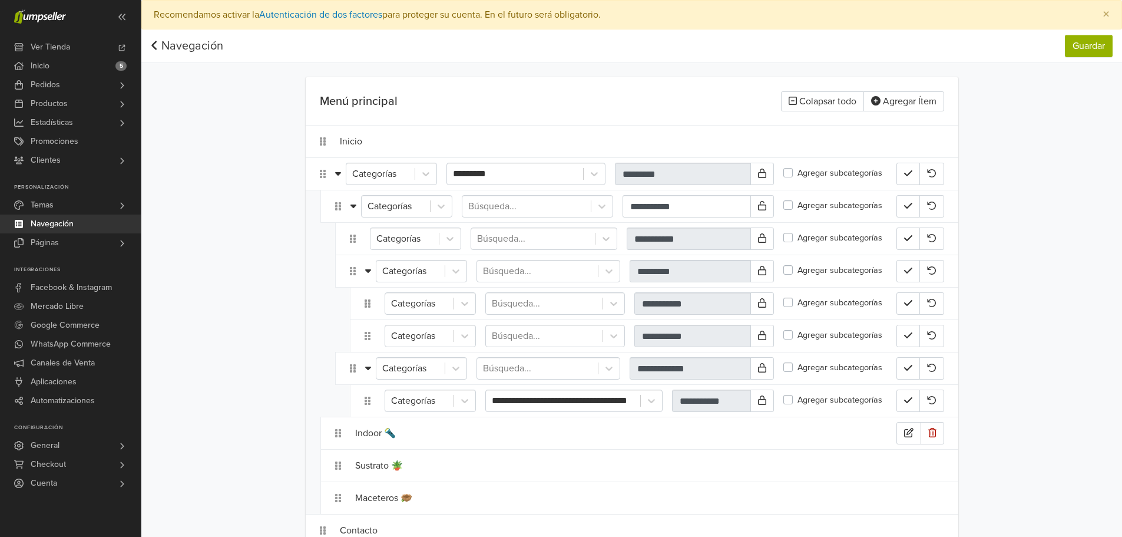
click at [528, 431] on div "Indoor 🔦" at bounding box center [625, 433] width 541 height 22
click at [537, 463] on div "Sustrato 🪴" at bounding box center [625, 465] width 541 height 22
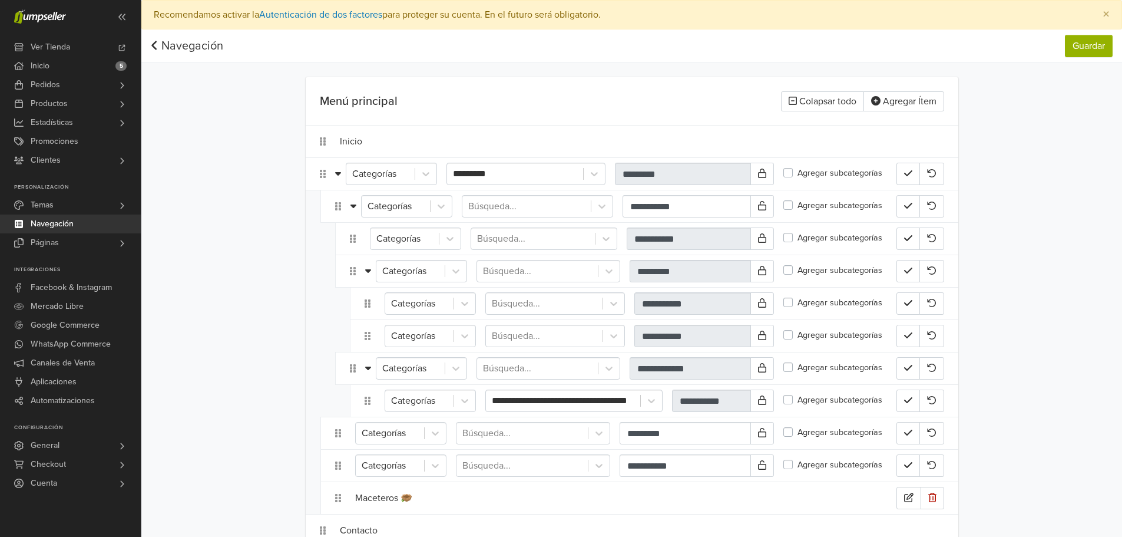
click at [529, 488] on div "Maceteros 🪹" at bounding box center [625, 498] width 541 height 22
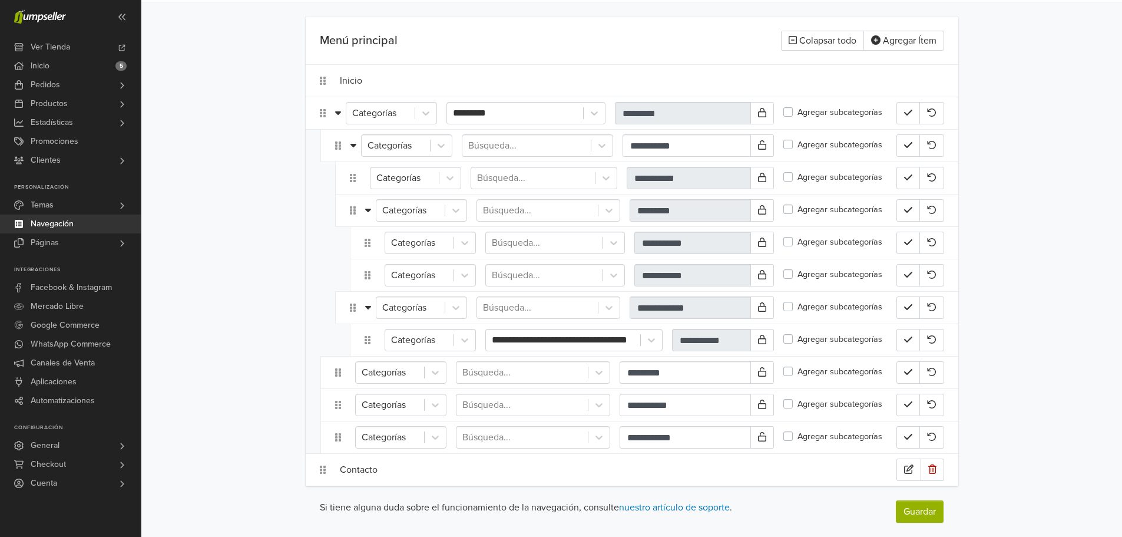
scroll to position [62, 0]
click at [500, 465] on div "Contacto" at bounding box center [618, 468] width 557 height 22
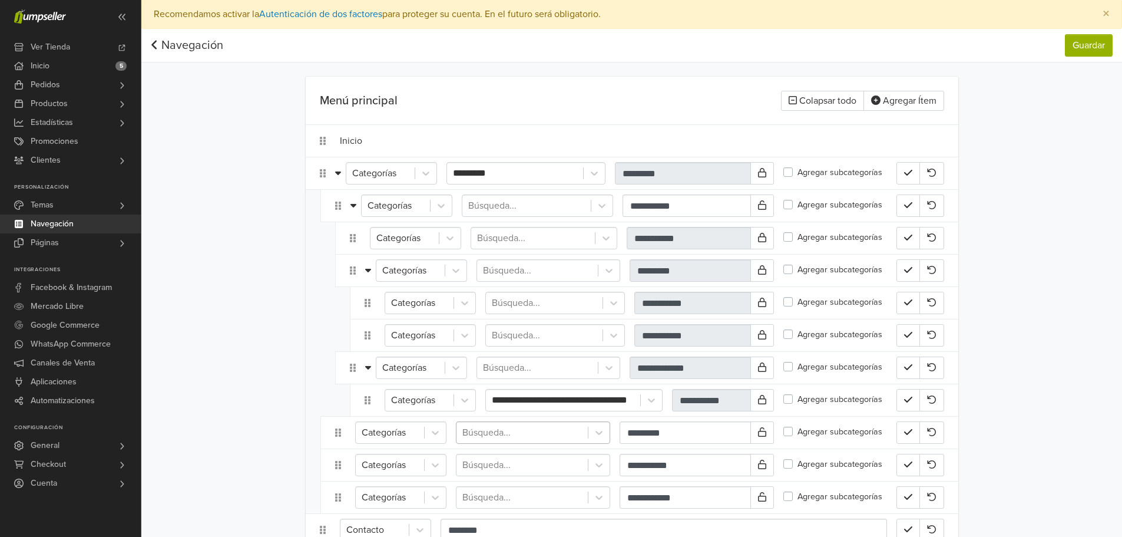
scroll to position [0, 0]
click at [475, 144] on div "Inicio" at bounding box center [618, 141] width 557 height 22
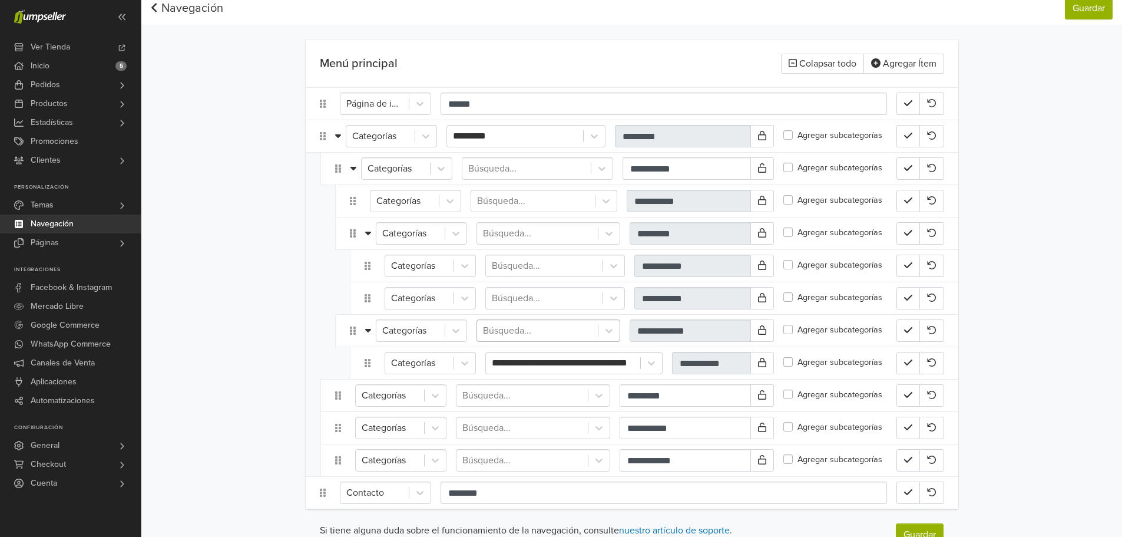
scroll to position [59, 0]
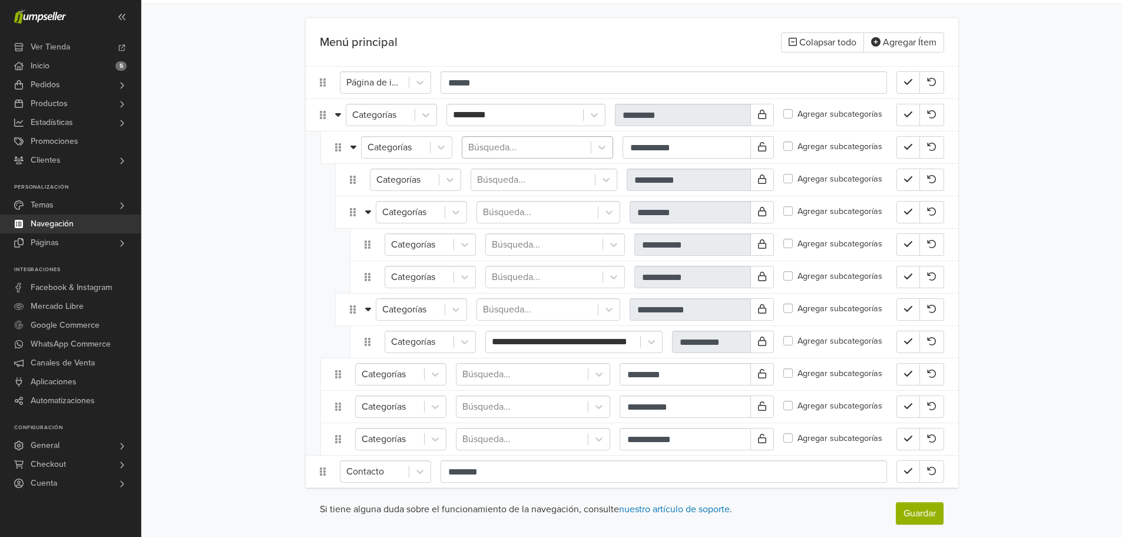
click at [511, 148] on div at bounding box center [526, 147] width 117 height 16
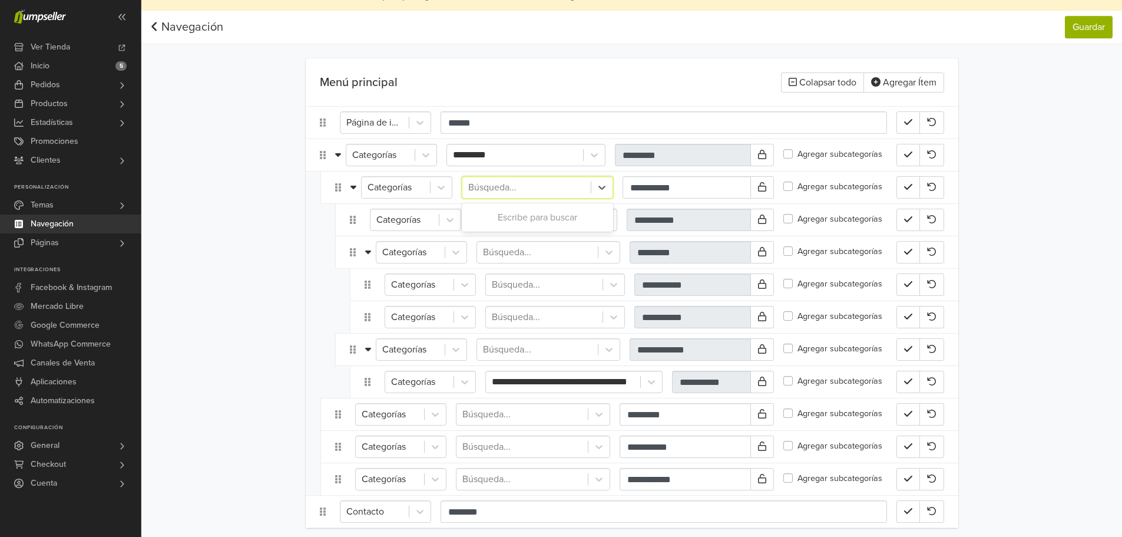
scroll to position [0, 0]
